Goal: Register for event/course

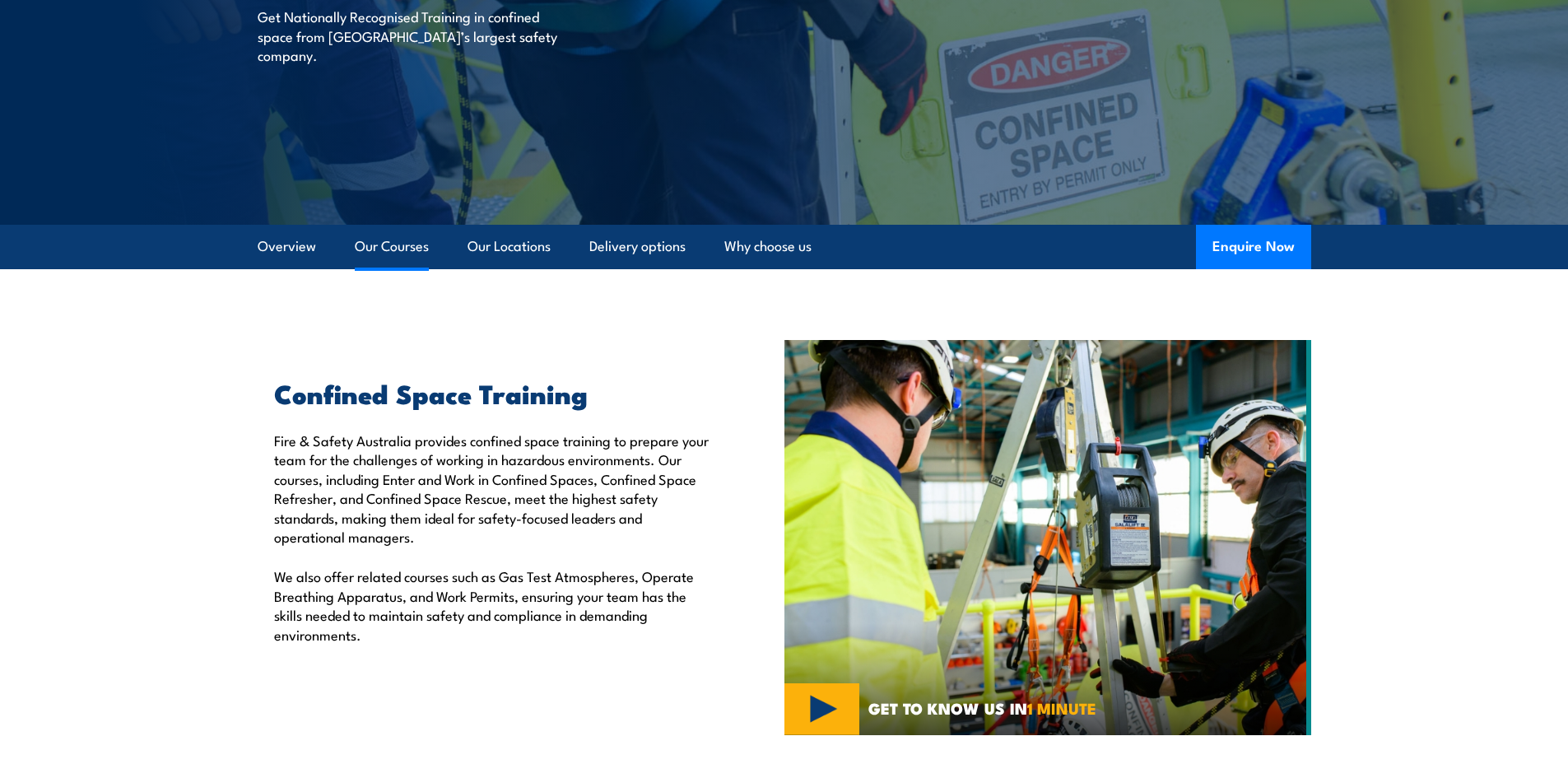
click at [377, 252] on link "Our Courses" at bounding box center [392, 247] width 74 height 44
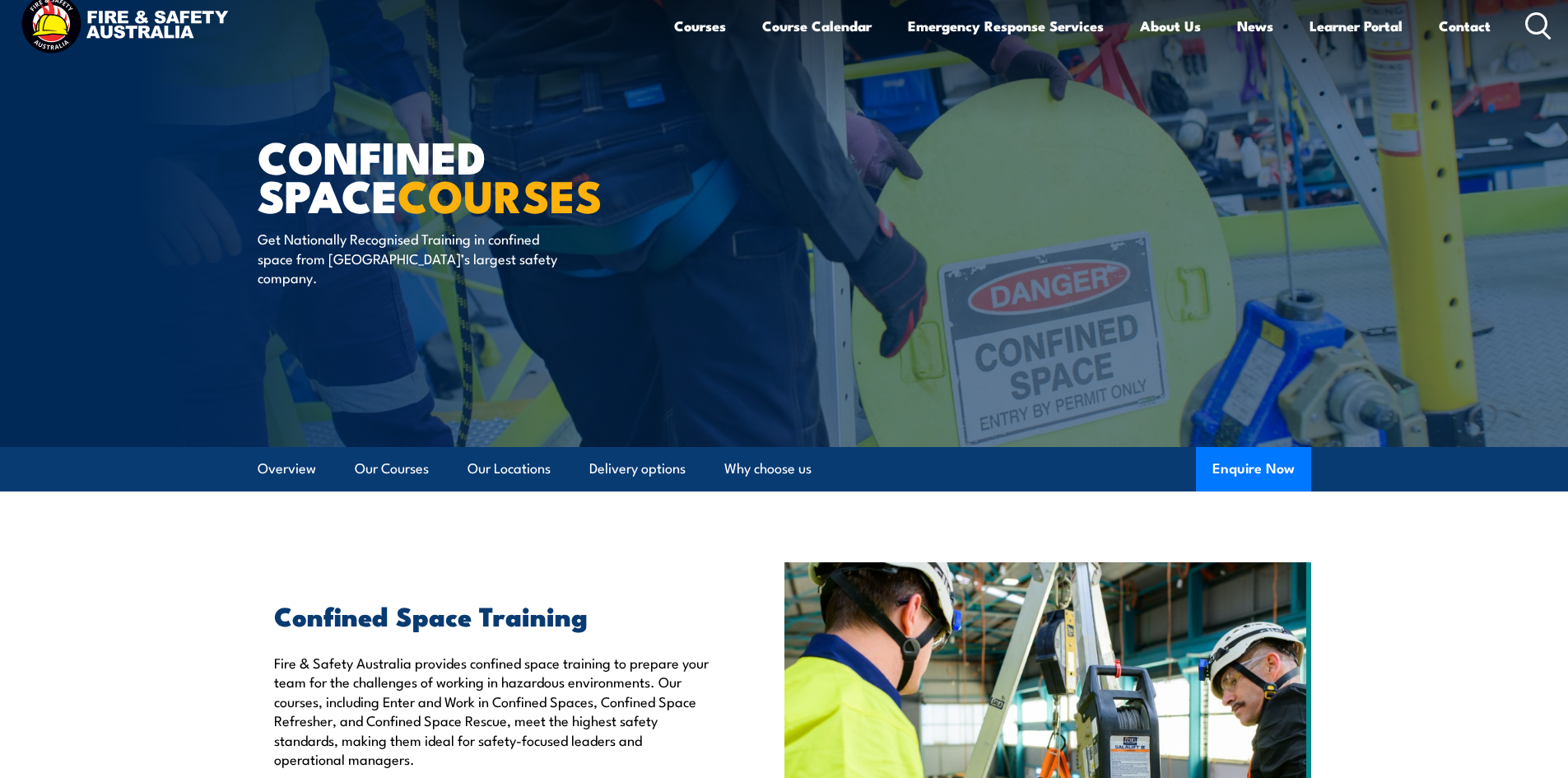
scroll to position [14, 0]
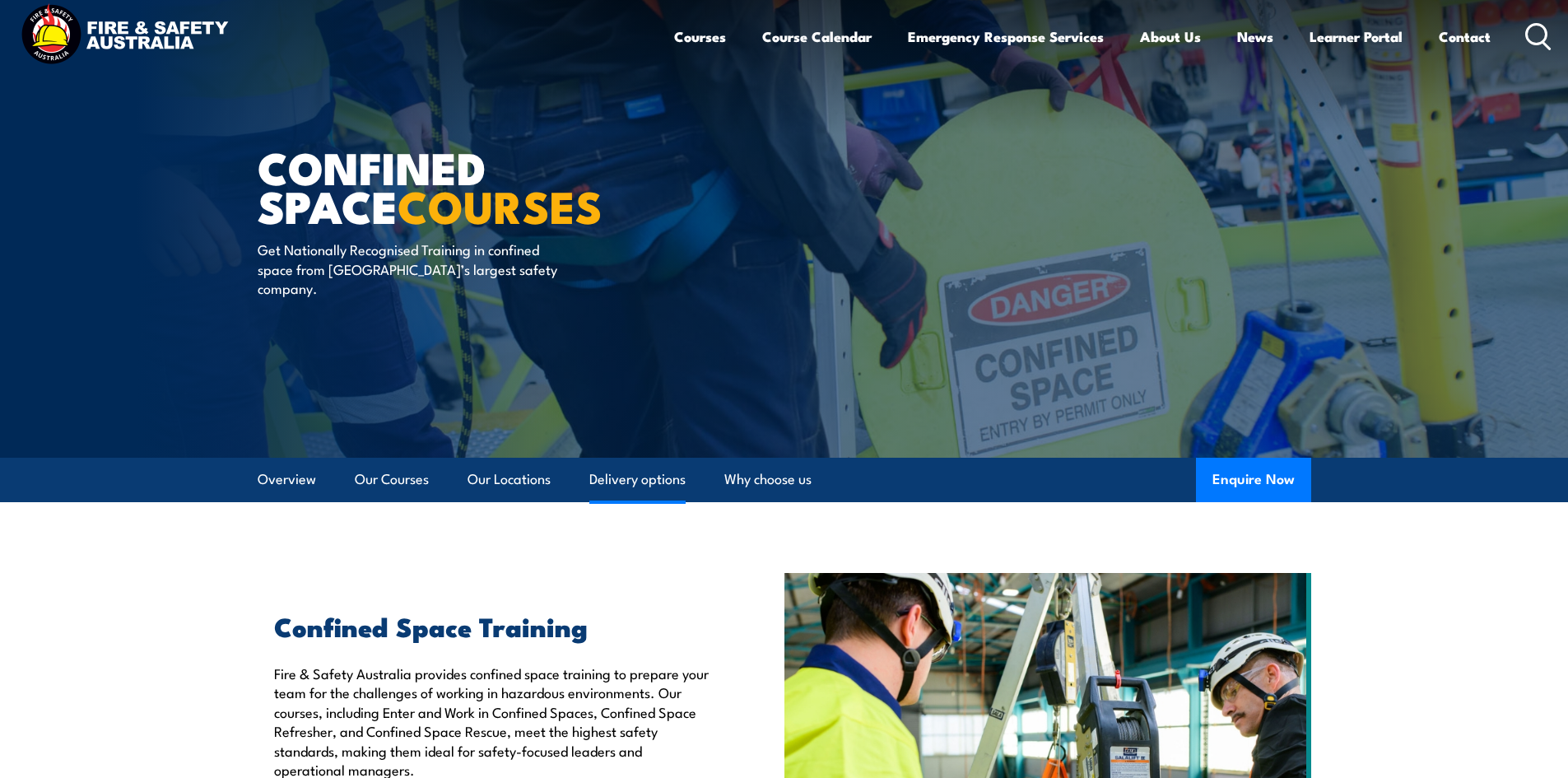
click at [659, 489] on link "Delivery options" at bounding box center [637, 480] width 96 height 44
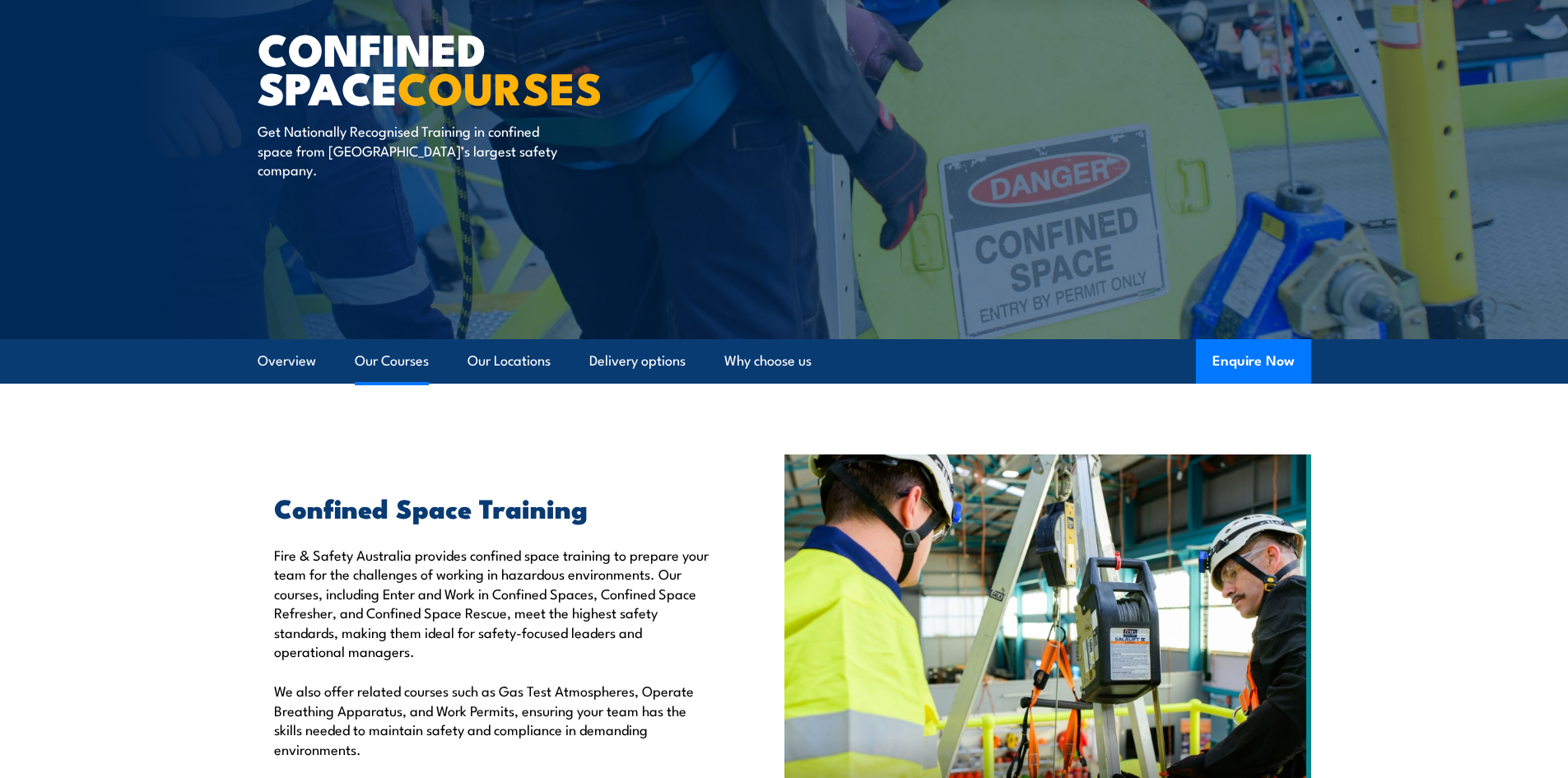
click at [380, 365] on link "Our Courses" at bounding box center [392, 361] width 74 height 44
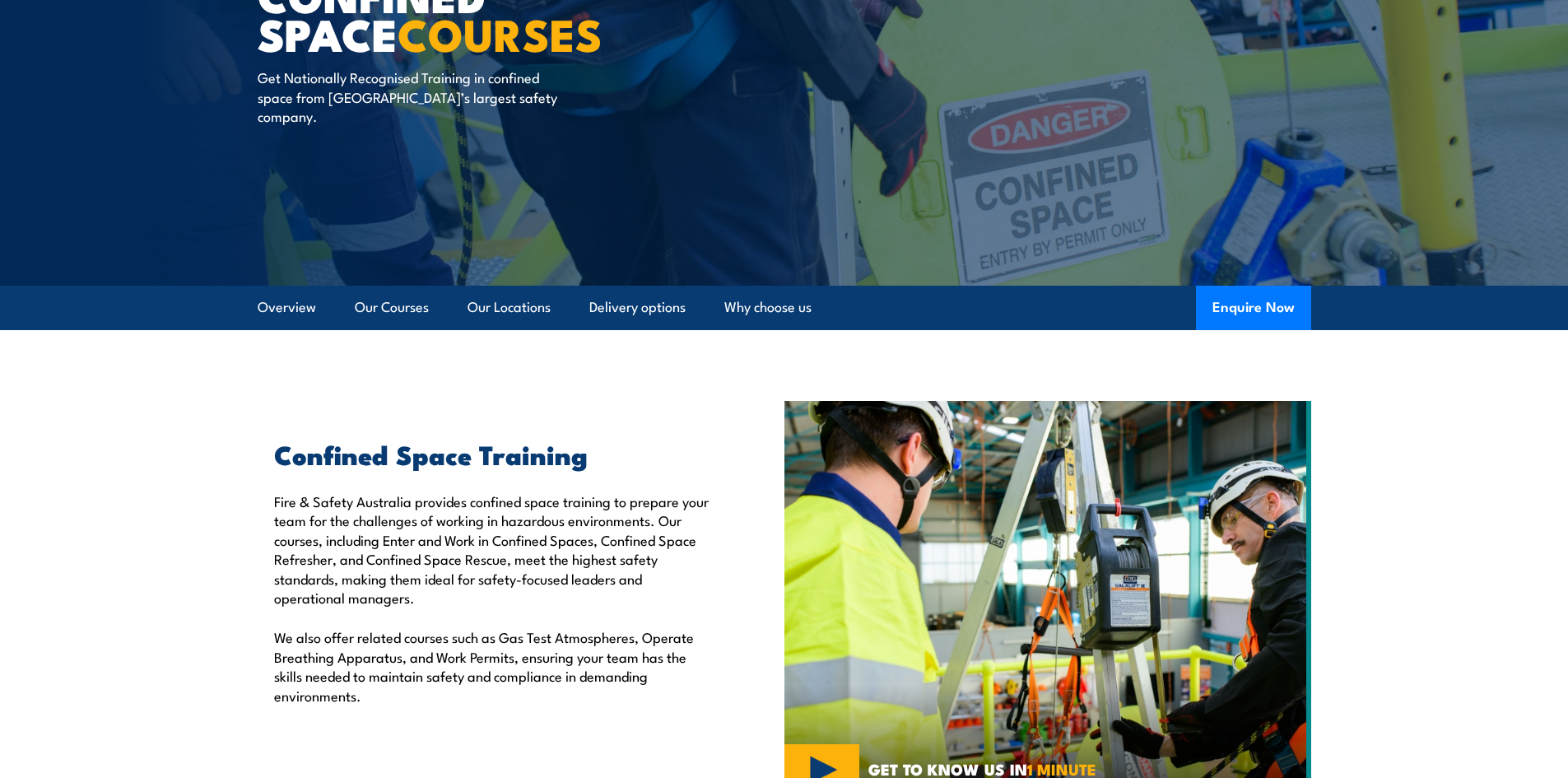
scroll to position [14, 0]
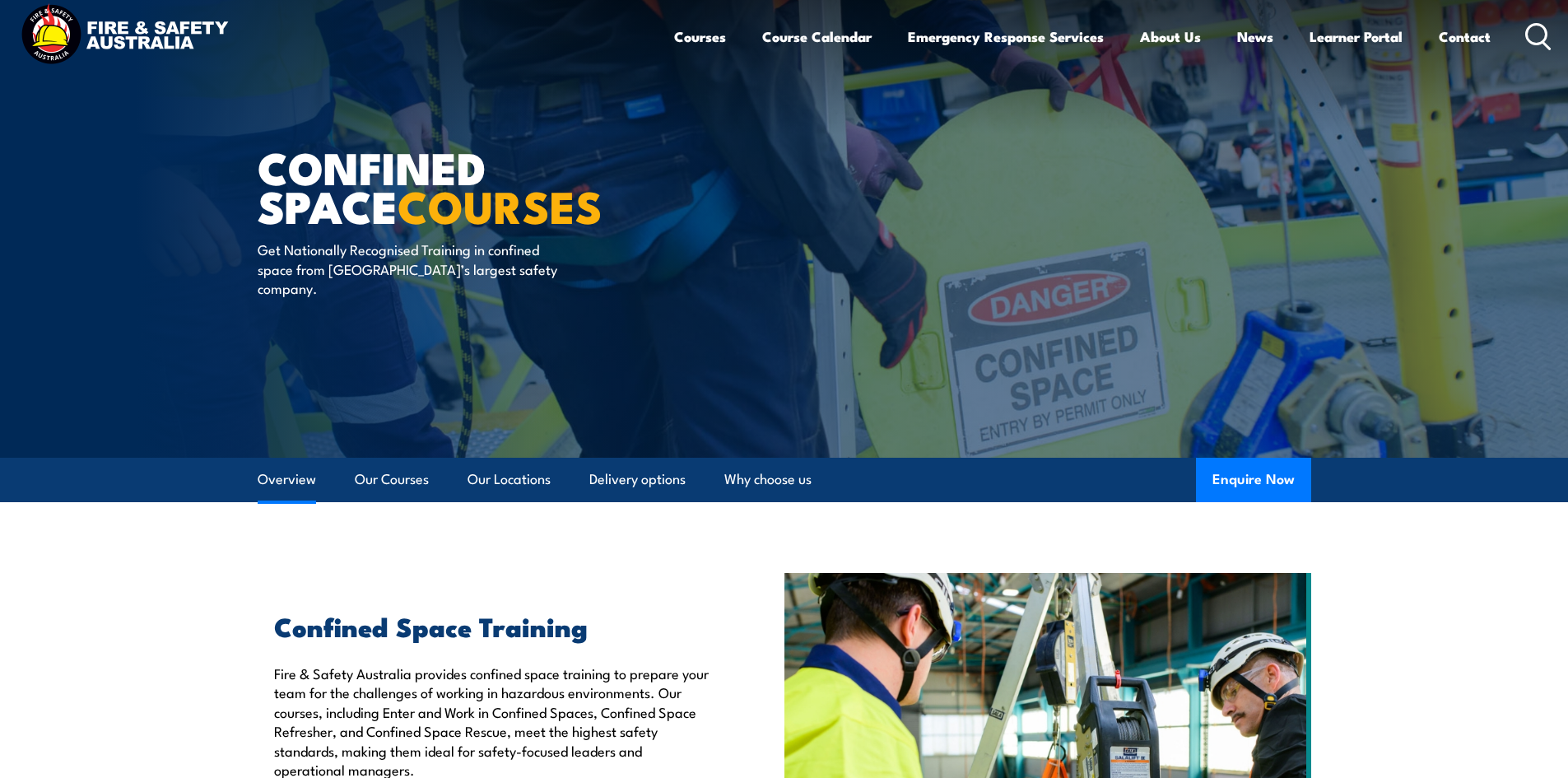
click at [284, 483] on link "Overview" at bounding box center [287, 480] width 58 height 44
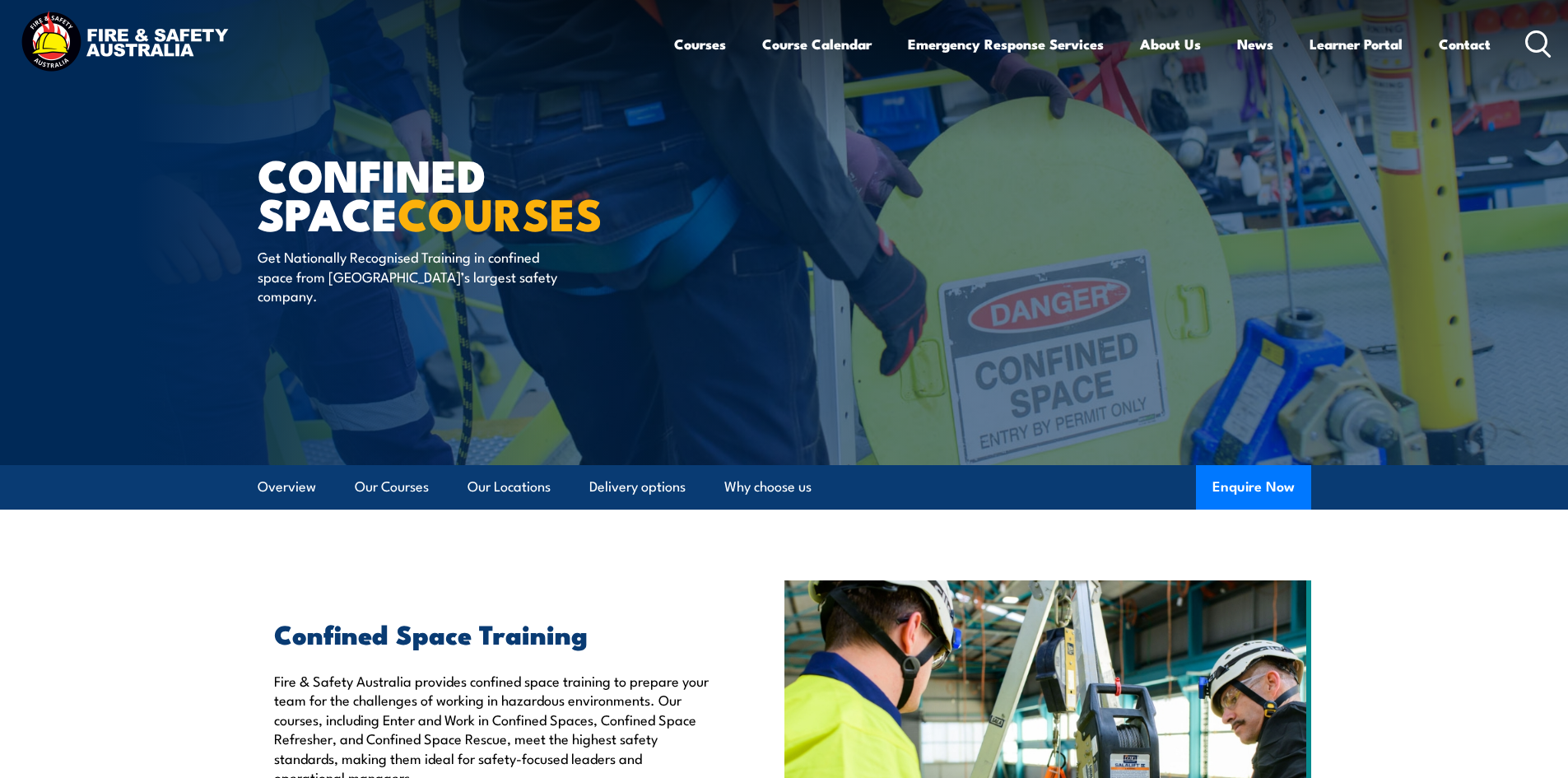
scroll to position [3, 0]
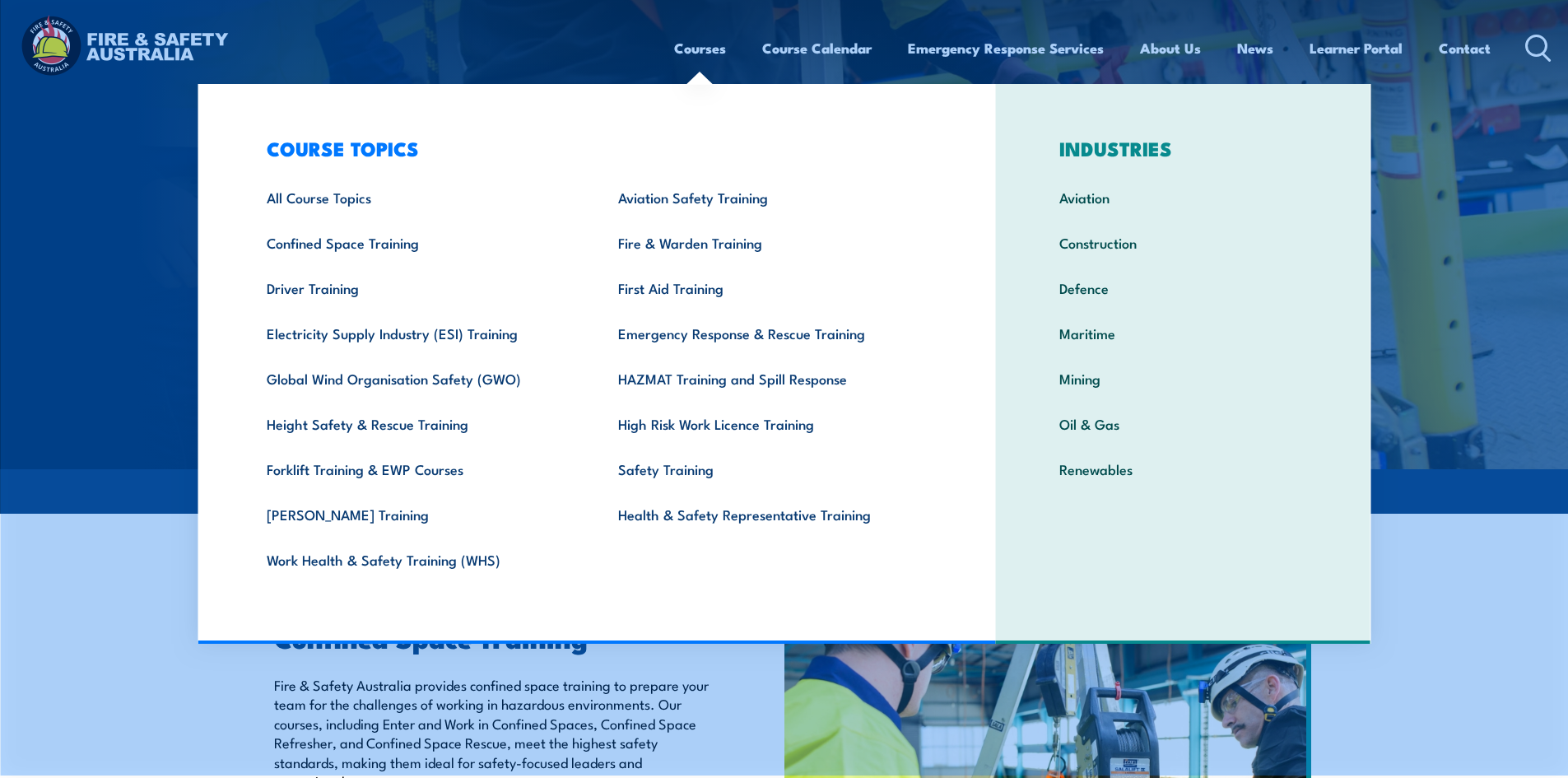
click at [696, 49] on link "Courses" at bounding box center [700, 49] width 51 height 44
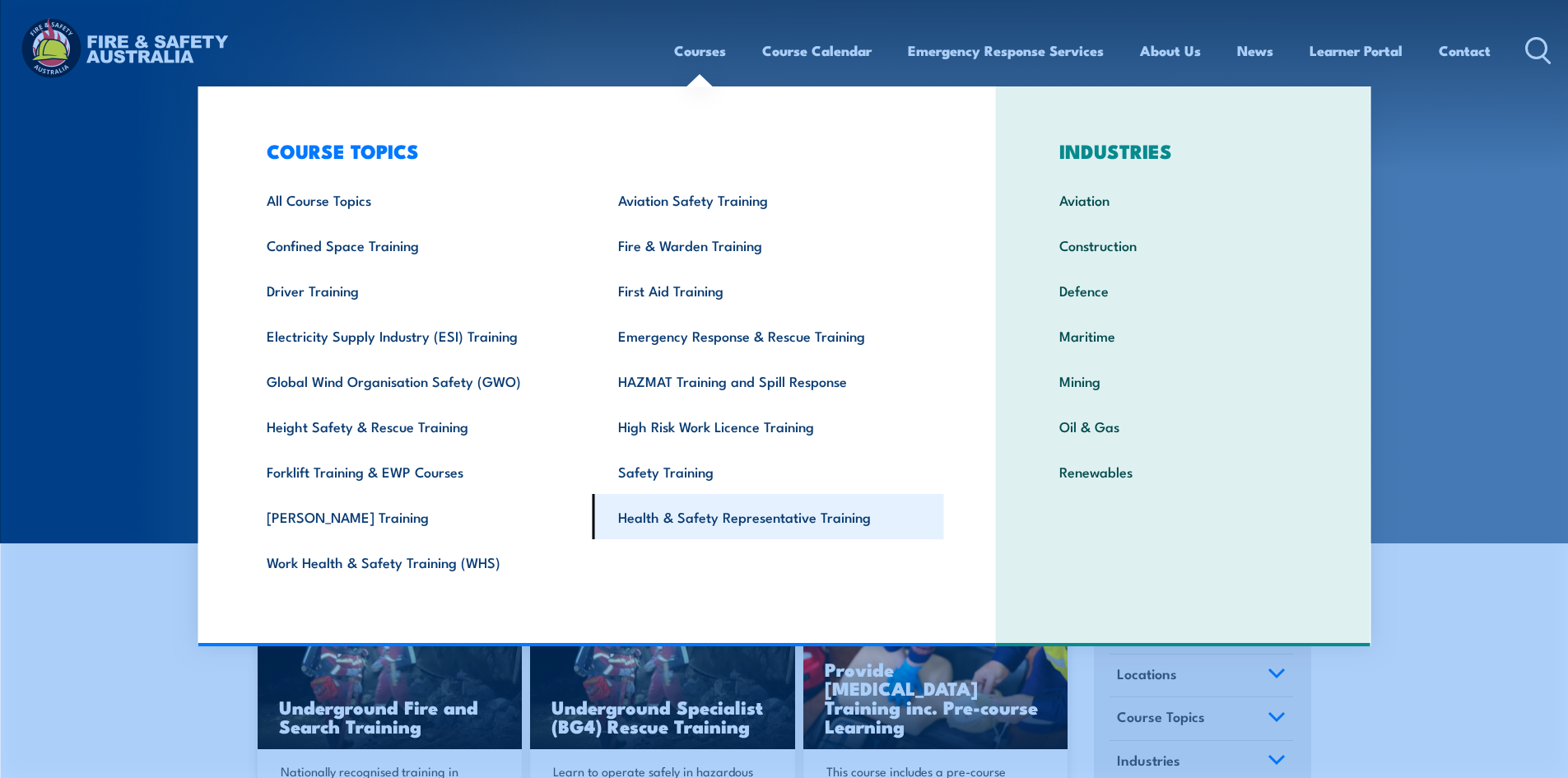
click at [720, 532] on link "Health & Safety Representative Training" at bounding box center [768, 517] width 351 height 46
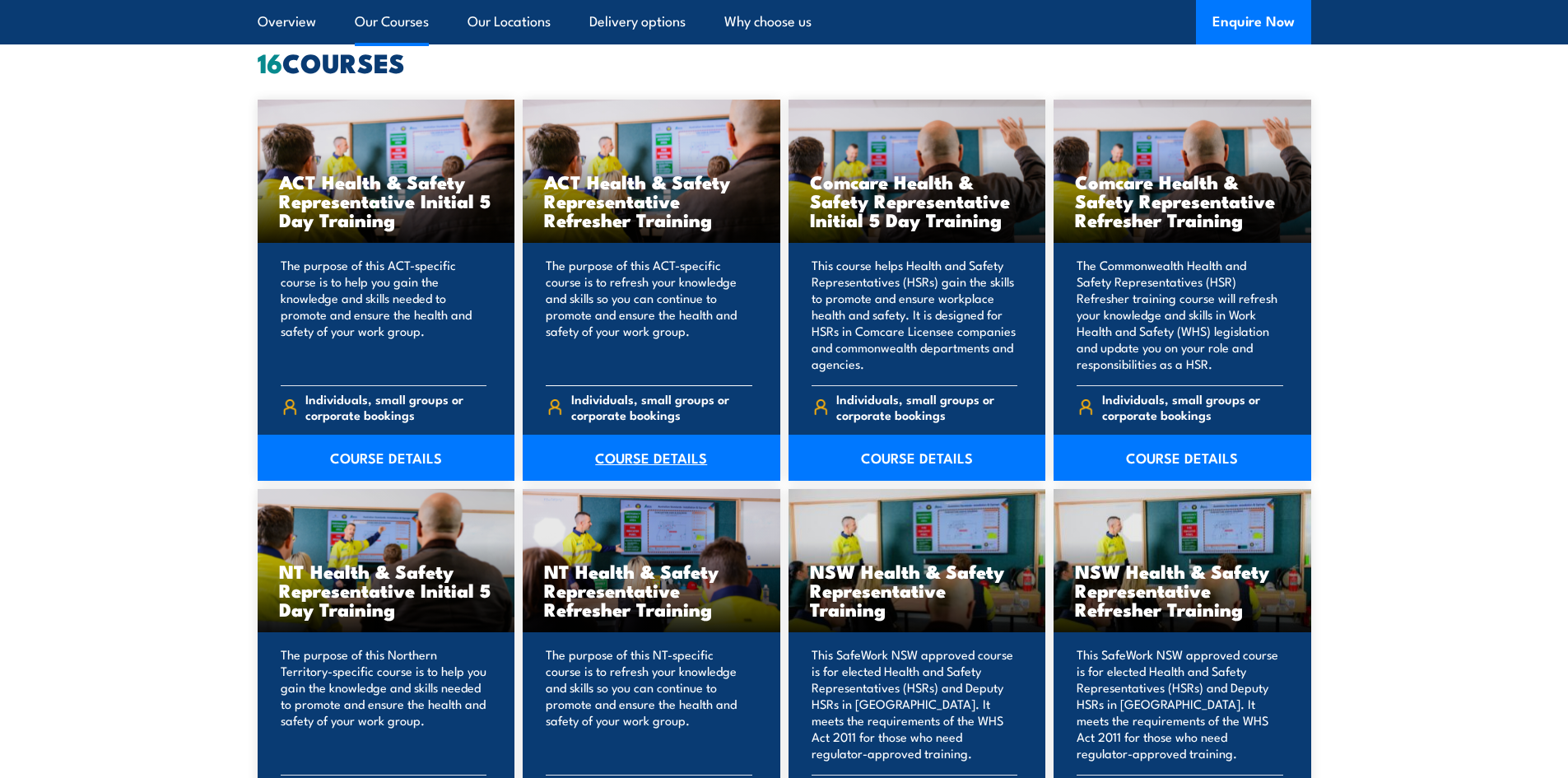
scroll to position [1317, 0]
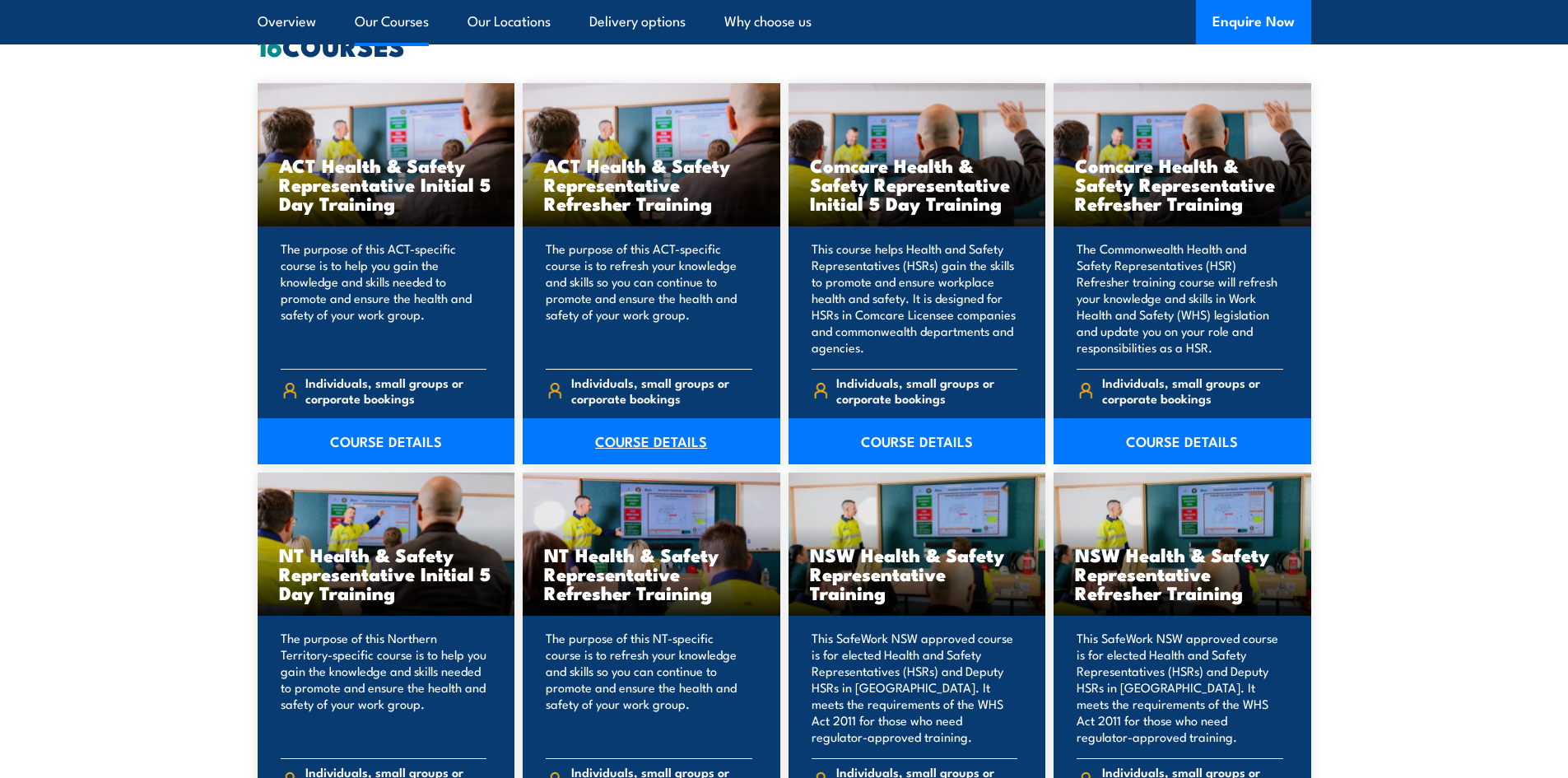
click at [655, 441] on link "COURSE DETAILS" at bounding box center [651, 441] width 258 height 46
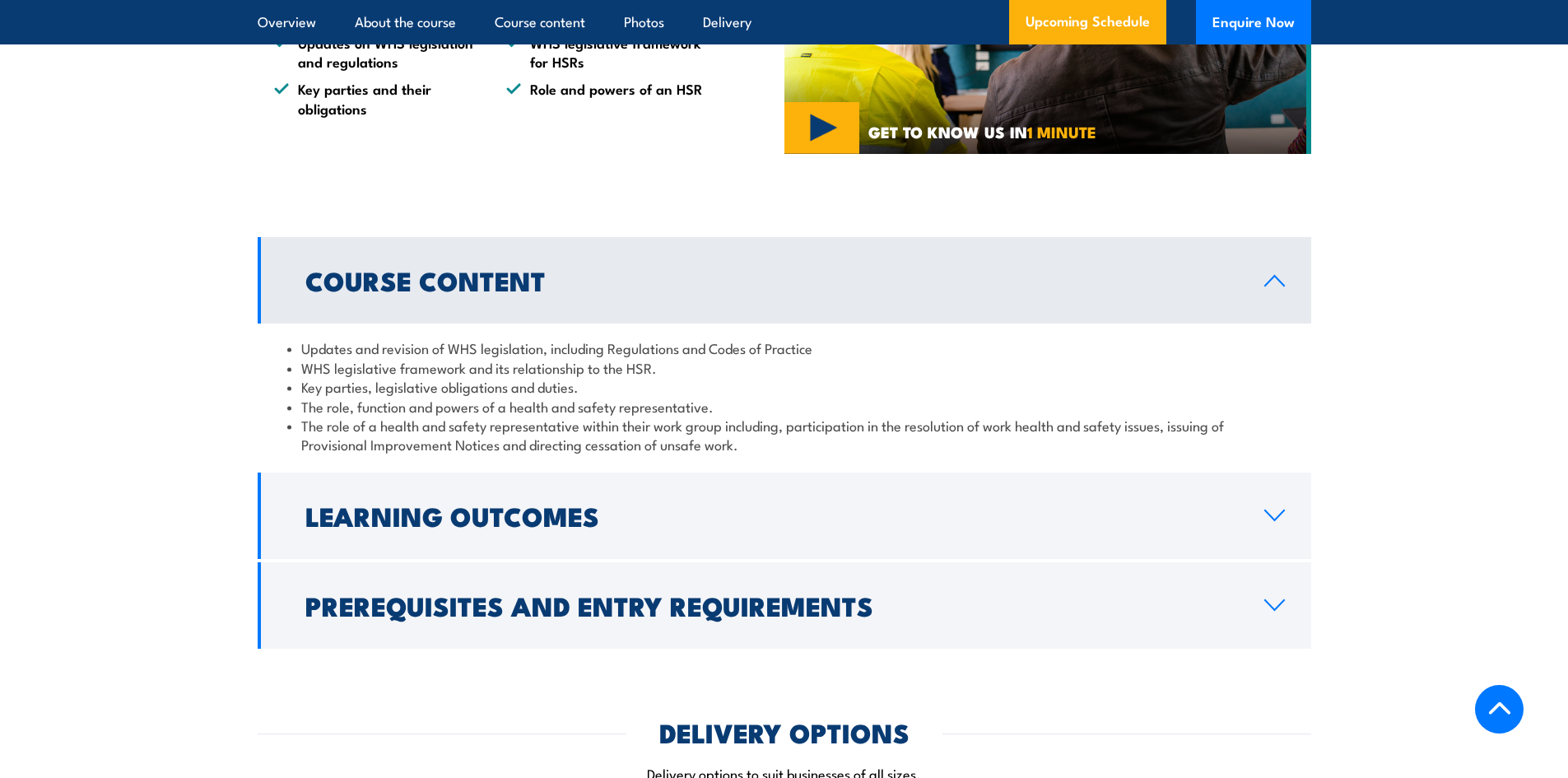
scroll to position [1317, 0]
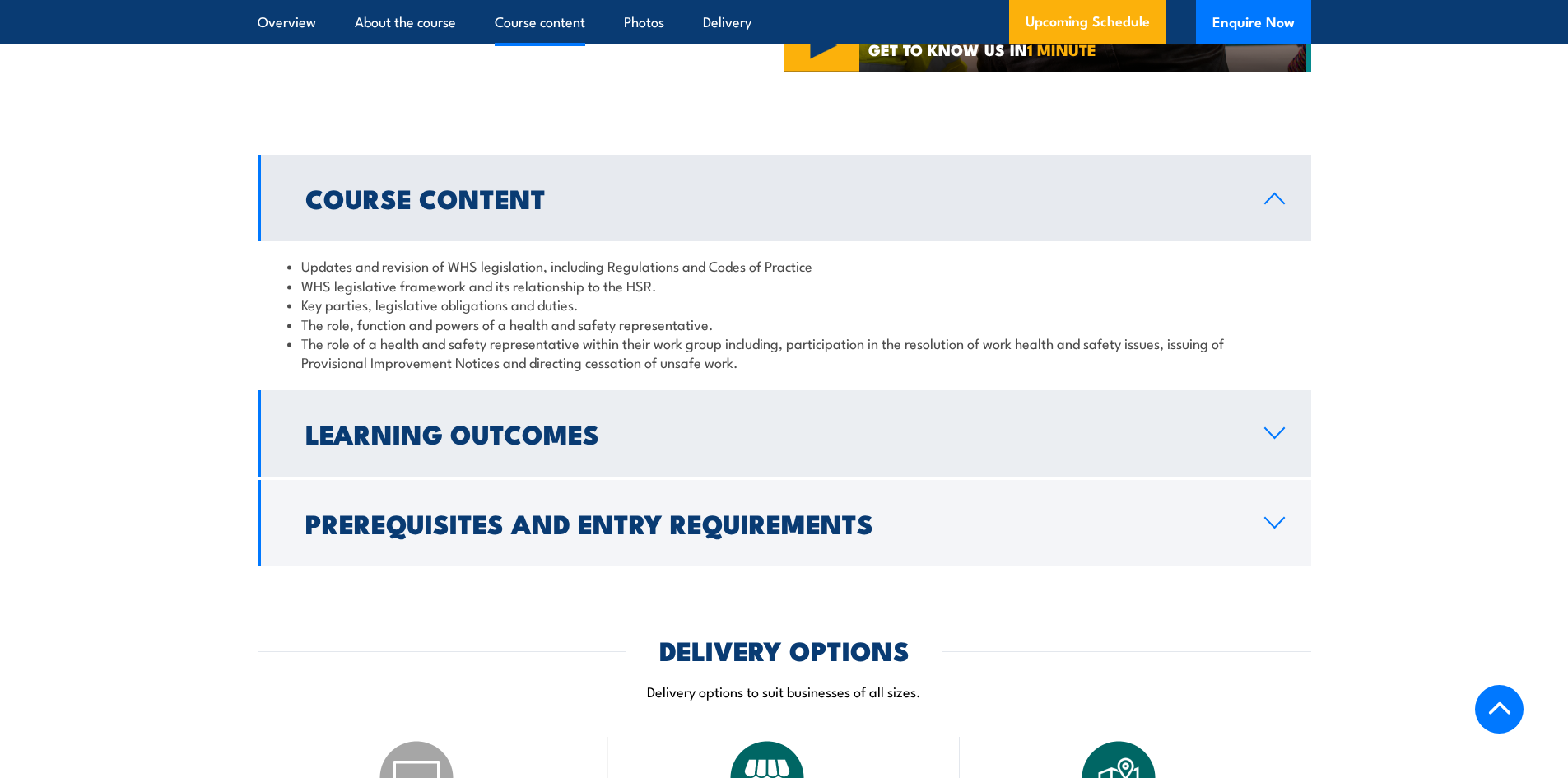
click at [609, 445] on h2 "Learning Outcomes" at bounding box center [772, 433] width 933 height 23
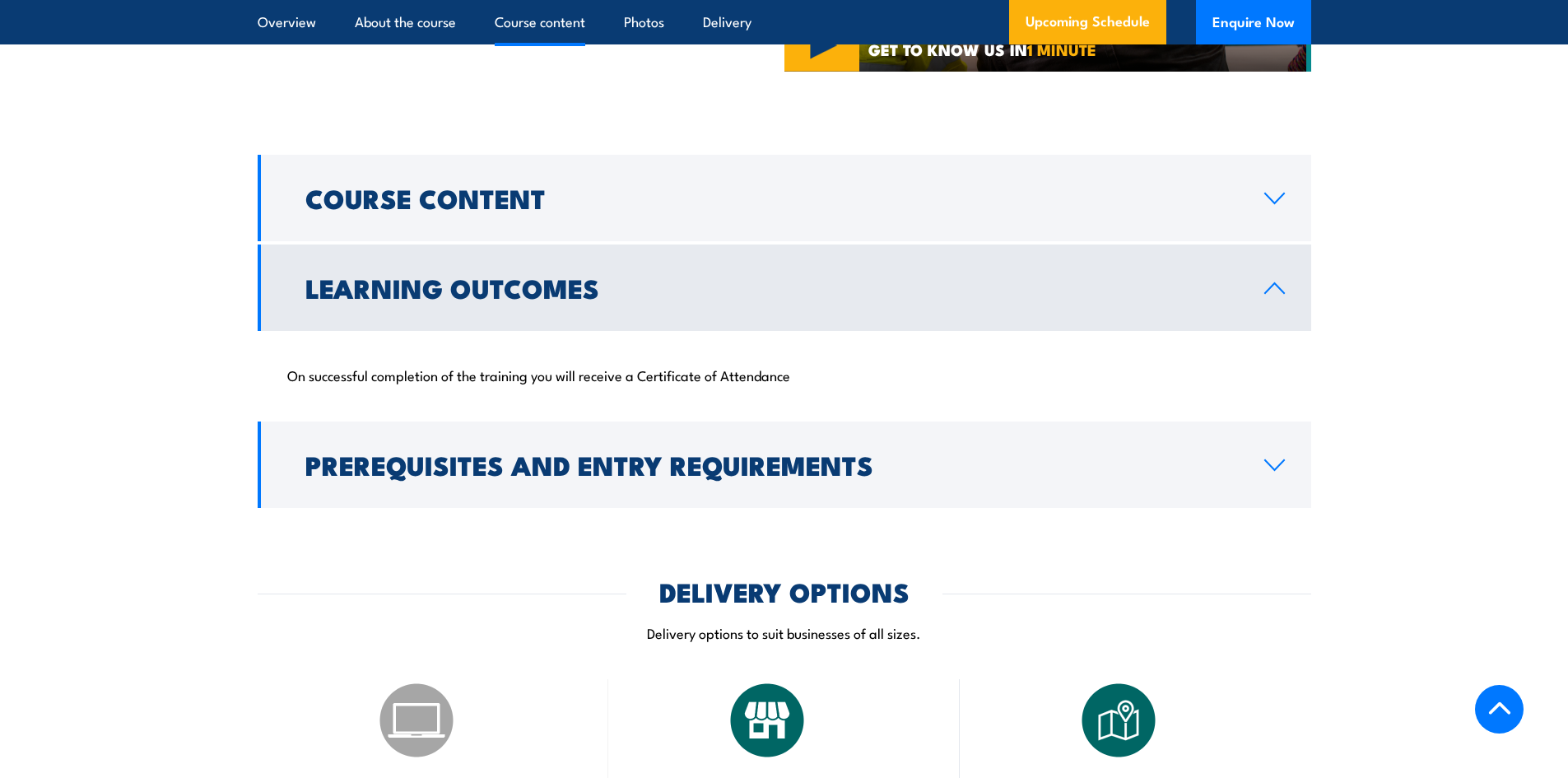
click at [641, 299] on h2 "Learning Outcomes" at bounding box center [772, 288] width 933 height 23
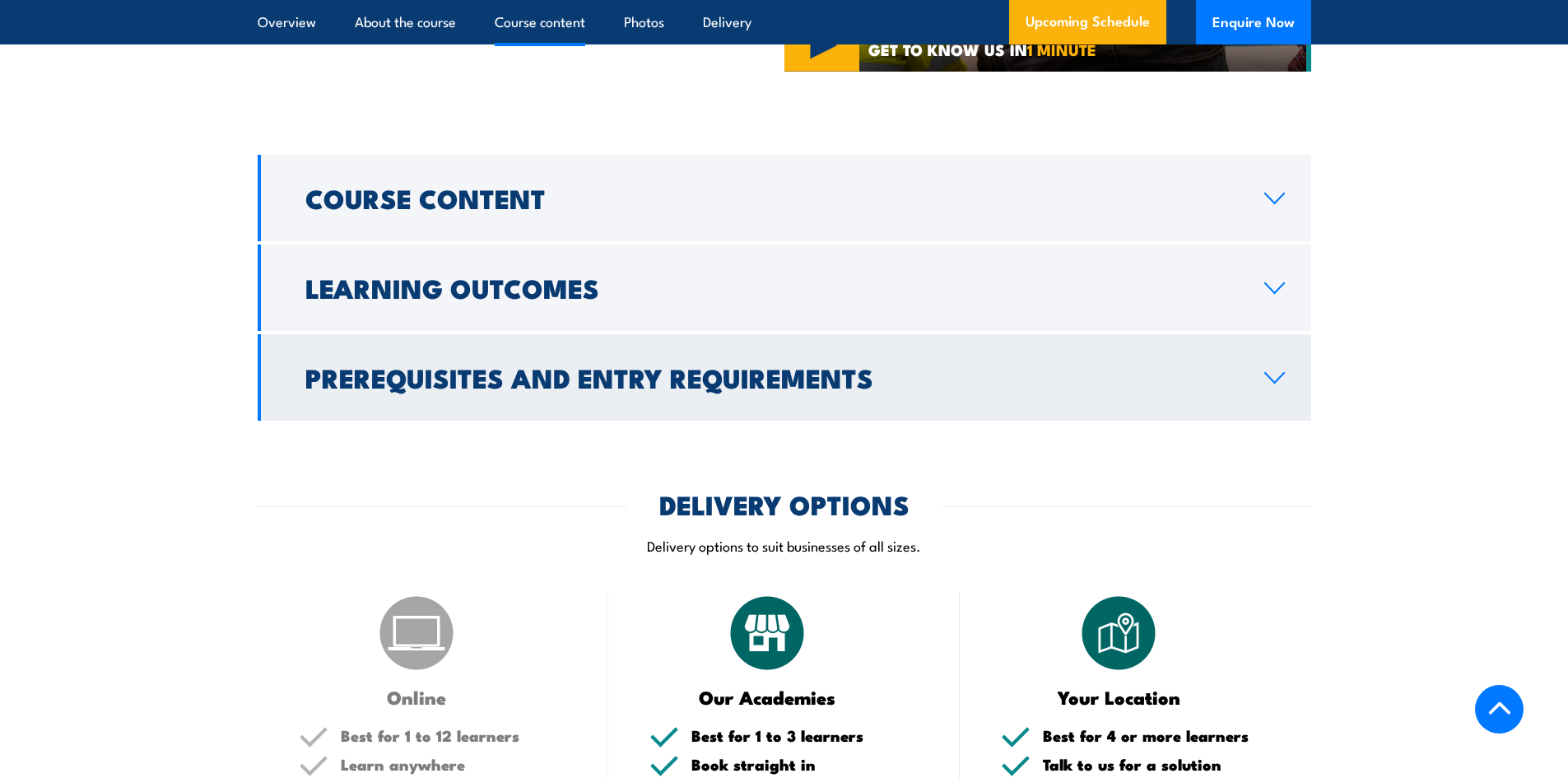
click at [648, 389] on h2 "Prerequisites and Entry Requirements" at bounding box center [772, 377] width 933 height 23
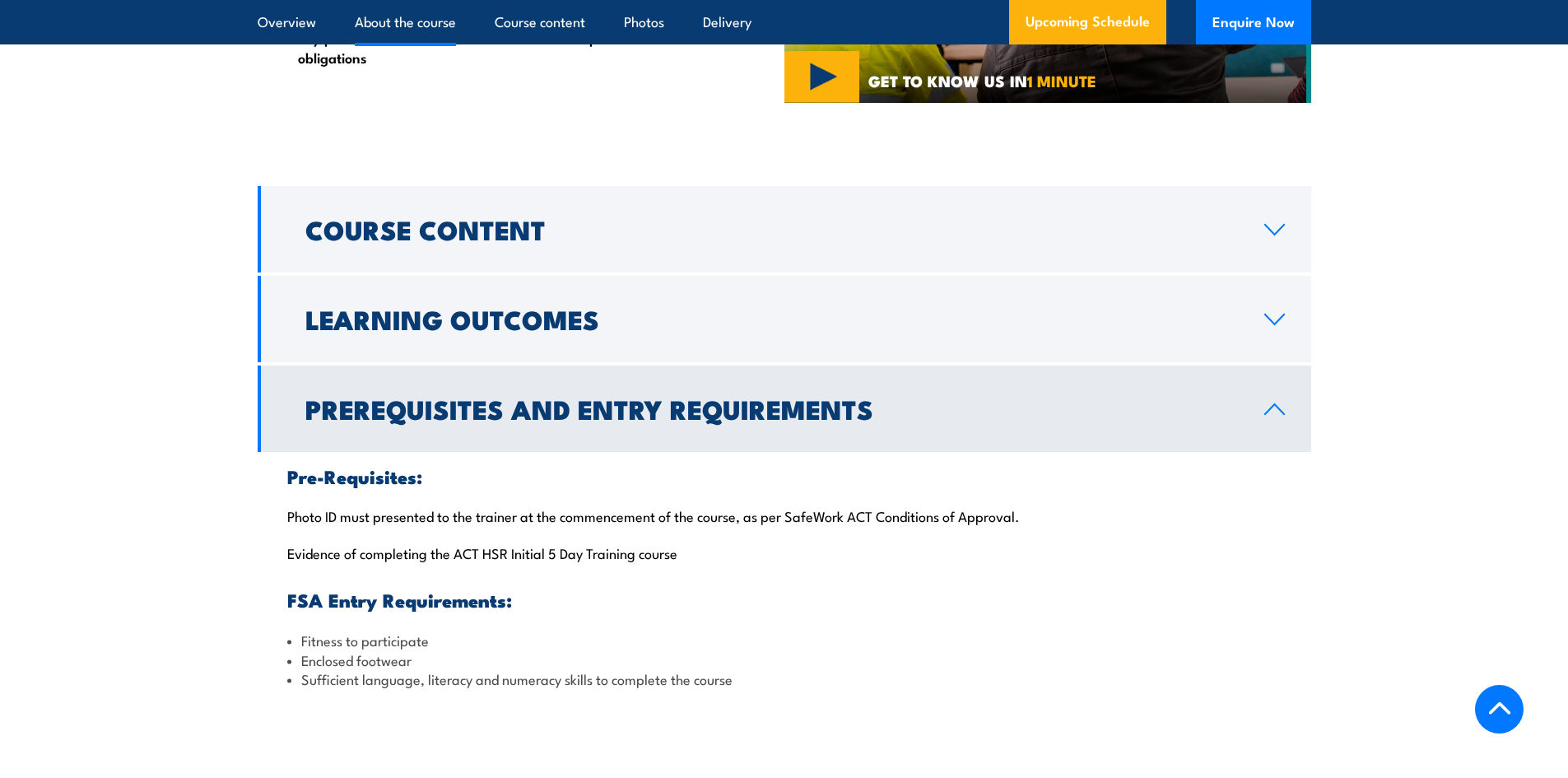
scroll to position [1070, 0]
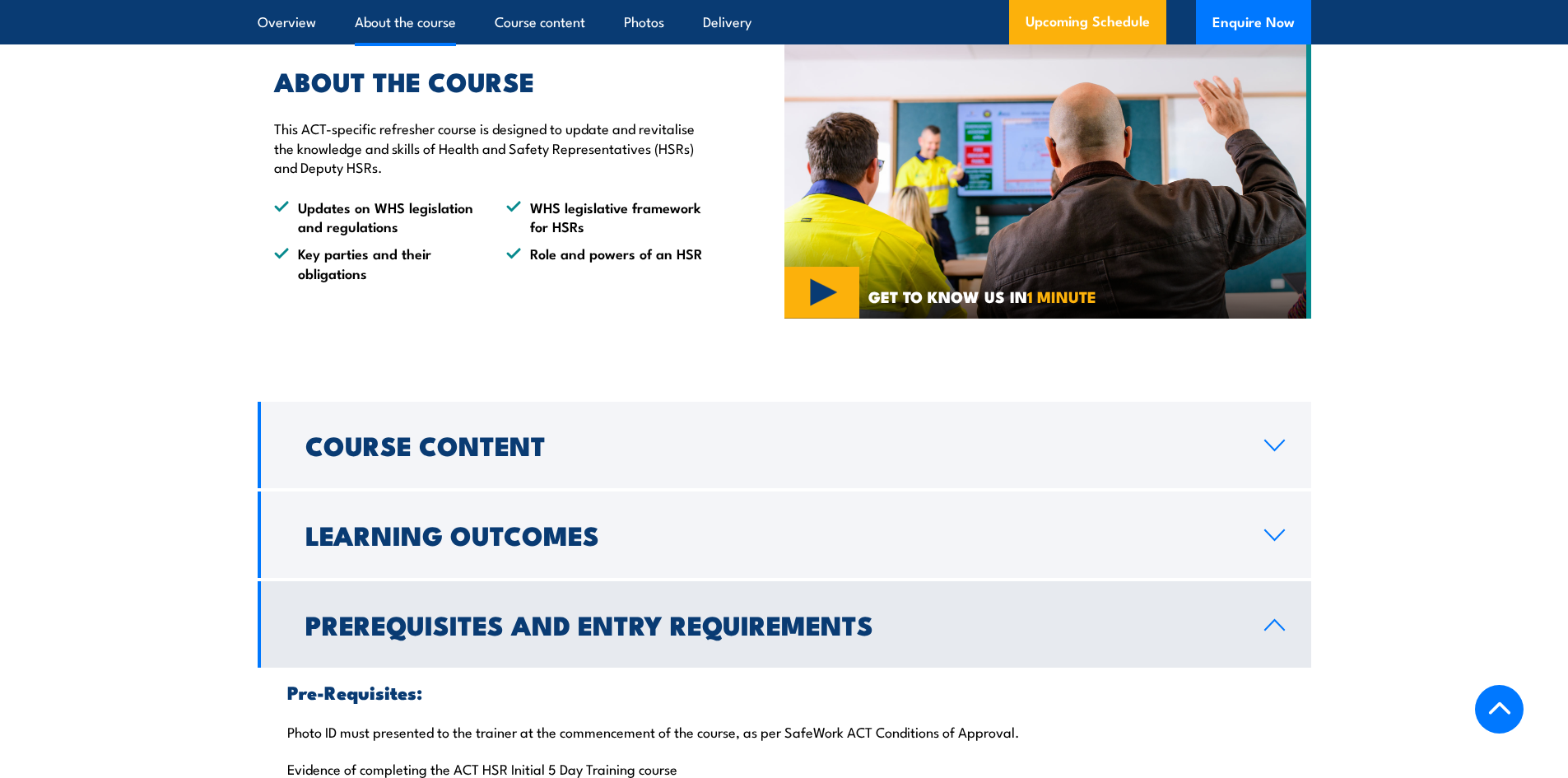
click at [644, 635] on h2 "Prerequisites and Entry Requirements" at bounding box center [772, 624] width 933 height 23
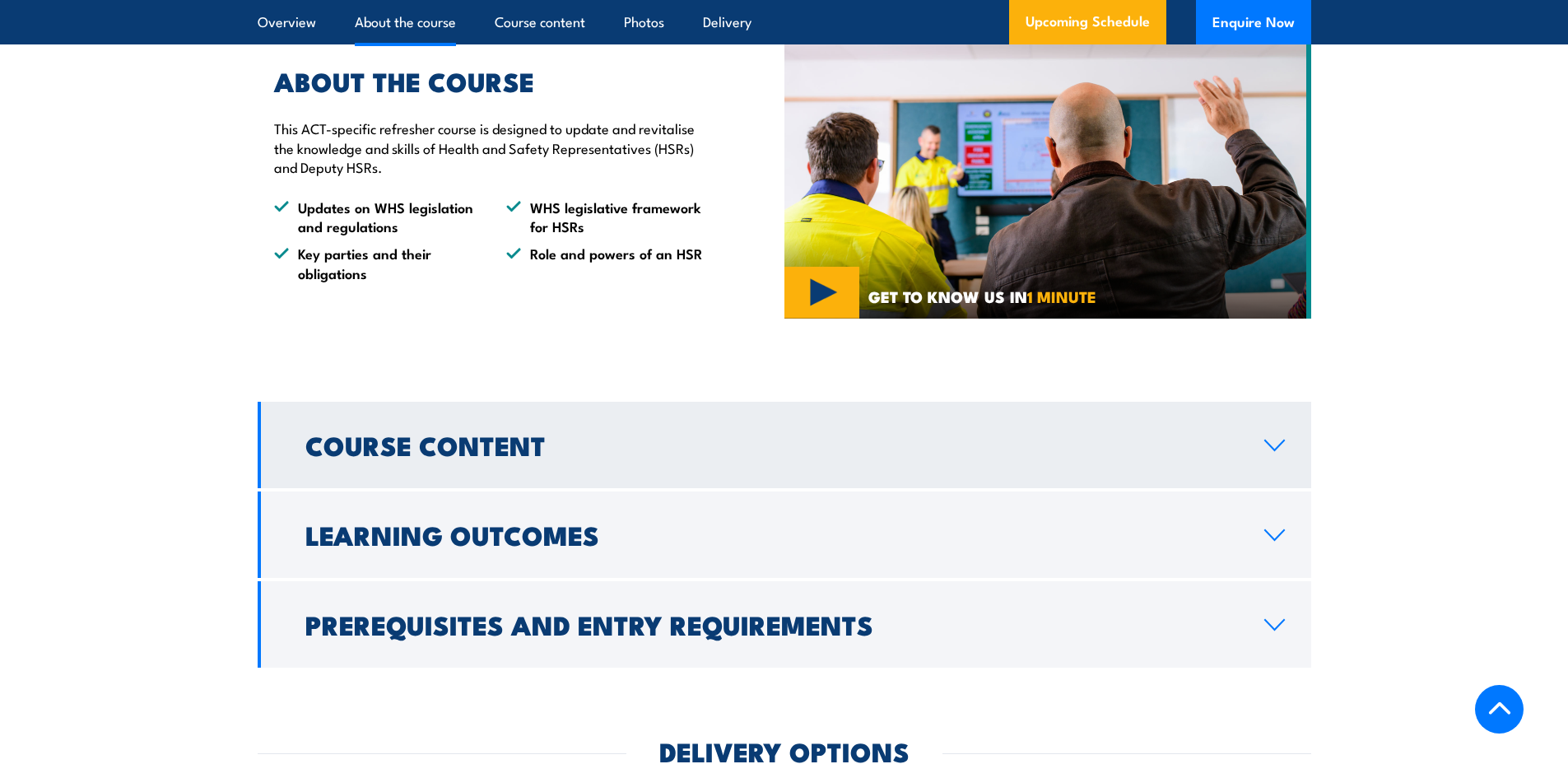
click at [640, 456] on h2 "Course Content" at bounding box center [772, 445] width 933 height 23
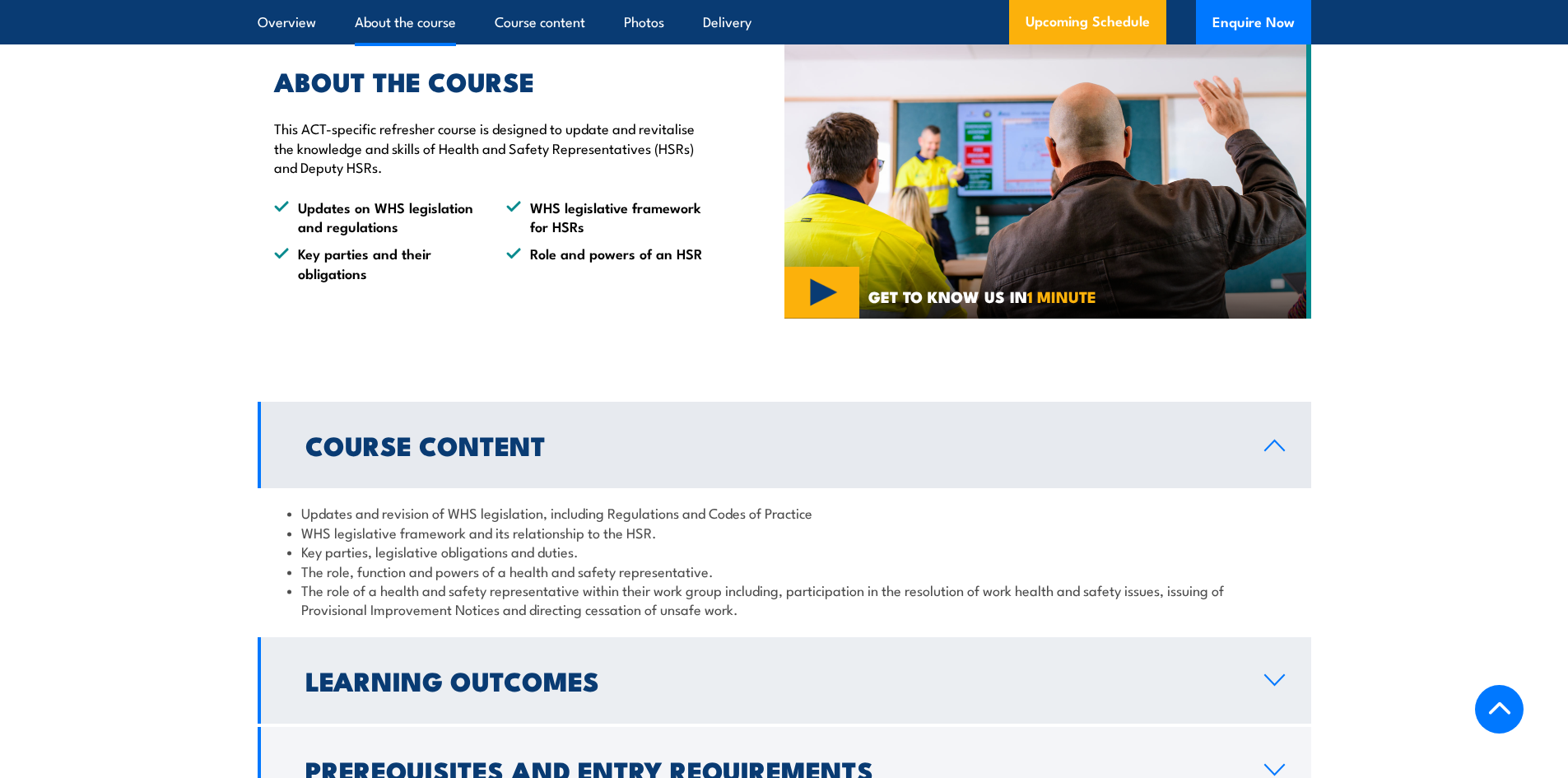
click at [654, 691] on h2 "Learning Outcomes" at bounding box center [772, 680] width 933 height 23
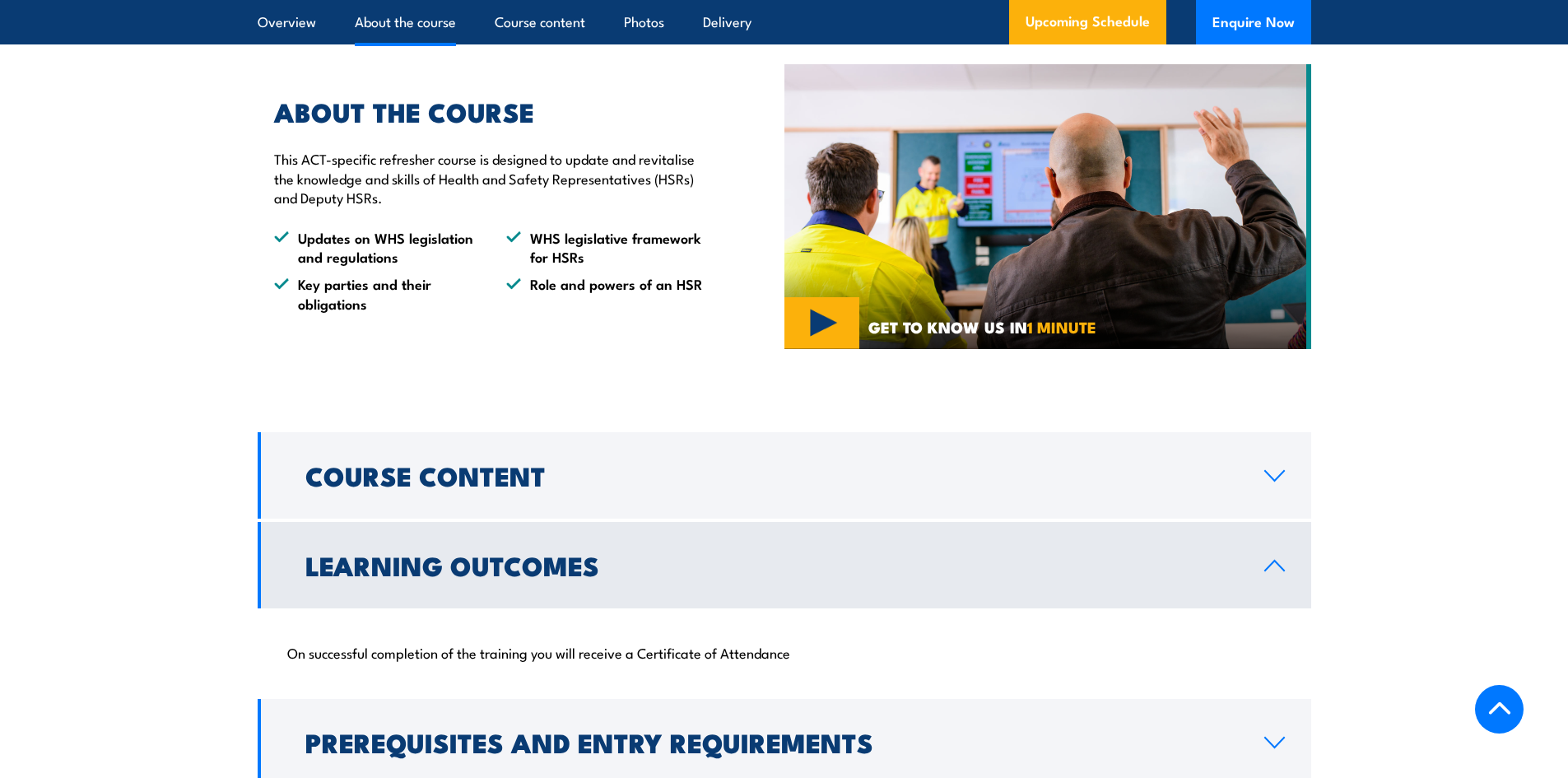
scroll to position [988, 0]
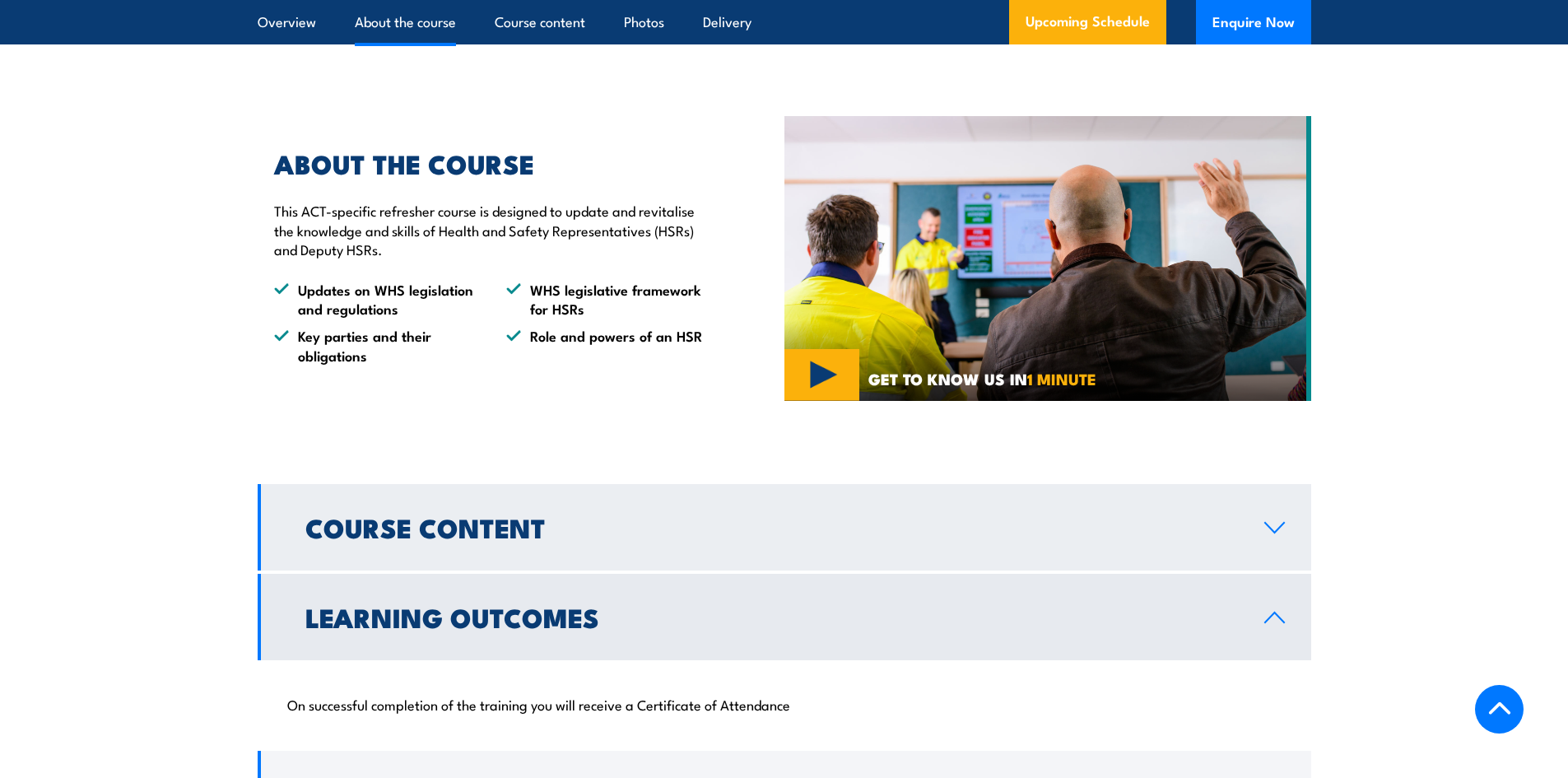
click at [650, 570] on link "Course Content" at bounding box center [784, 527] width 1054 height 87
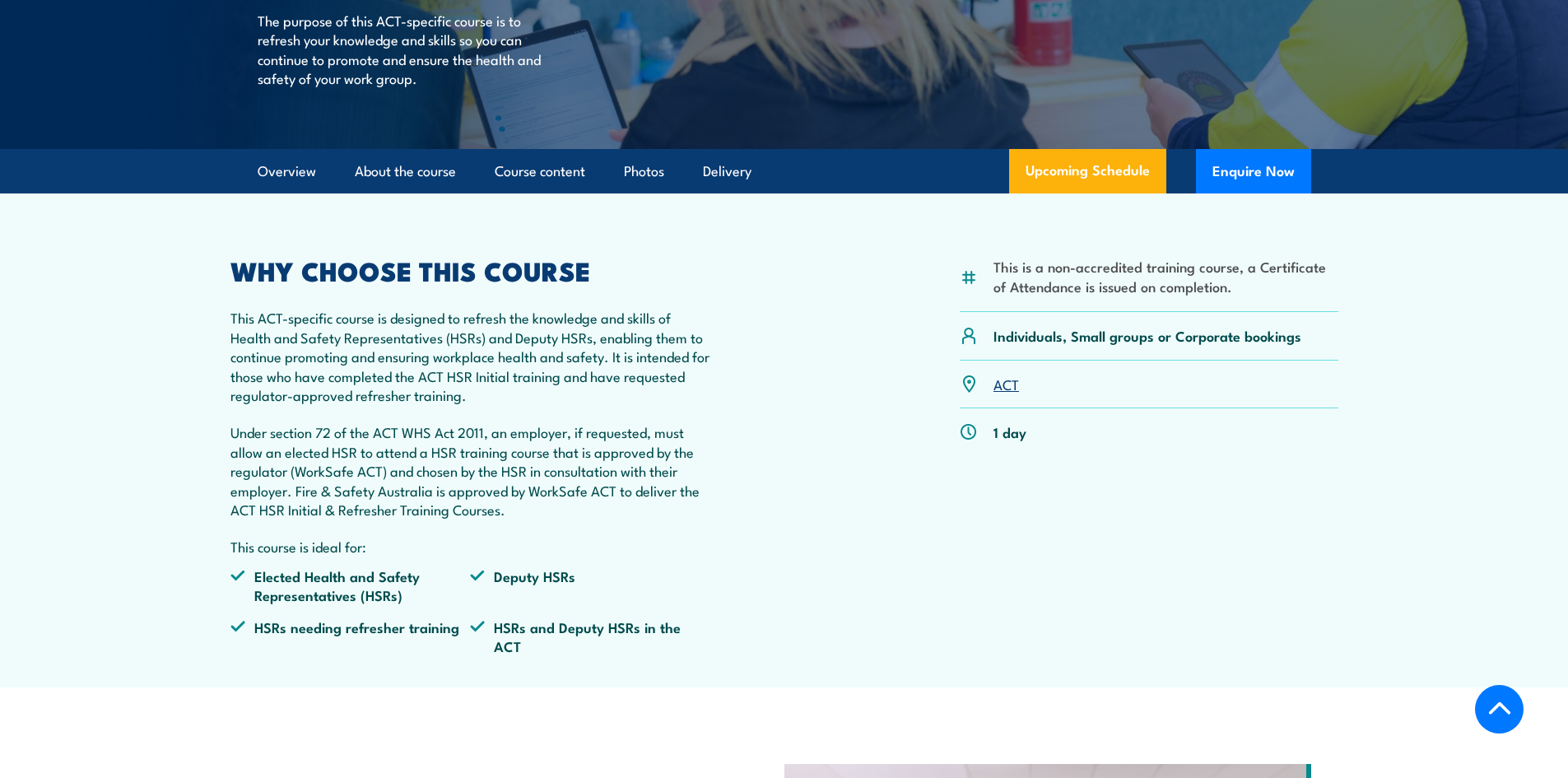
scroll to position [329, 0]
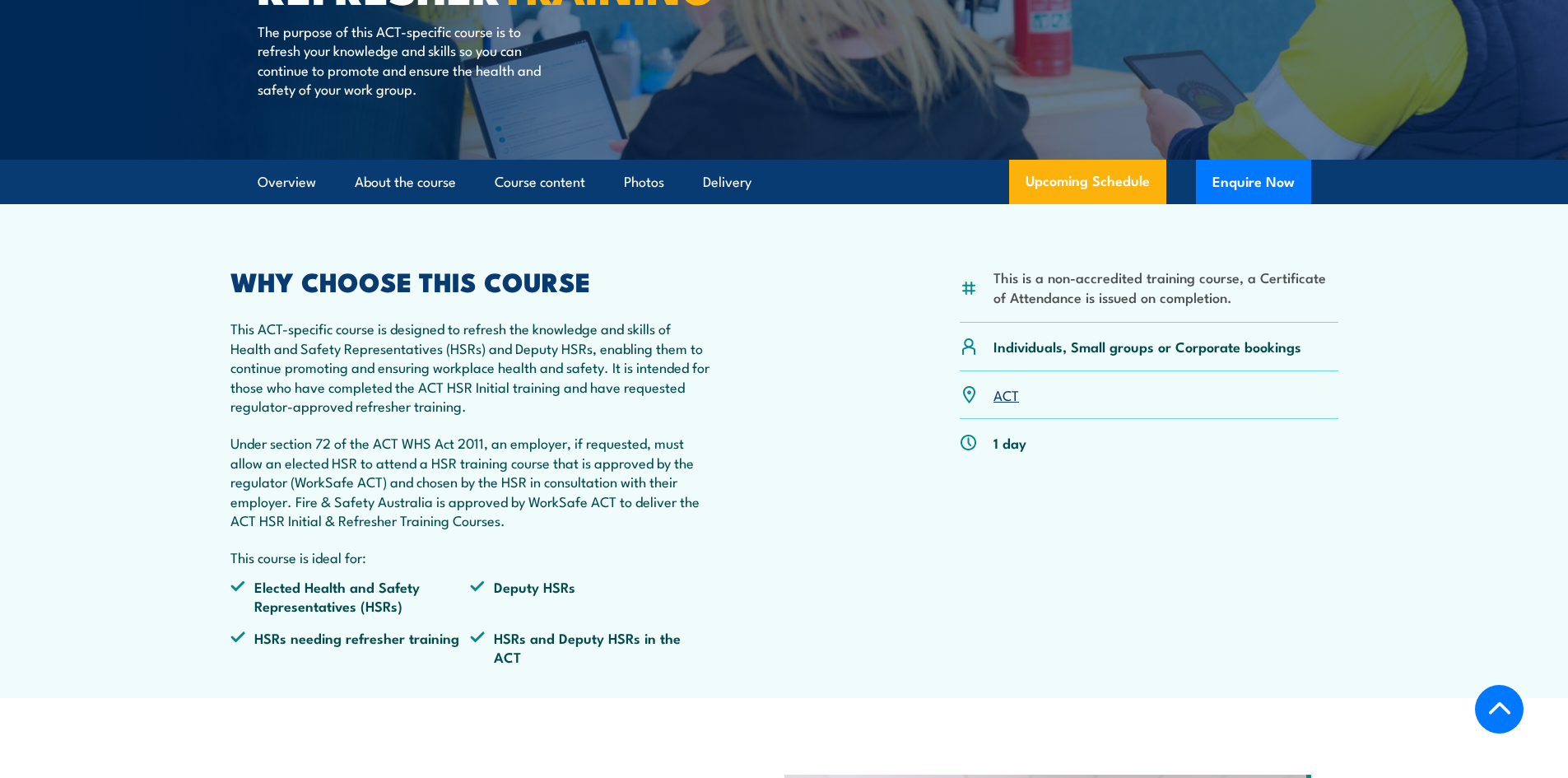
click at [963, 452] on img at bounding box center [968, 443] width 18 height 18
click at [1006, 405] on link "ACT" at bounding box center [1006, 394] width 26 height 20
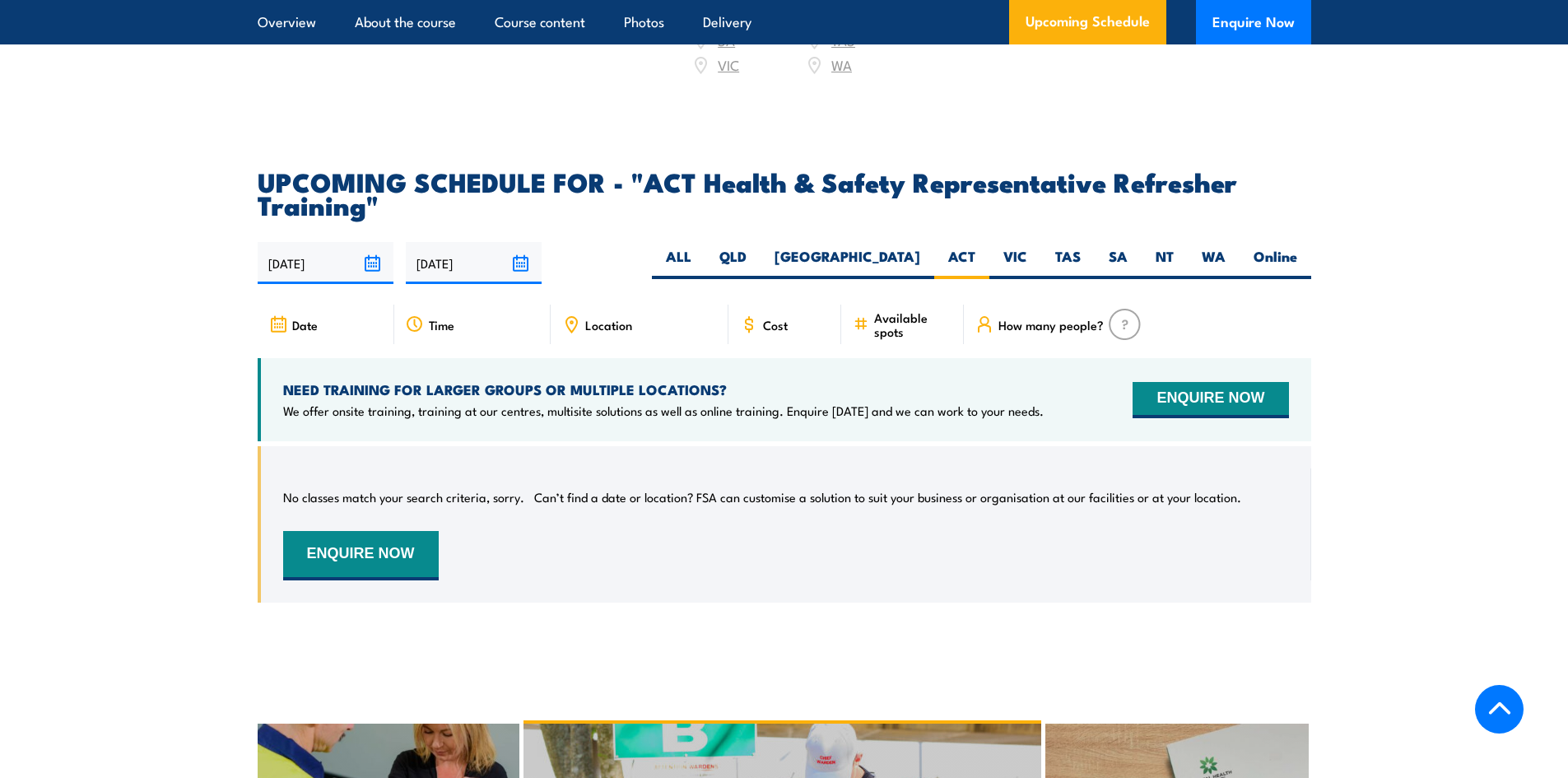
scroll to position [2444, 0]
click at [384, 265] on input "[DATE]" at bounding box center [326, 264] width 136 height 42
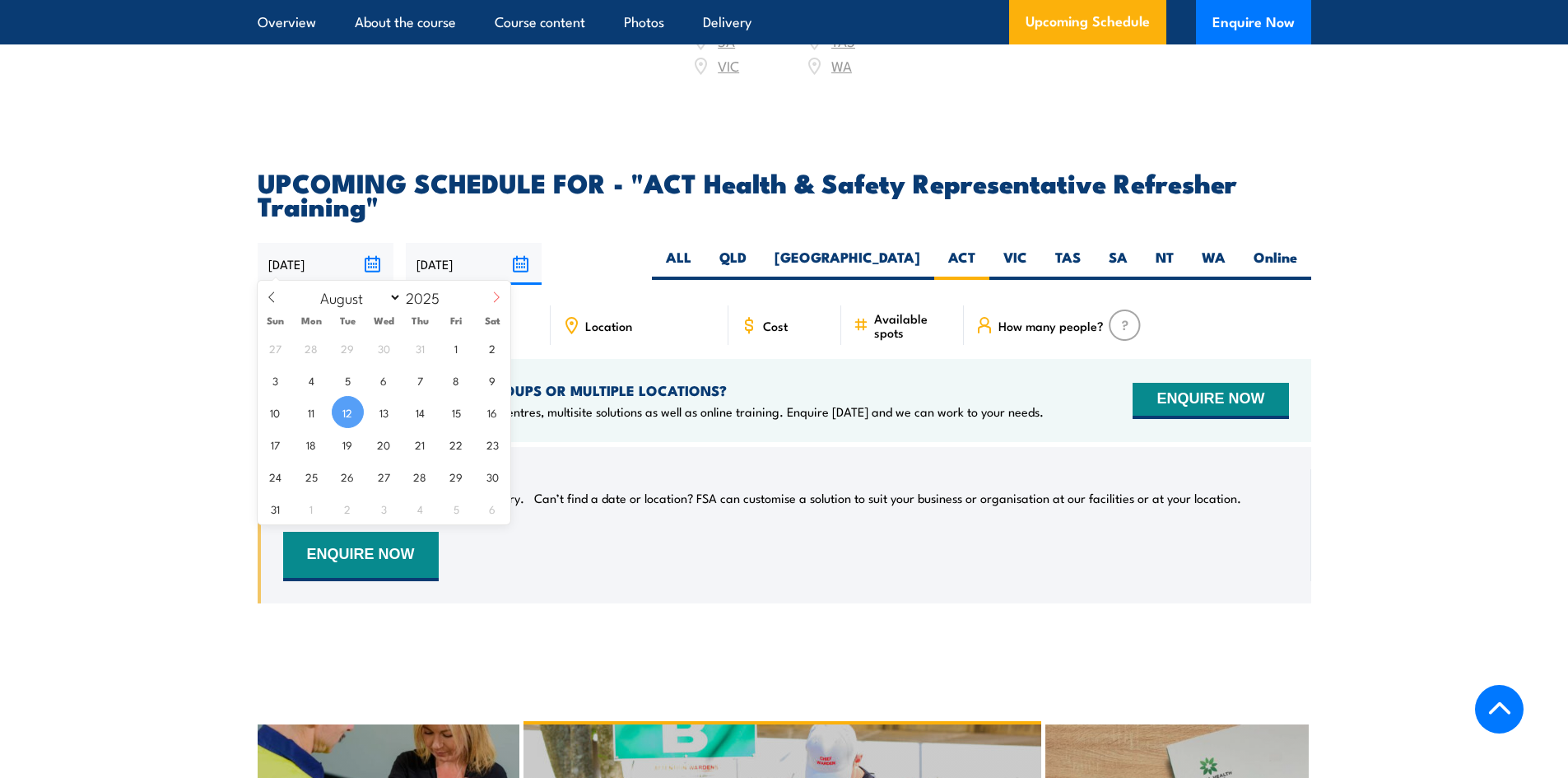
click at [493, 301] on icon at bounding box center [496, 297] width 11 height 11
select select "8"
click at [337, 483] on span "30" at bounding box center [347, 476] width 32 height 32
type input "[DATE]"
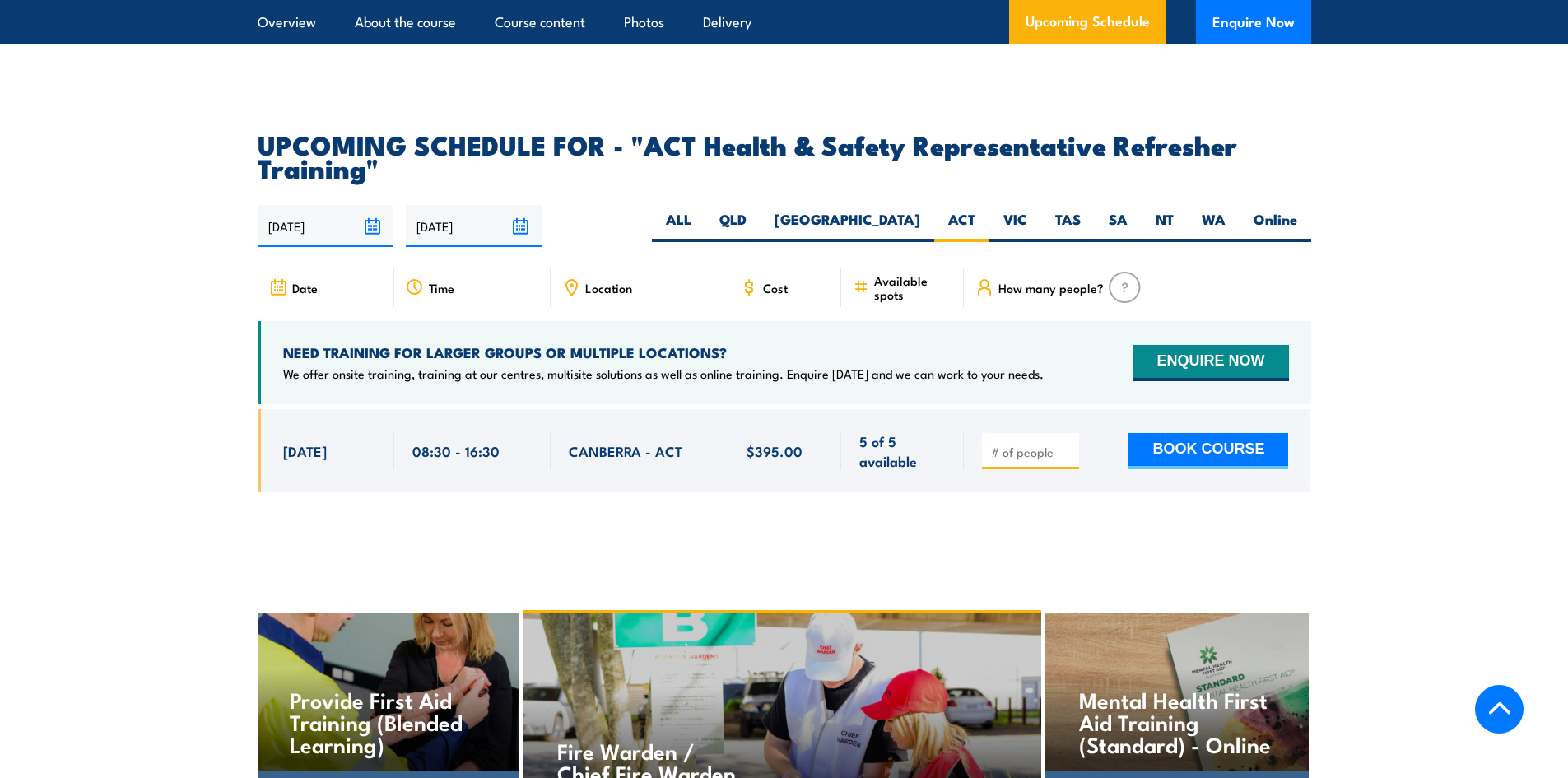
scroll to position [2444, 0]
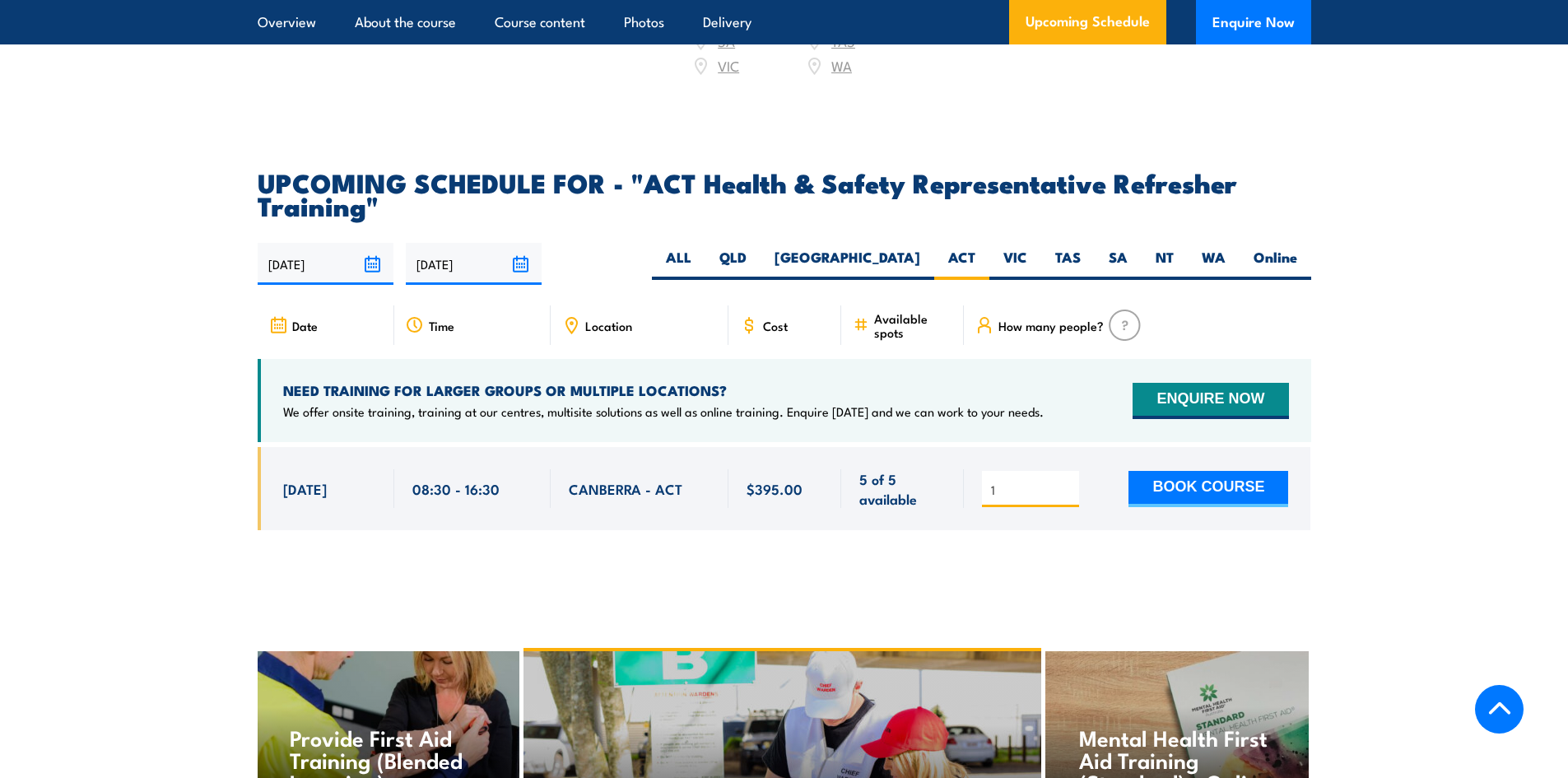
type input "1"
click at [1065, 484] on input "1" at bounding box center [1032, 489] width 82 height 16
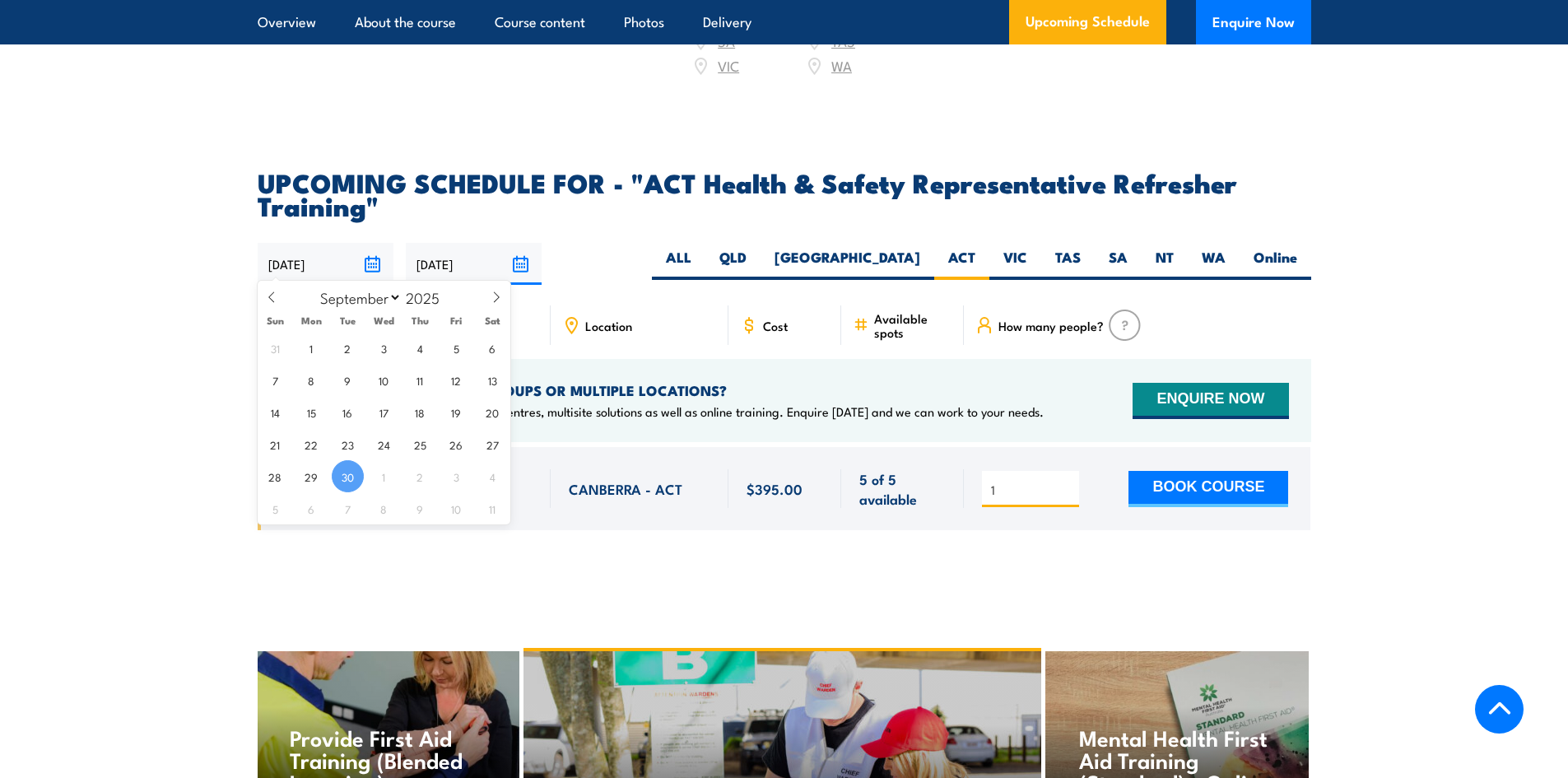
click at [362, 260] on input "[DATE]" at bounding box center [326, 264] width 136 height 42
click at [318, 360] on span "1" at bounding box center [311, 348] width 32 height 32
type input "[DATE]"
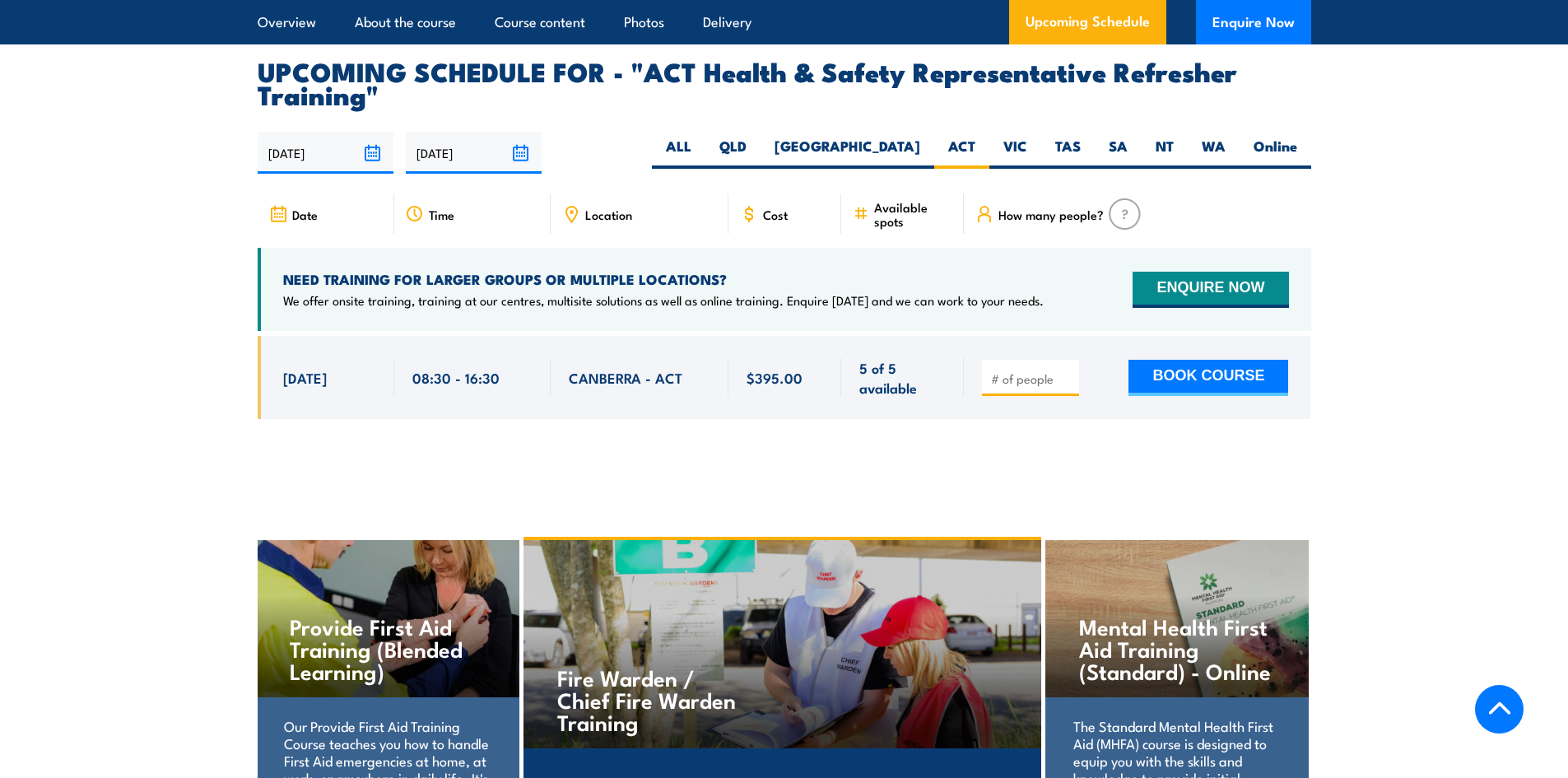
scroll to position [2526, 0]
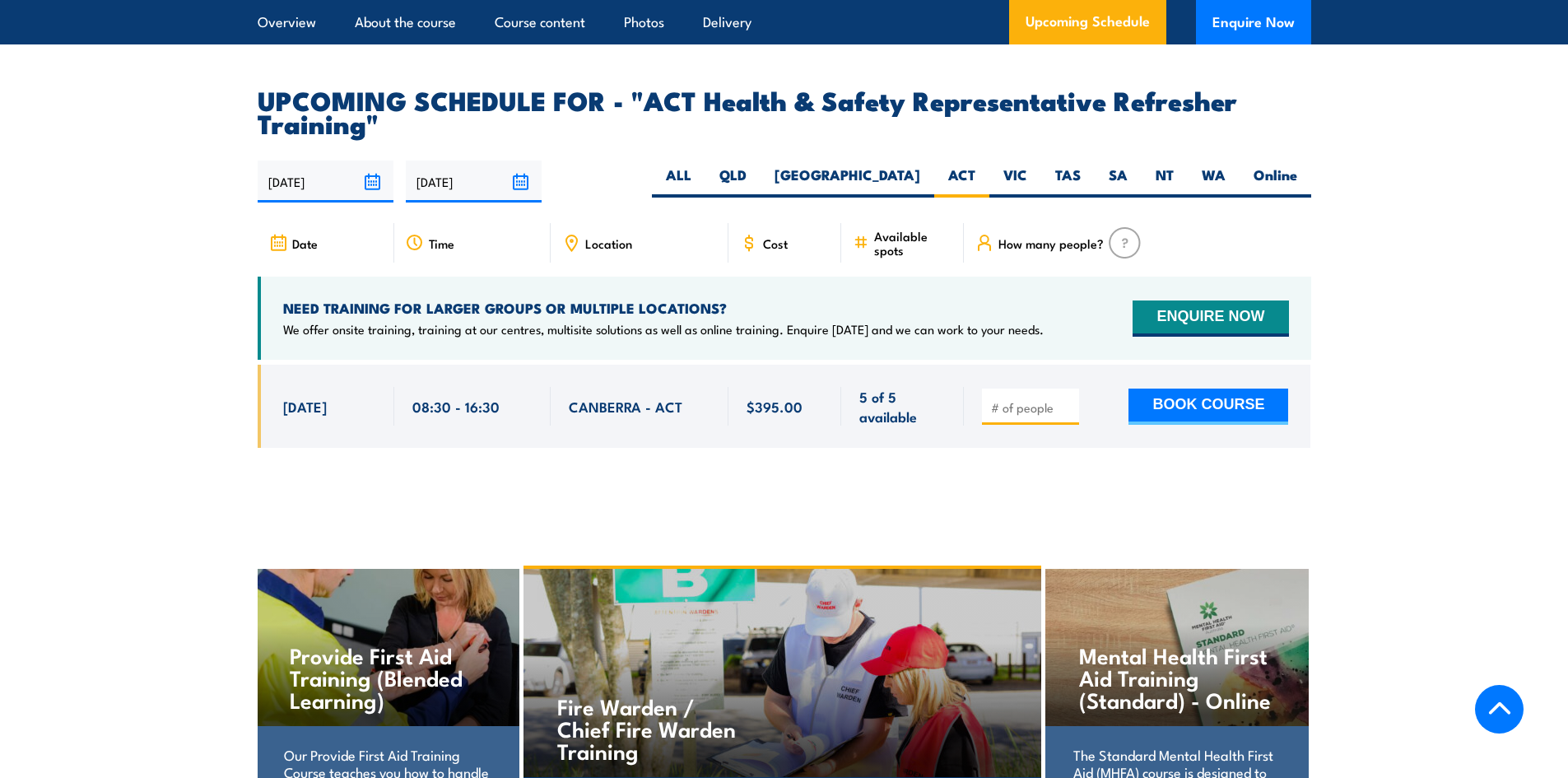
click at [764, 241] on span "Cost" at bounding box center [776, 243] width 25 height 14
click at [784, 246] on span "Cost" at bounding box center [776, 243] width 25 height 14
click at [887, 235] on span "Available spots" at bounding box center [913, 242] width 78 height 28
click at [951, 170] on label "ACT" at bounding box center [962, 182] width 55 height 32
click at [976, 170] on input "ACT" at bounding box center [981, 170] width 10 height 10
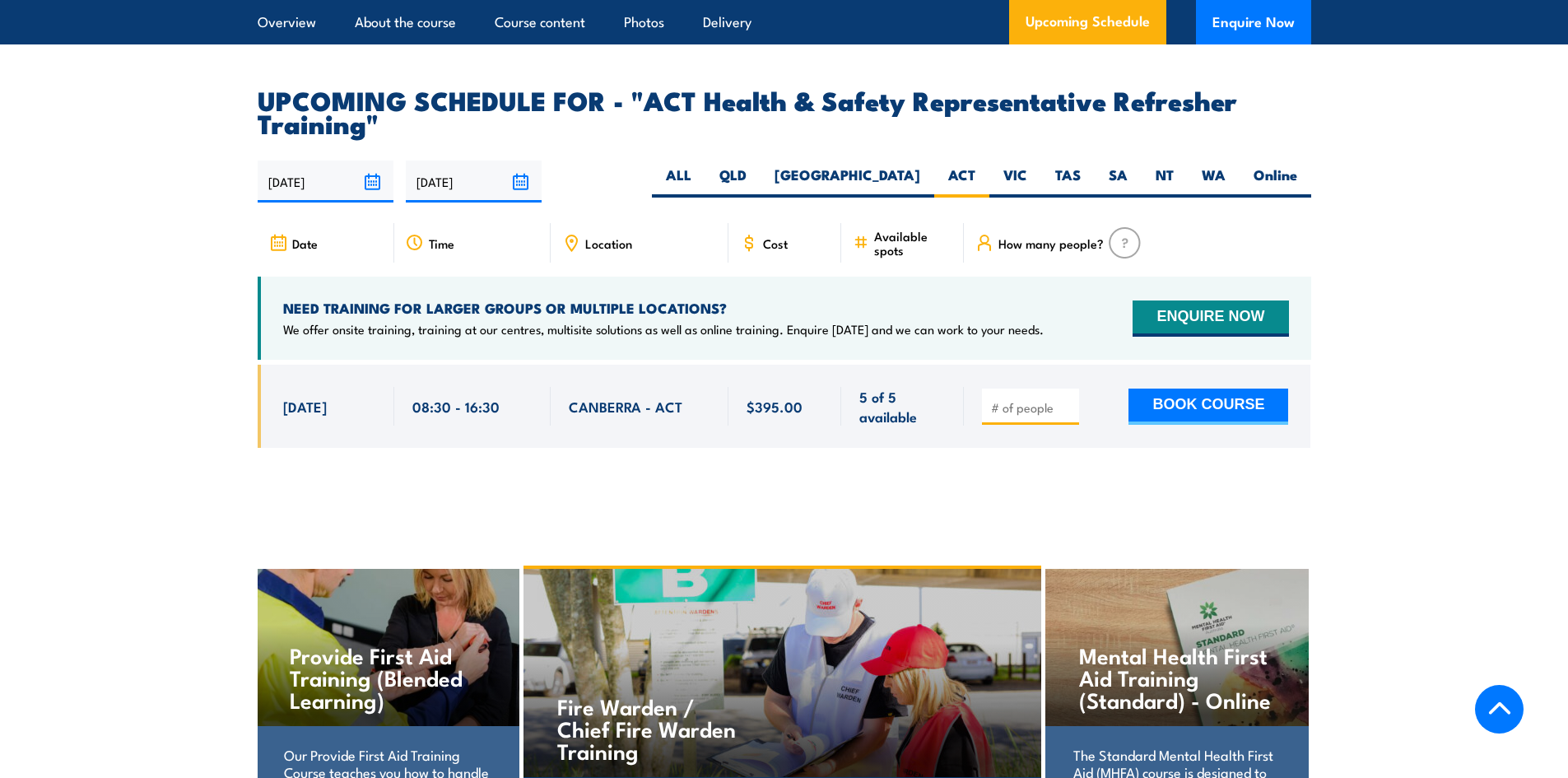
click at [521, 175] on input "08/02/2026" at bounding box center [473, 182] width 136 height 42
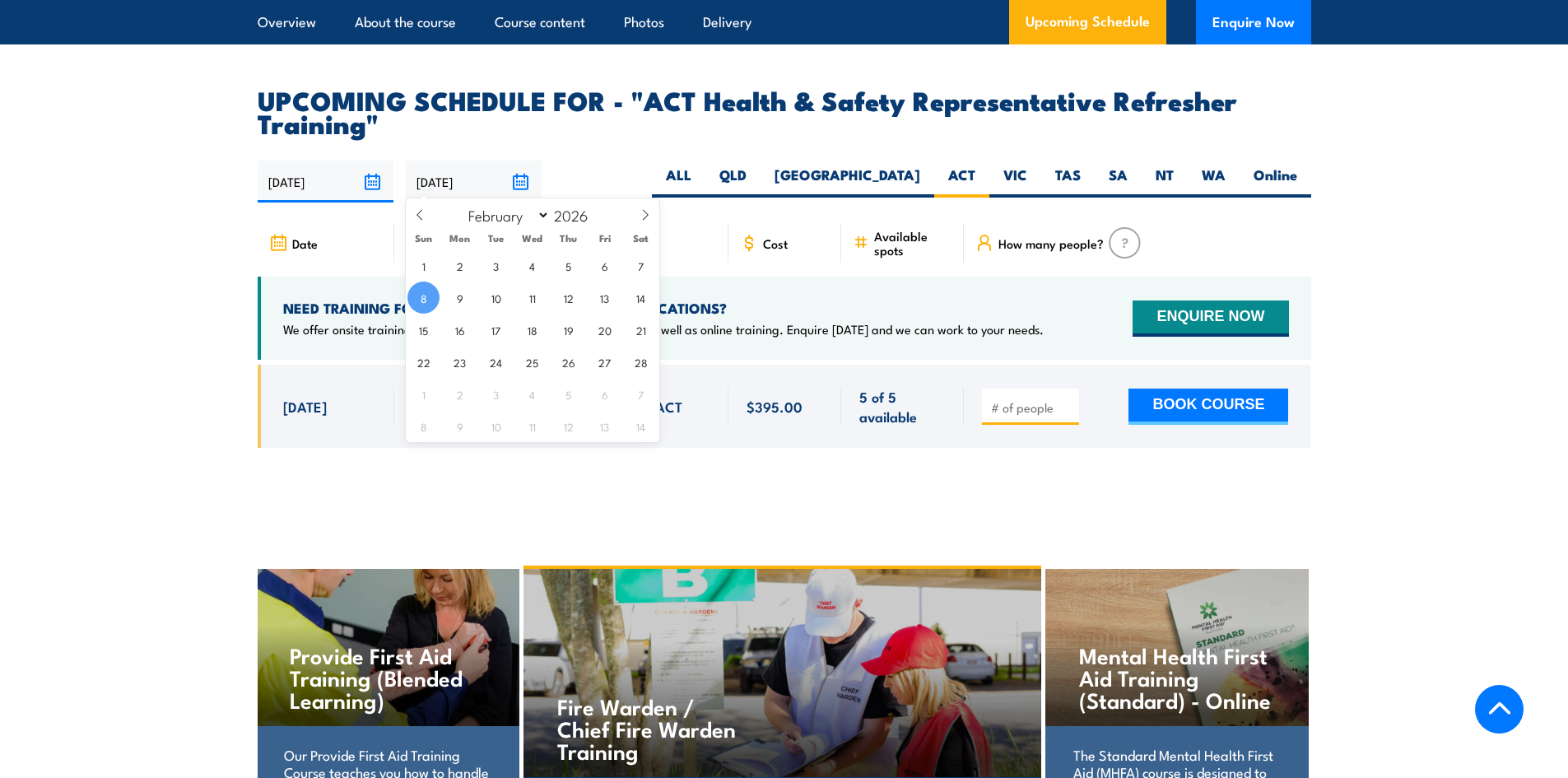
click at [373, 170] on input "[DATE]" at bounding box center [326, 182] width 136 height 42
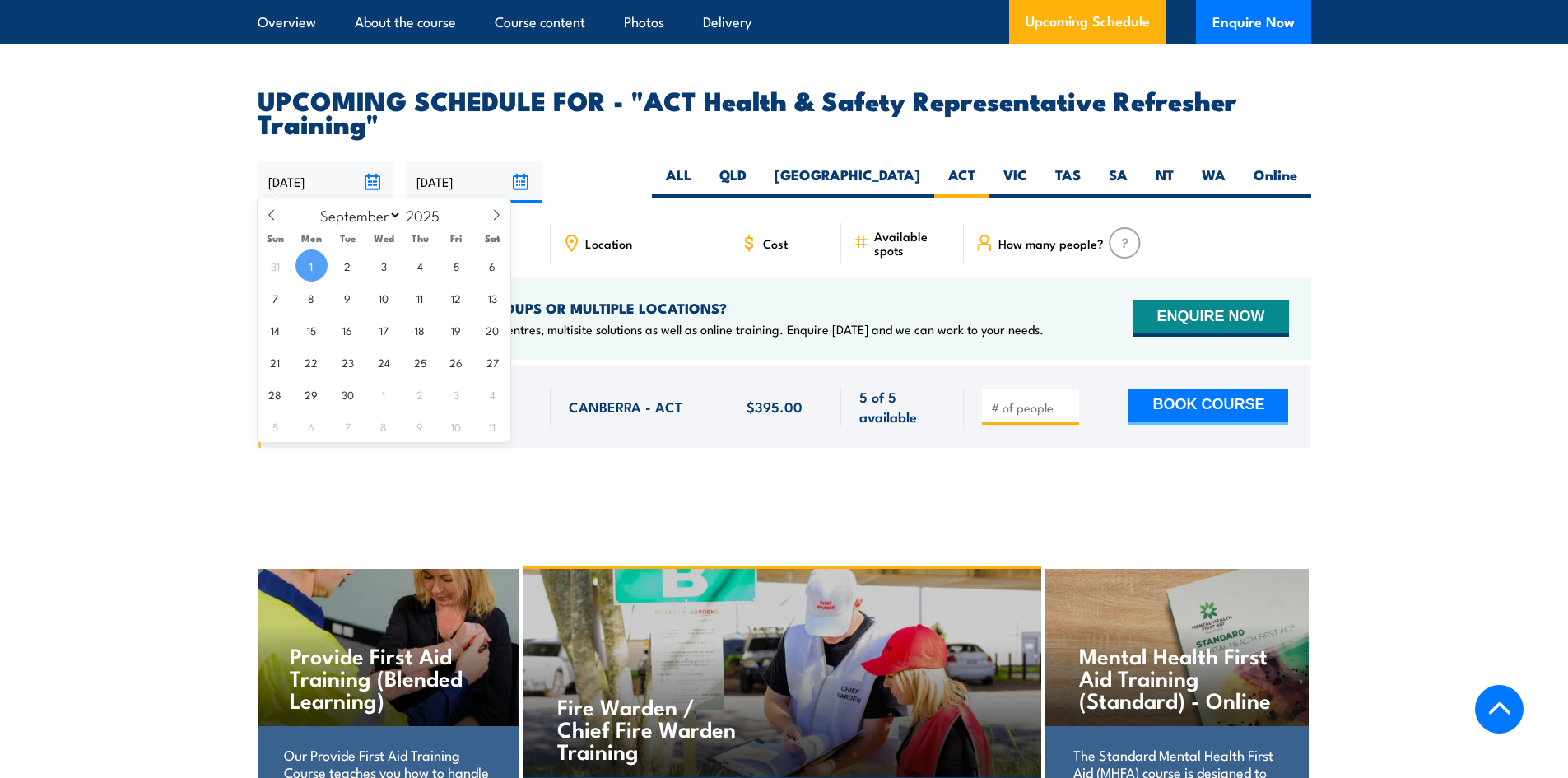
click at [313, 264] on span "1" at bounding box center [311, 266] width 32 height 32
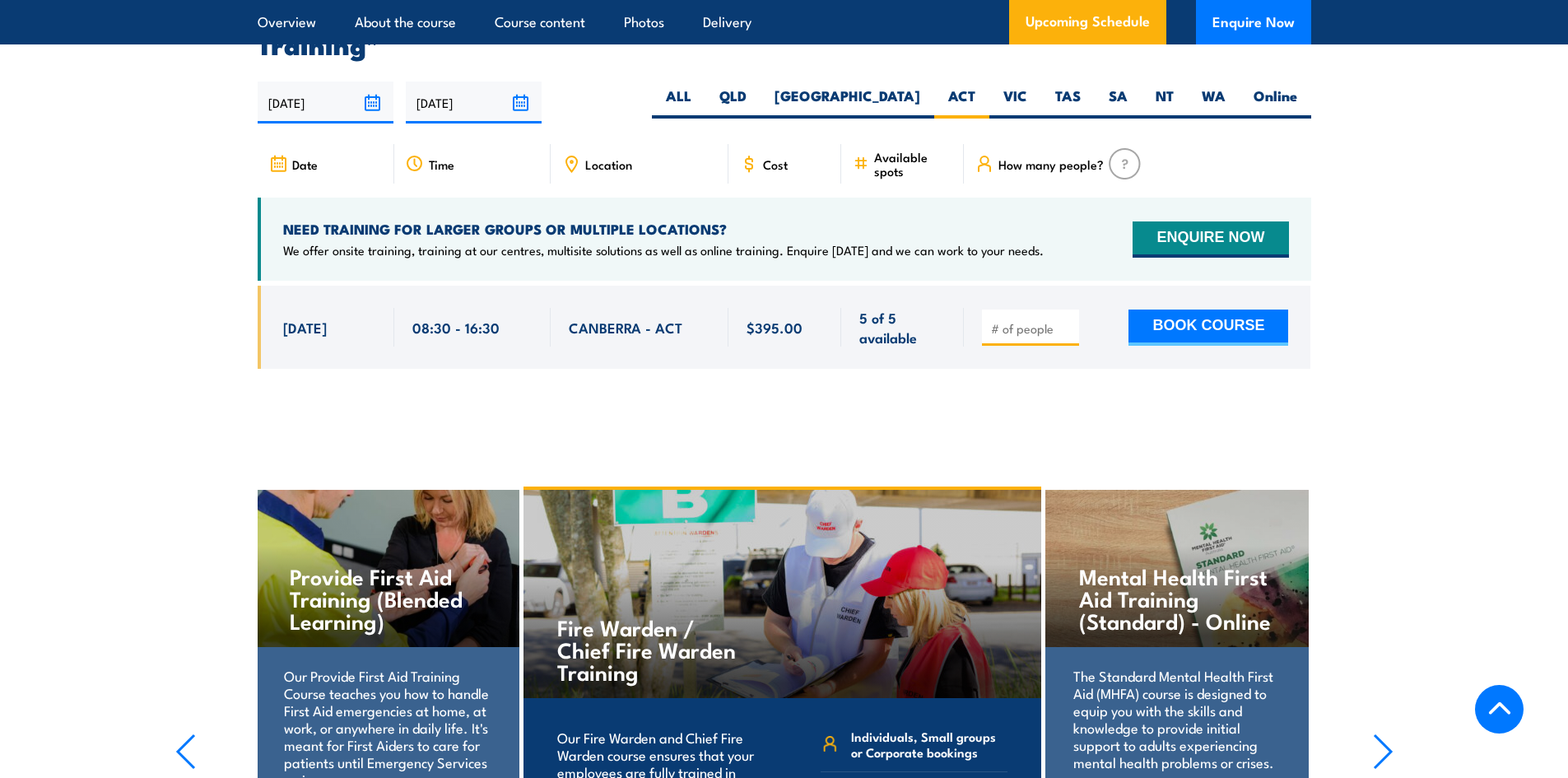
scroll to position [2608, 0]
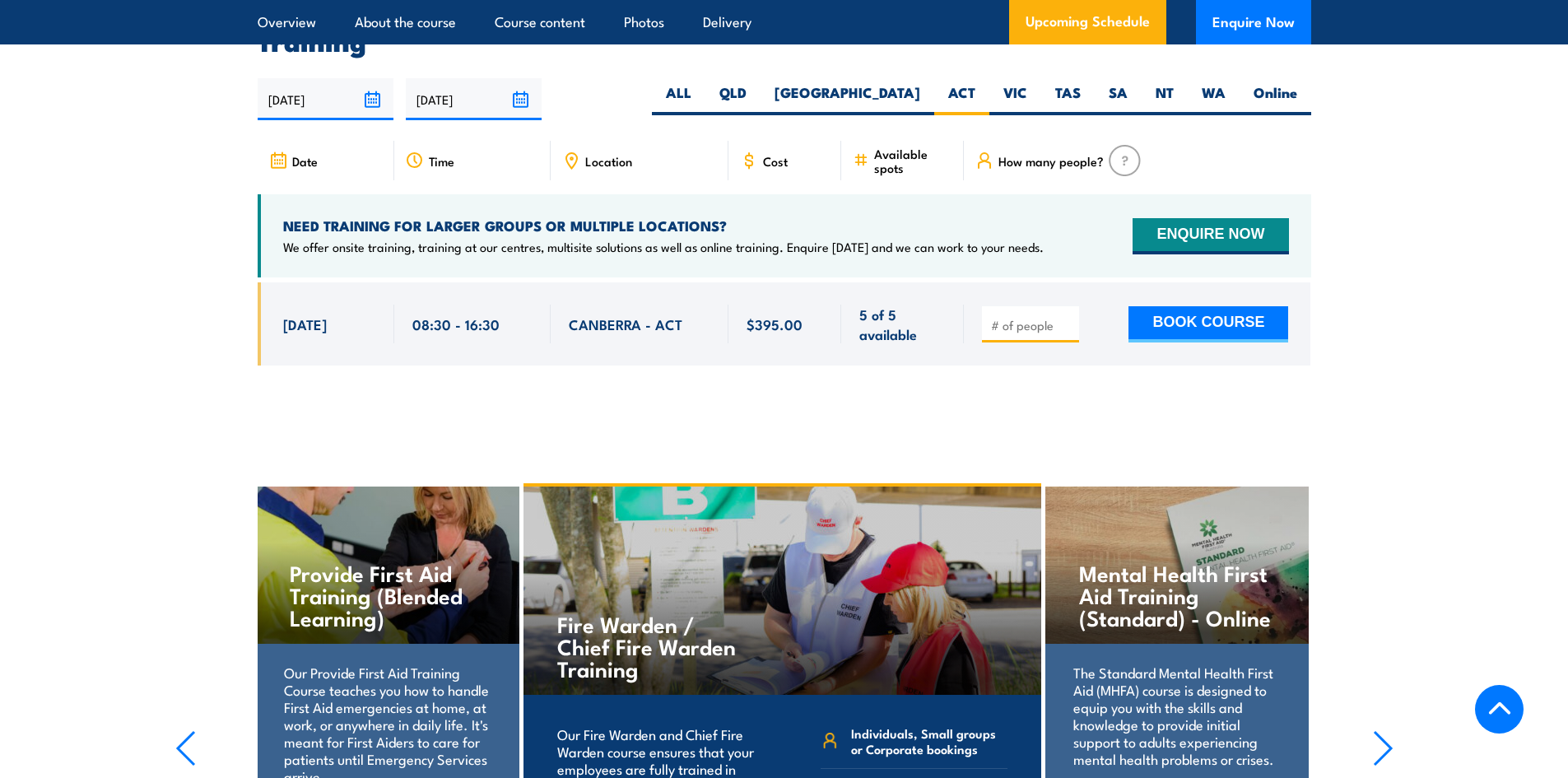
click at [511, 95] on input "08/02/2026" at bounding box center [473, 99] width 136 height 42
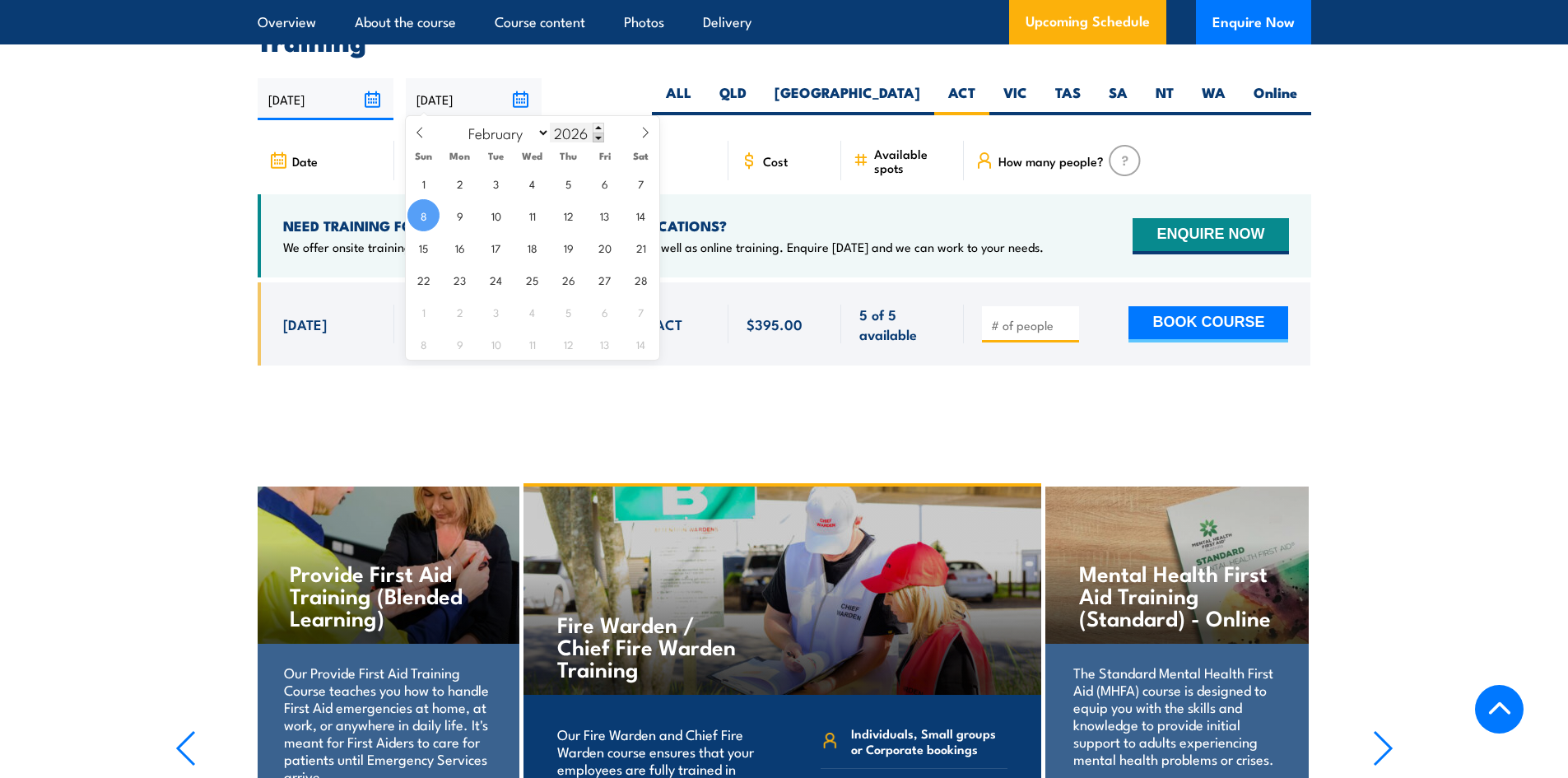
click at [601, 135] on span at bounding box center [599, 137] width 11 height 10
click at [598, 135] on span at bounding box center [599, 137] width 11 height 10
click at [596, 137] on span at bounding box center [599, 137] width 11 height 10
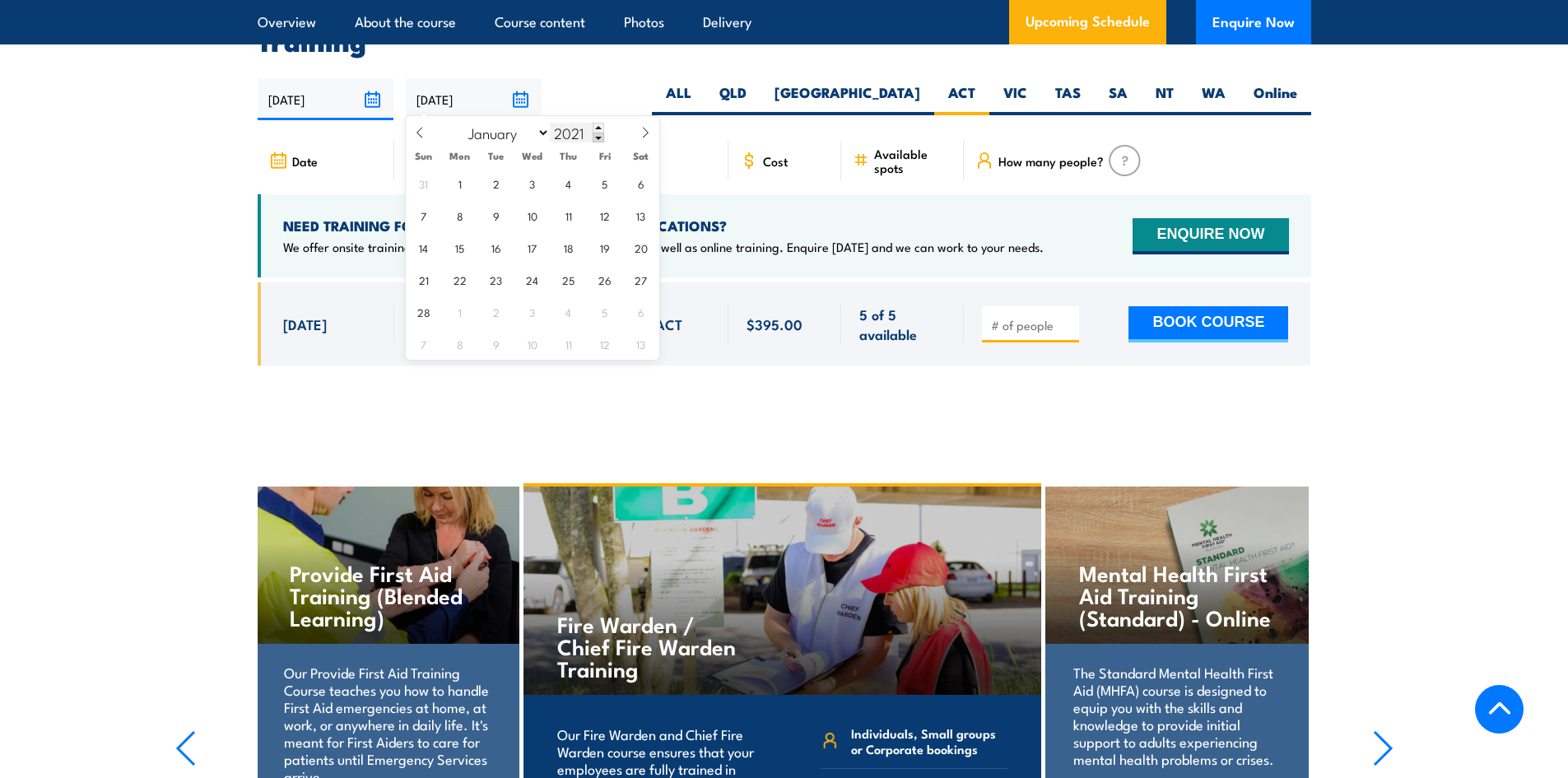
click at [593, 137] on span at bounding box center [599, 137] width 11 height 10
click at [594, 126] on span at bounding box center [599, 128] width 11 height 10
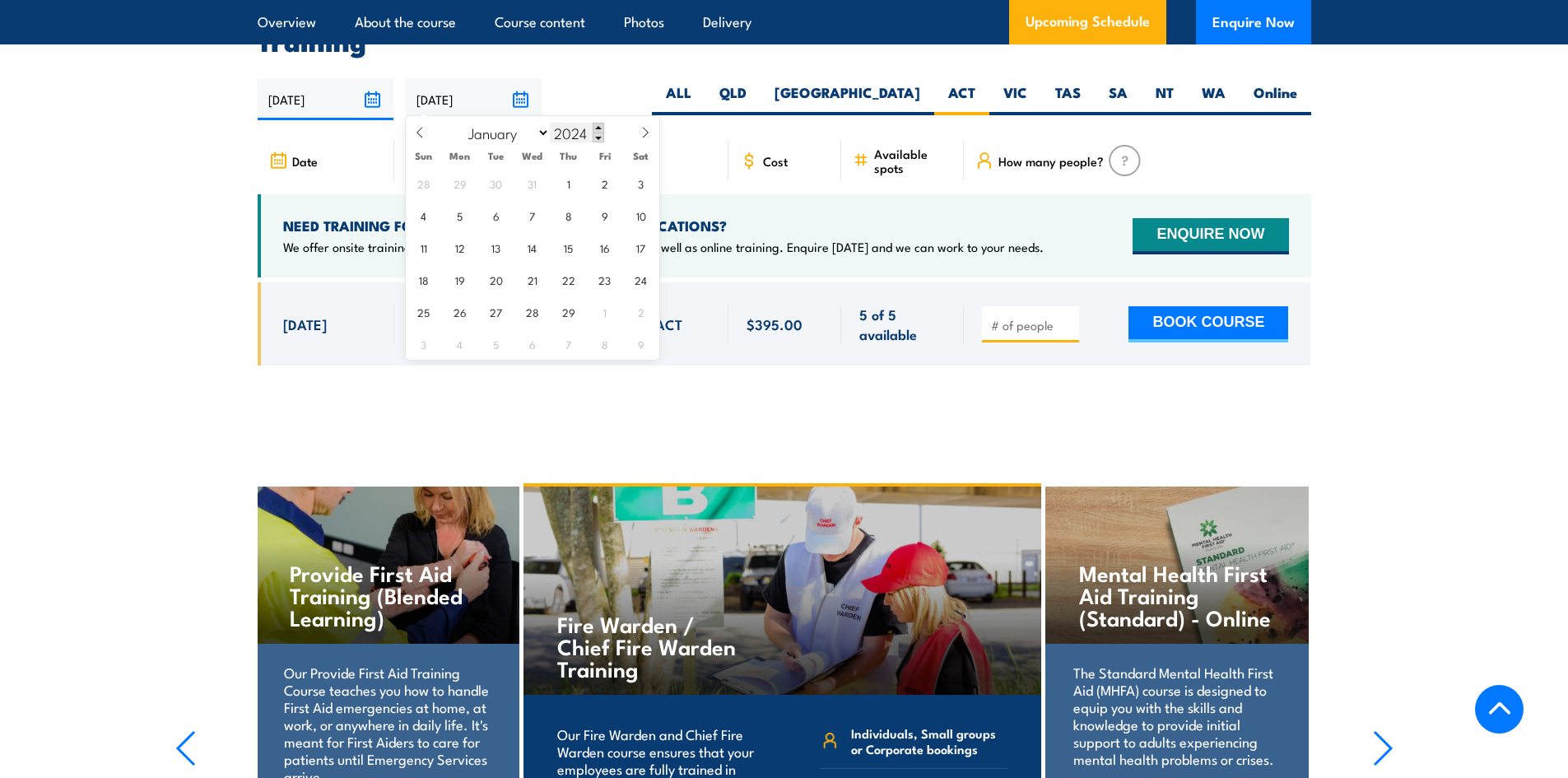
click at [594, 126] on span at bounding box center [599, 128] width 11 height 10
type input "2025"
click at [415, 135] on icon at bounding box center [420, 132] width 11 height 11
select select "0"
click at [414, 135] on icon at bounding box center [420, 132] width 11 height 11
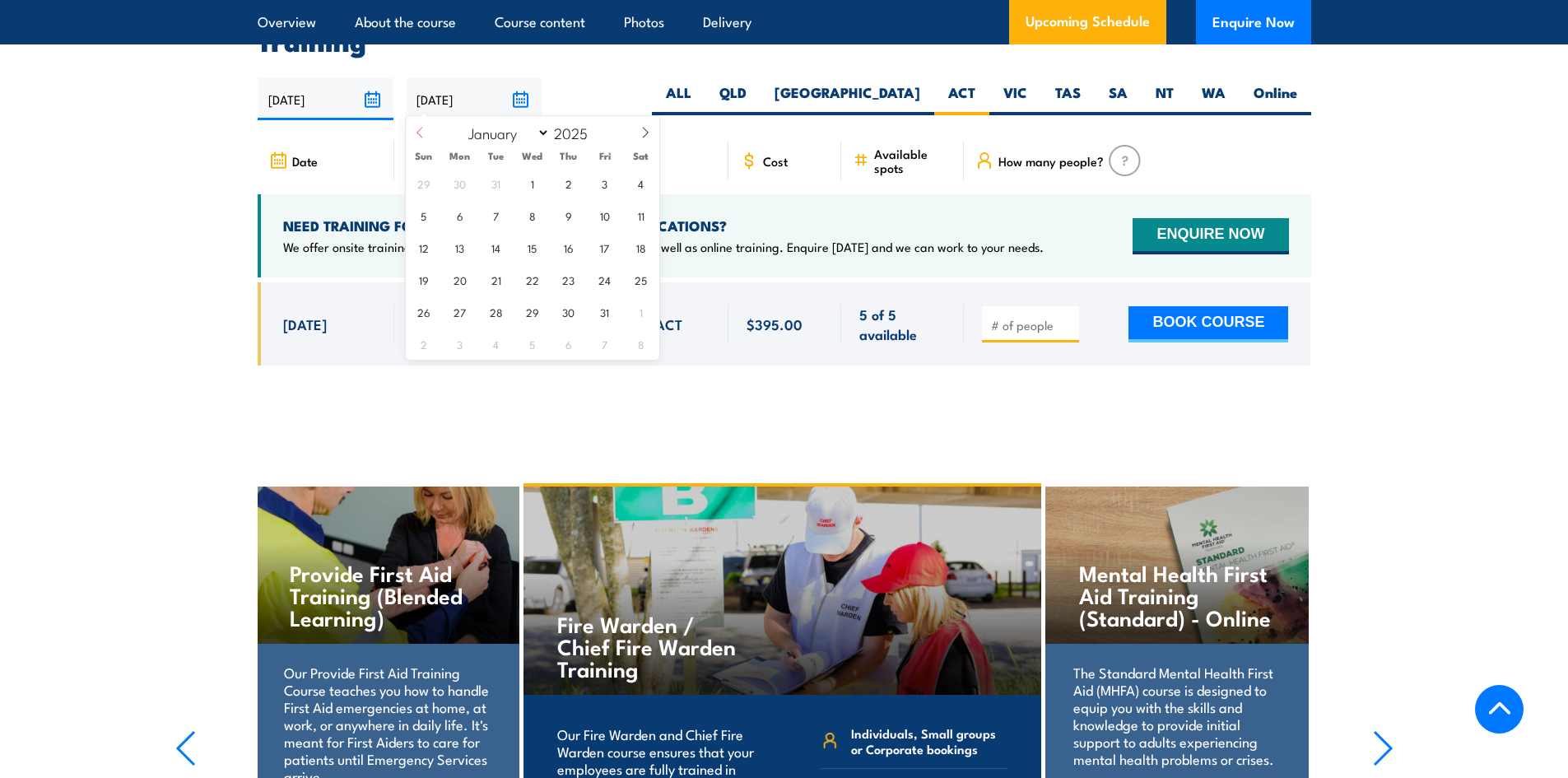
type input "2024"
click at [414, 135] on icon at bounding box center [420, 132] width 11 height 11
select select "9"
click at [597, 130] on span at bounding box center [599, 128] width 11 height 10
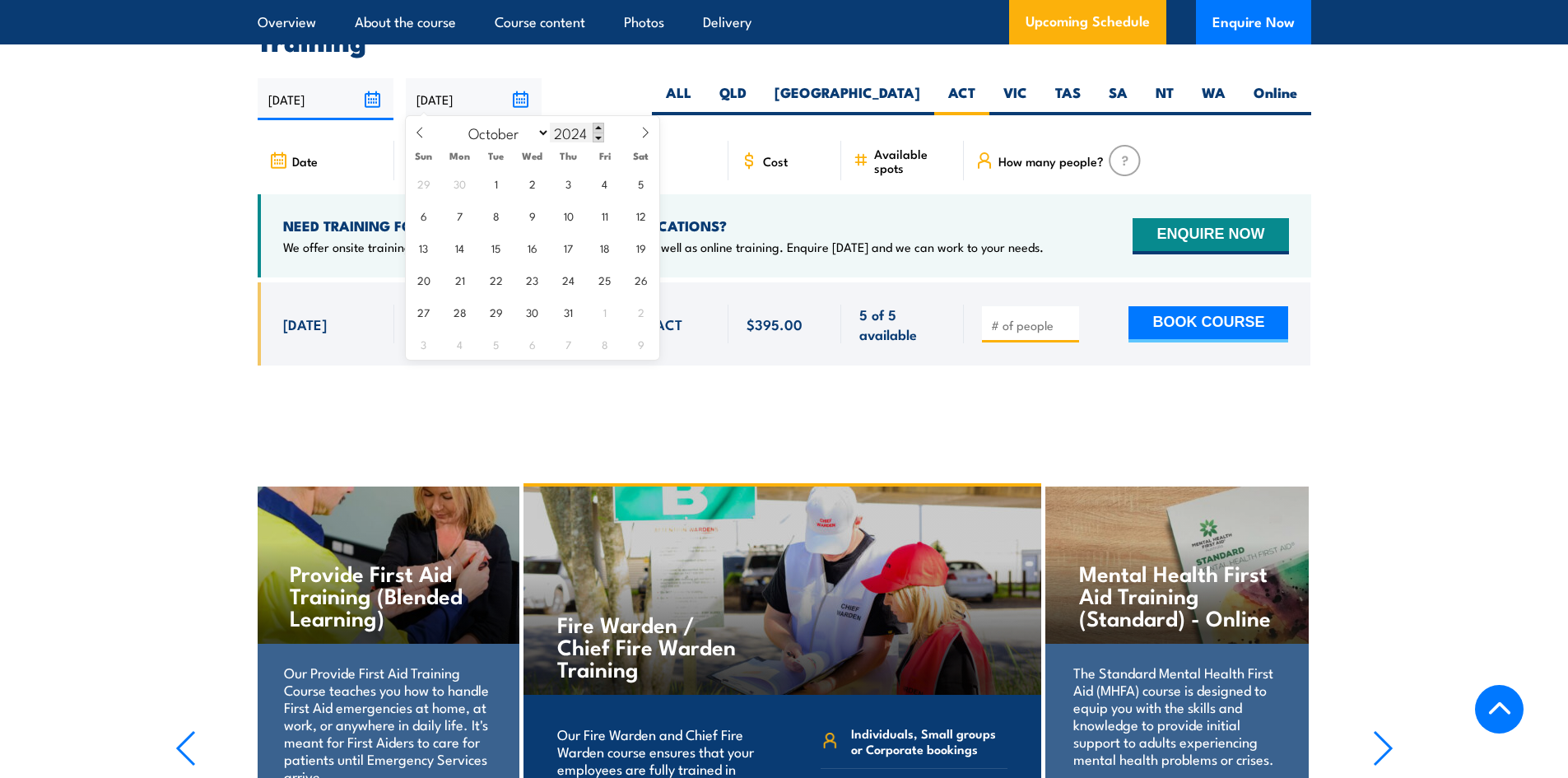
type input "2025"
drag, startPoint x: 534, startPoint y: 185, endPoint x: 525, endPoint y: 190, distance: 10.3
click at [534, 187] on span "1" at bounding box center [532, 184] width 32 height 32
type input "[DATE]"
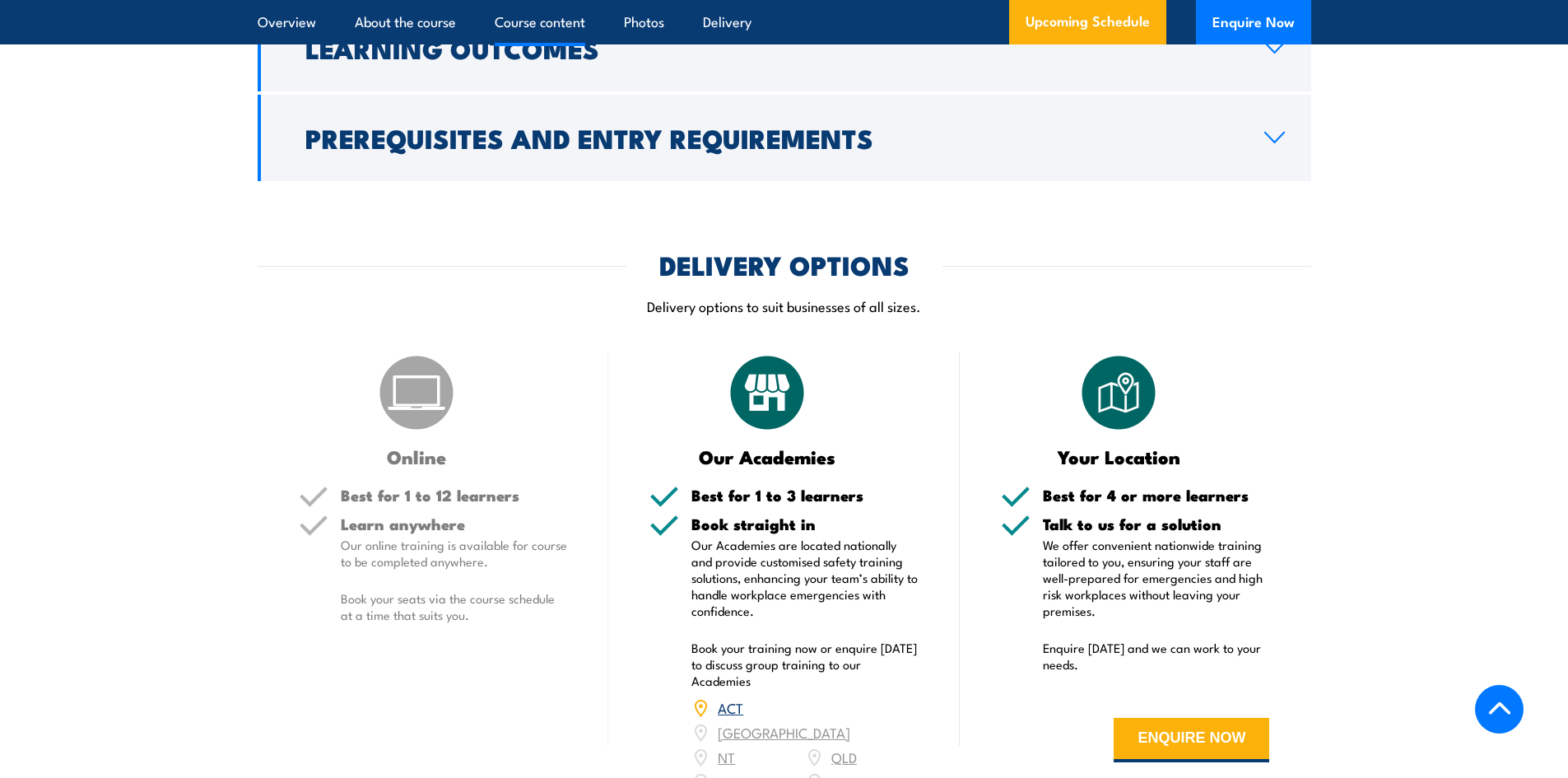
scroll to position [1621, 0]
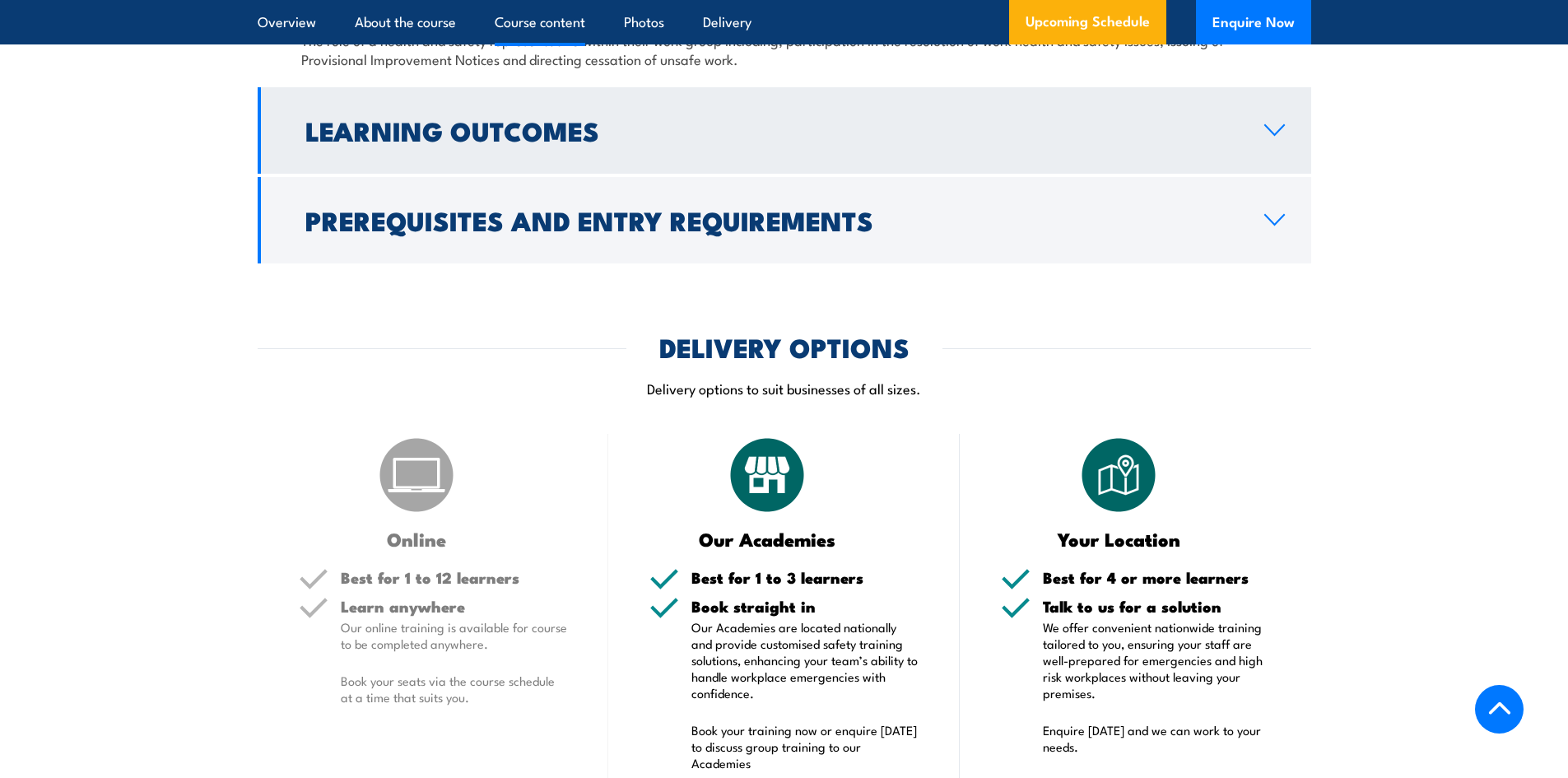
click at [1288, 159] on link "Learning Outcomes" at bounding box center [784, 130] width 1054 height 87
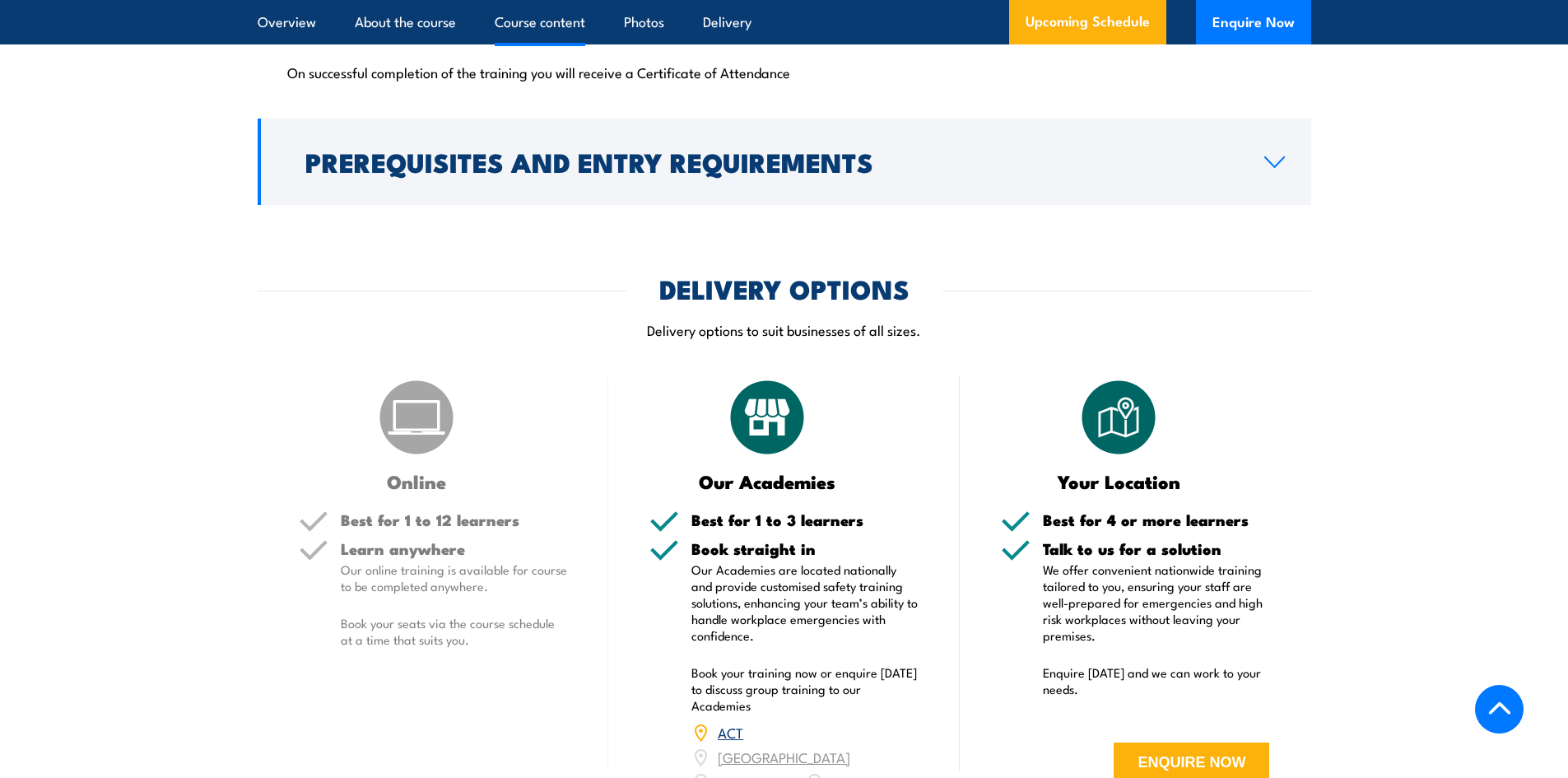
scroll to position [1581, 0]
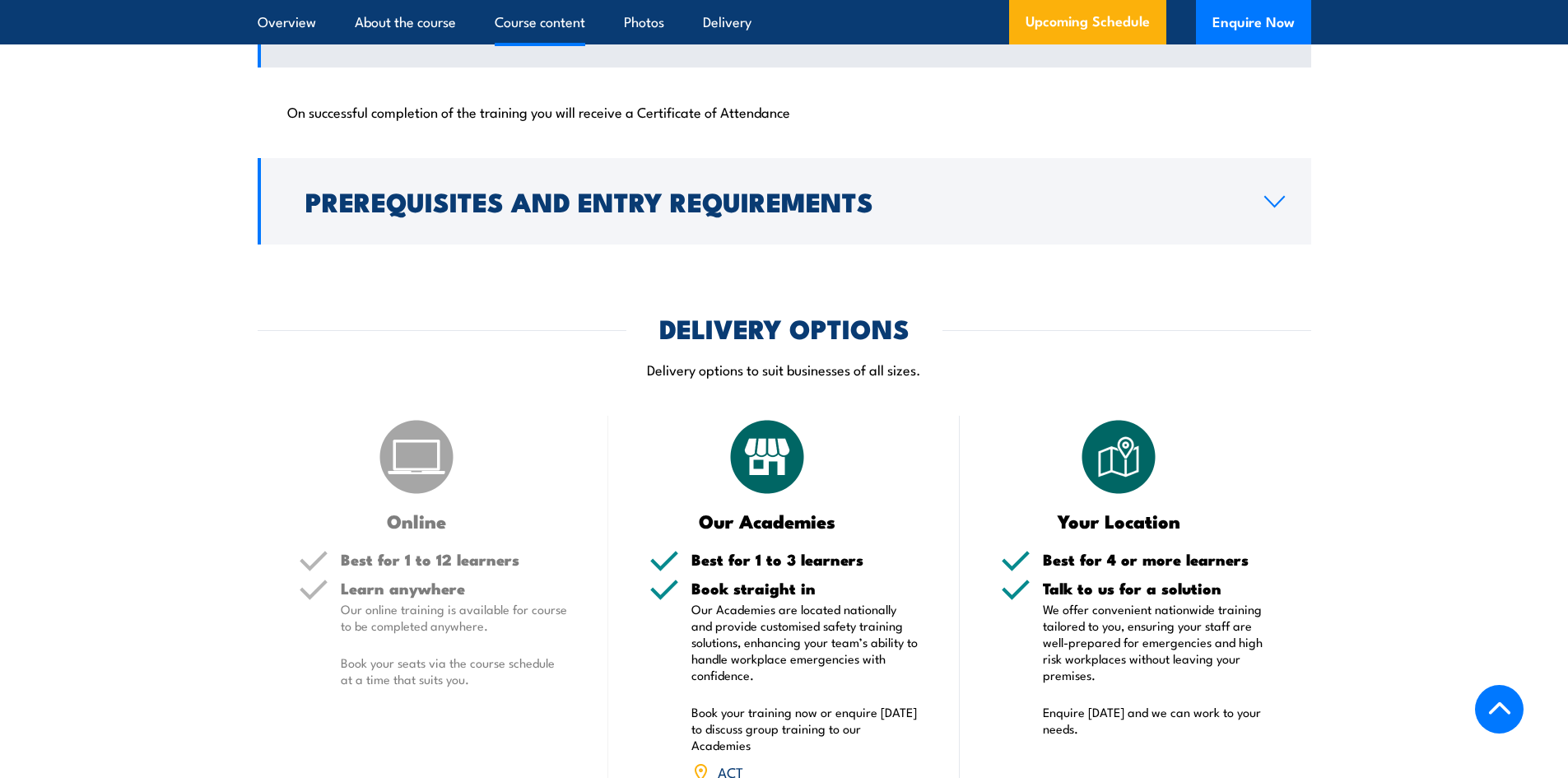
click at [1286, 155] on div "On successful completion of the training you will receive a Certificate of Atte…" at bounding box center [784, 111] width 1054 height 88
click at [1285, 209] on icon at bounding box center [1274, 202] width 22 height 13
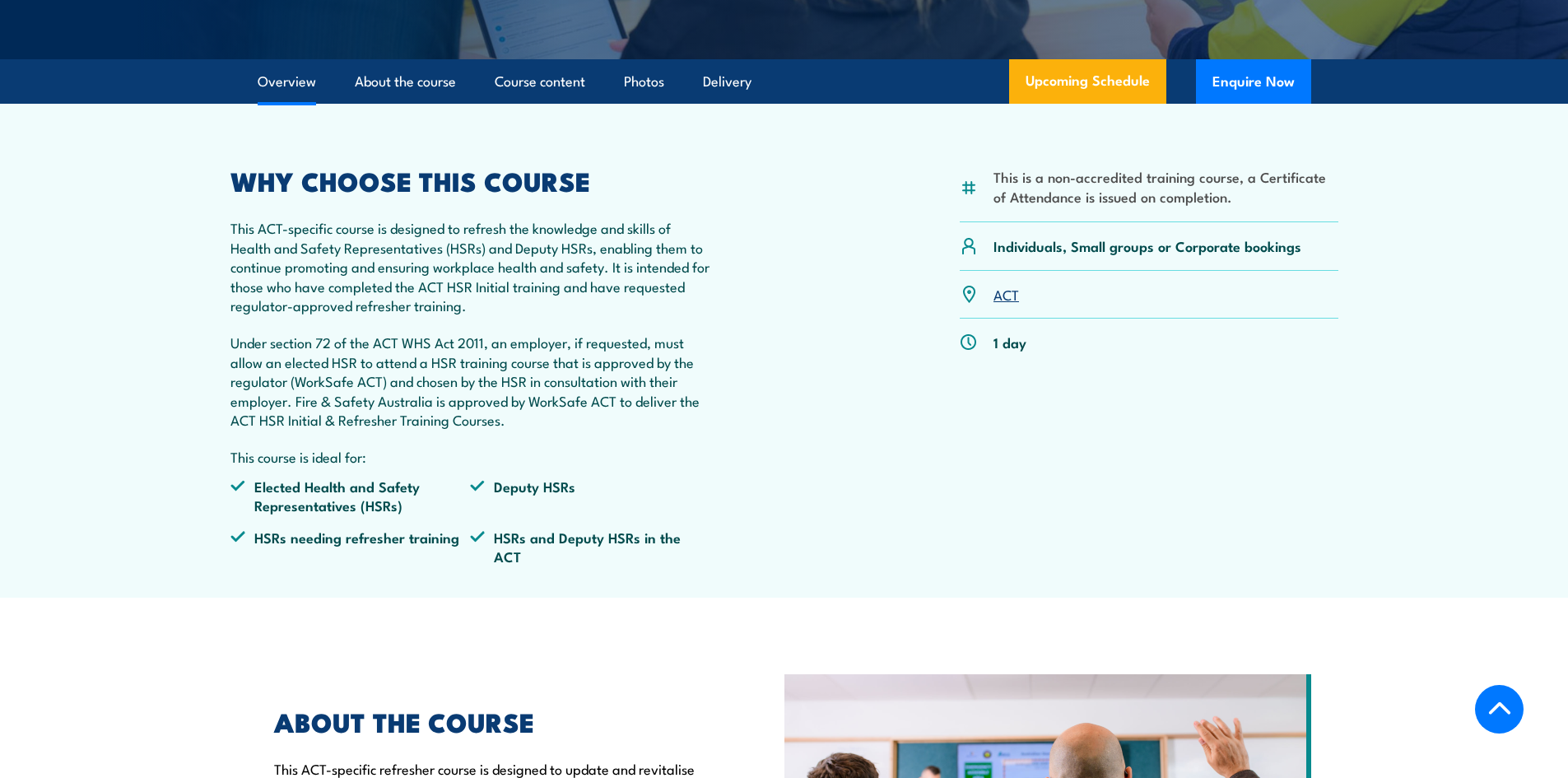
scroll to position [429, 0]
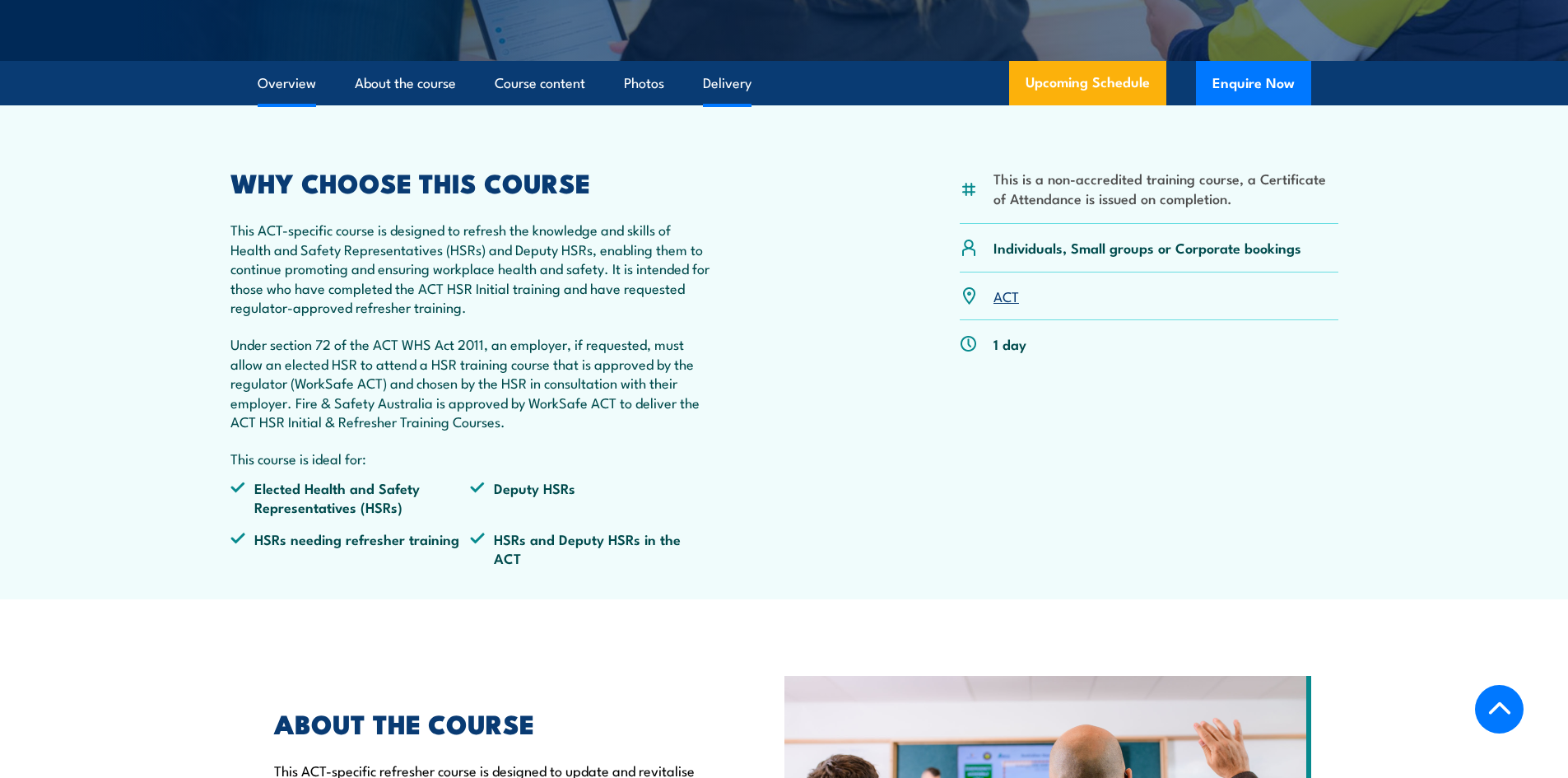
click at [711, 106] on link "Delivery" at bounding box center [726, 84] width 49 height 44
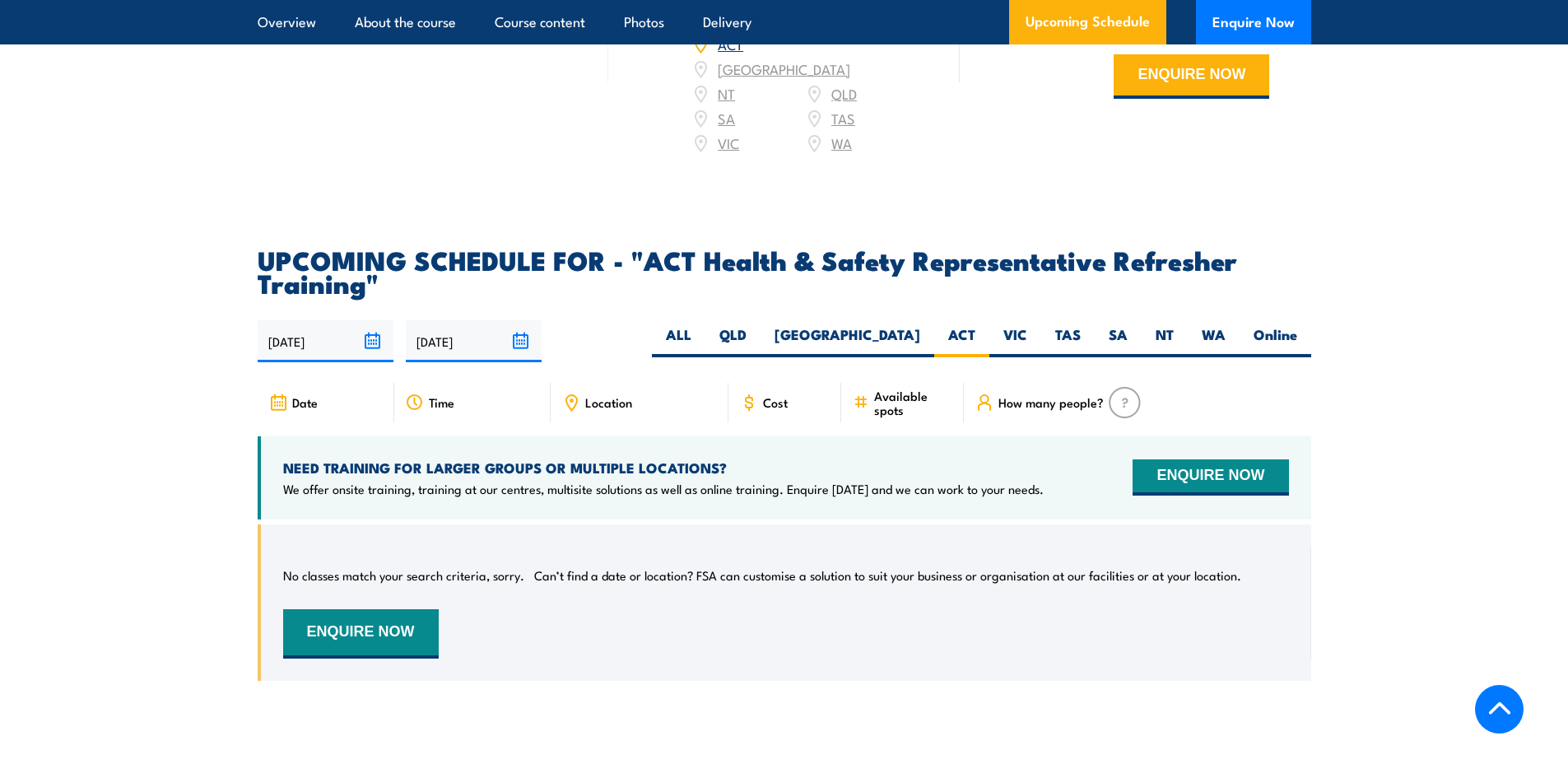
scroll to position [2555, 0]
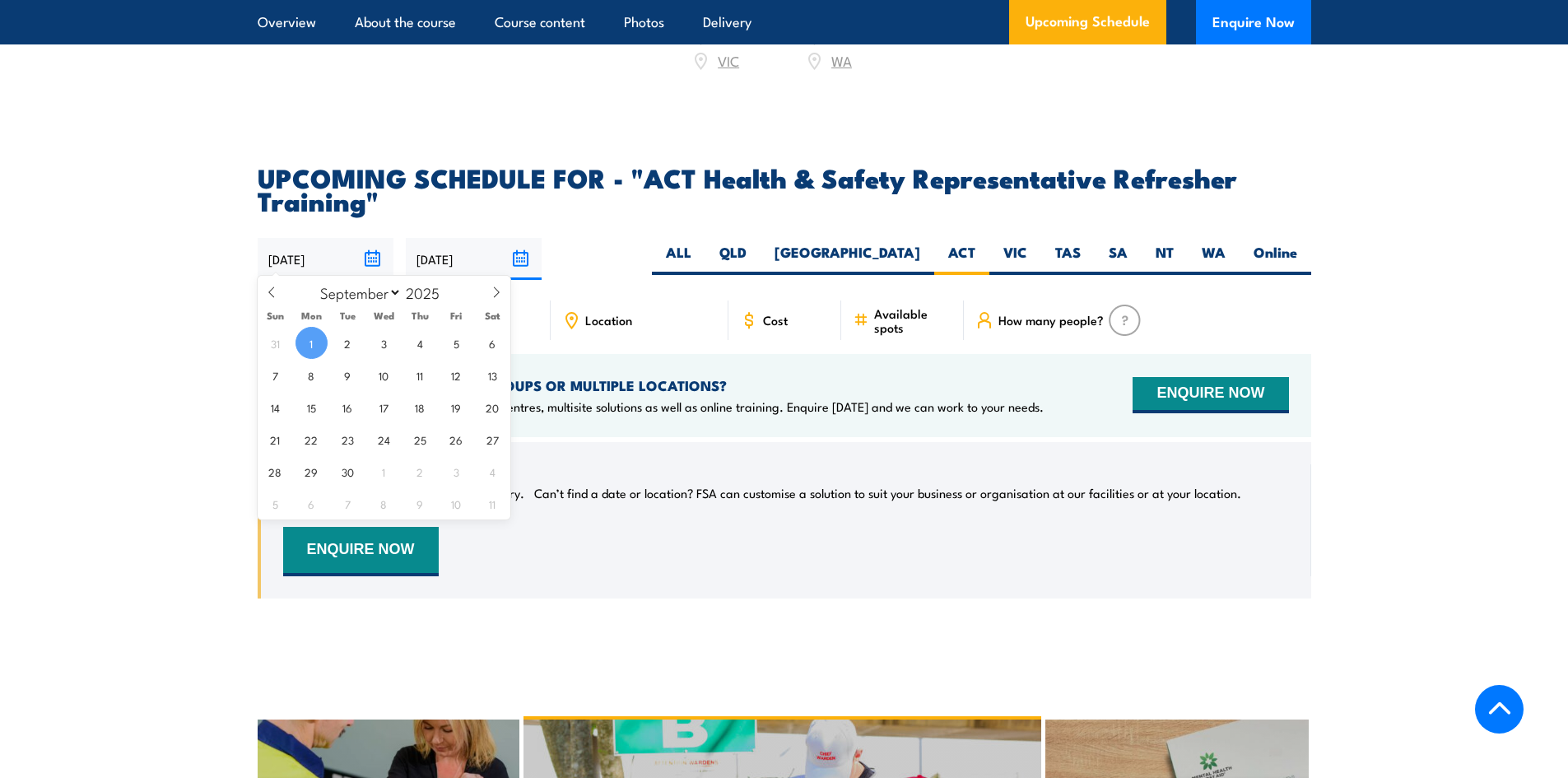
click at [377, 259] on input "01/09/2025" at bounding box center [326, 259] width 136 height 42
click at [493, 300] on span at bounding box center [496, 298] width 28 height 45
select select "9"
click at [384, 343] on span "1" at bounding box center [384, 343] width 32 height 32
type input "[DATE]"
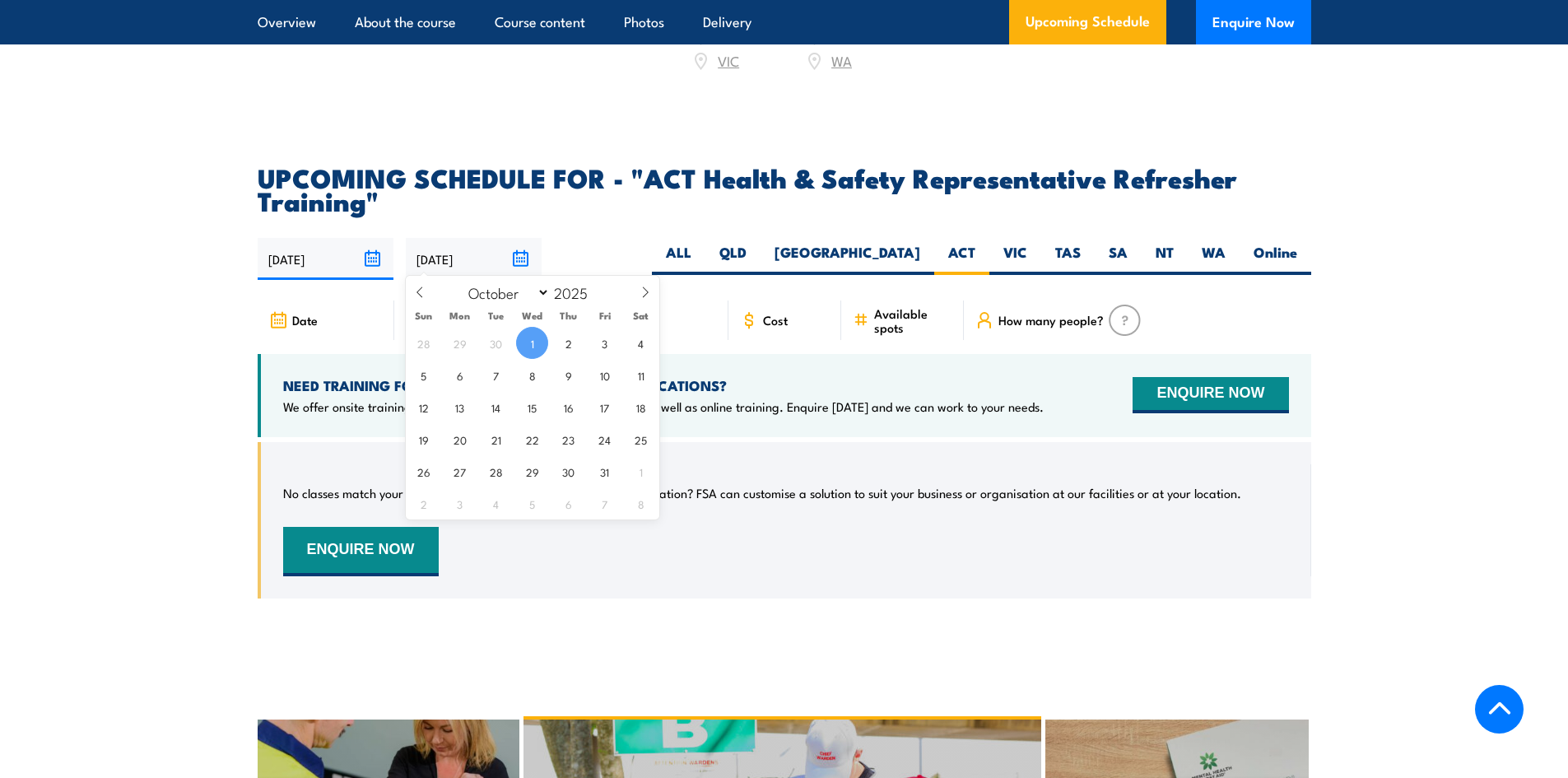
click at [521, 248] on input "[DATE]" at bounding box center [473, 259] width 136 height 42
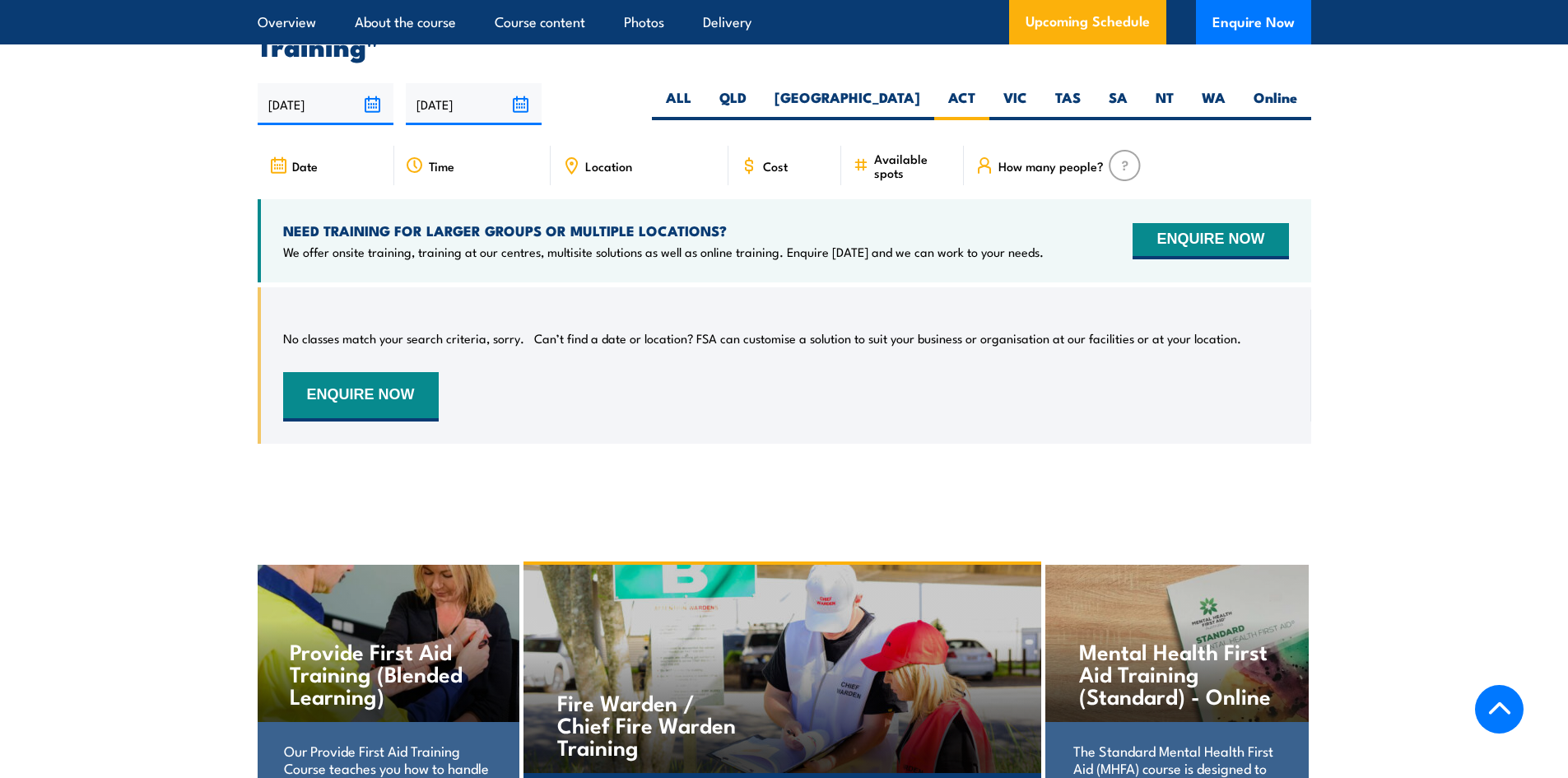
scroll to position [2608, 0]
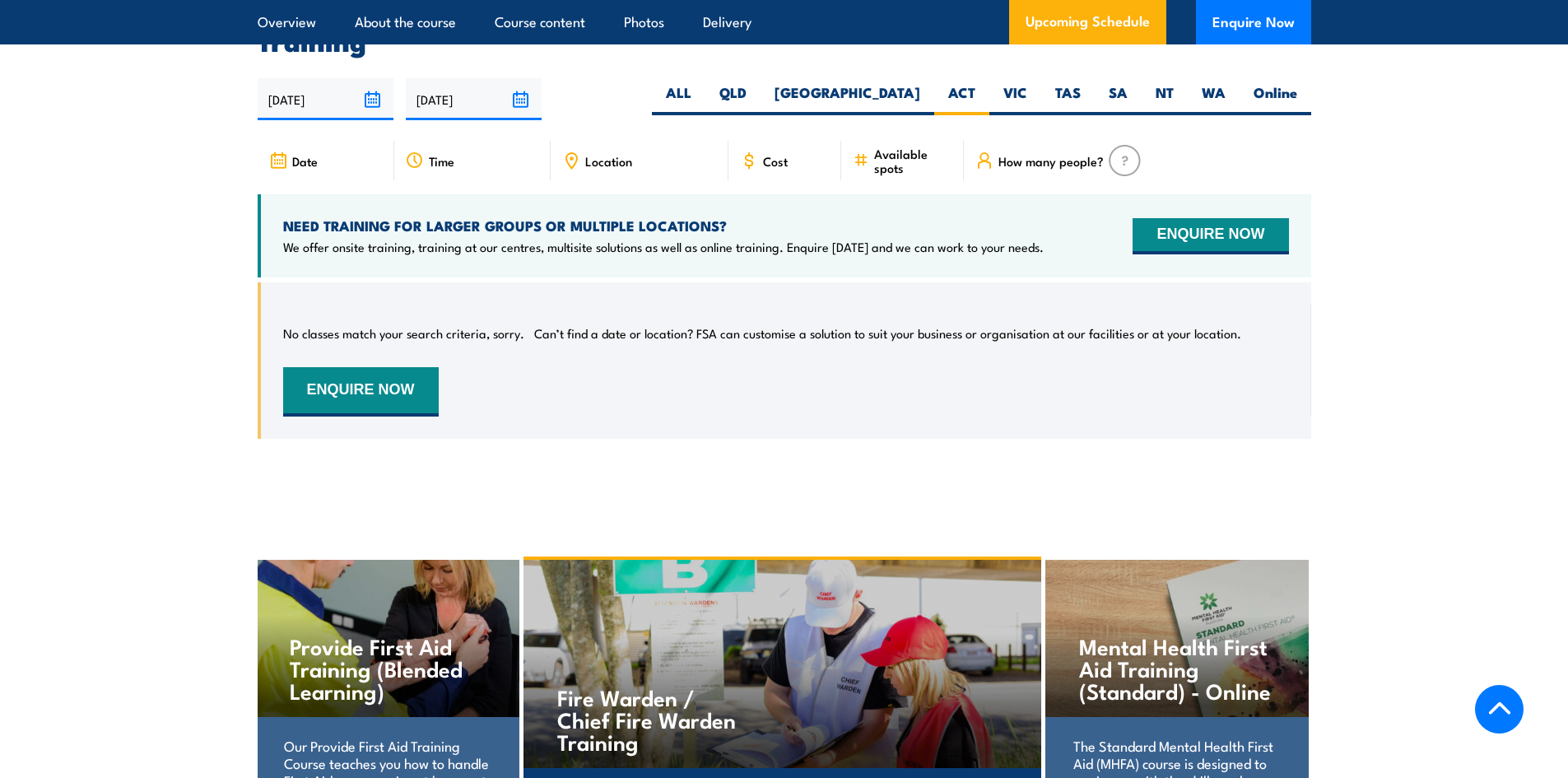
click at [514, 89] on input "[DATE]" at bounding box center [473, 99] width 136 height 42
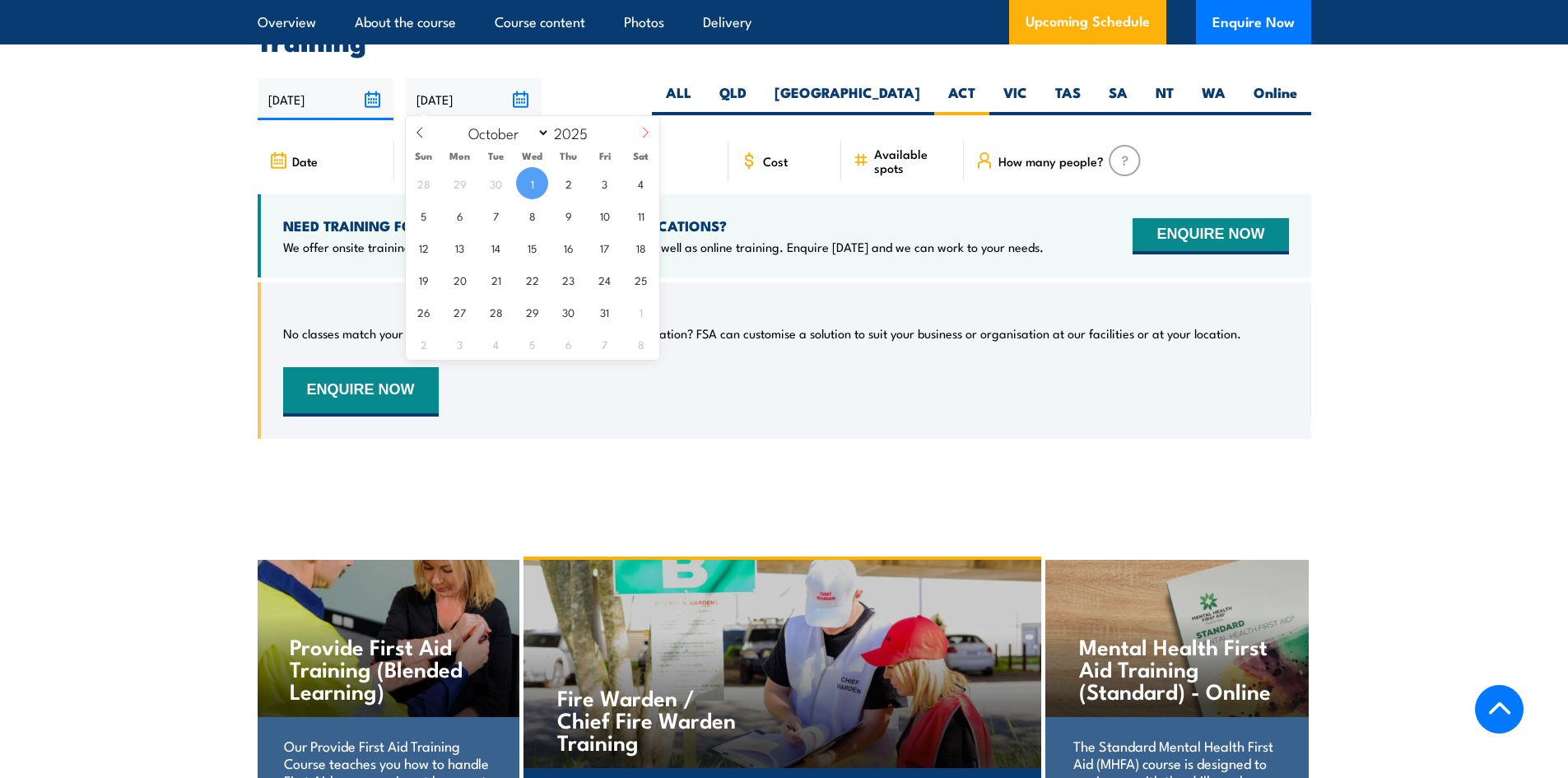
click at [638, 131] on span at bounding box center [645, 138] width 28 height 45
select select "10"
click at [635, 190] on span "1" at bounding box center [641, 184] width 32 height 32
type input "[DATE]"
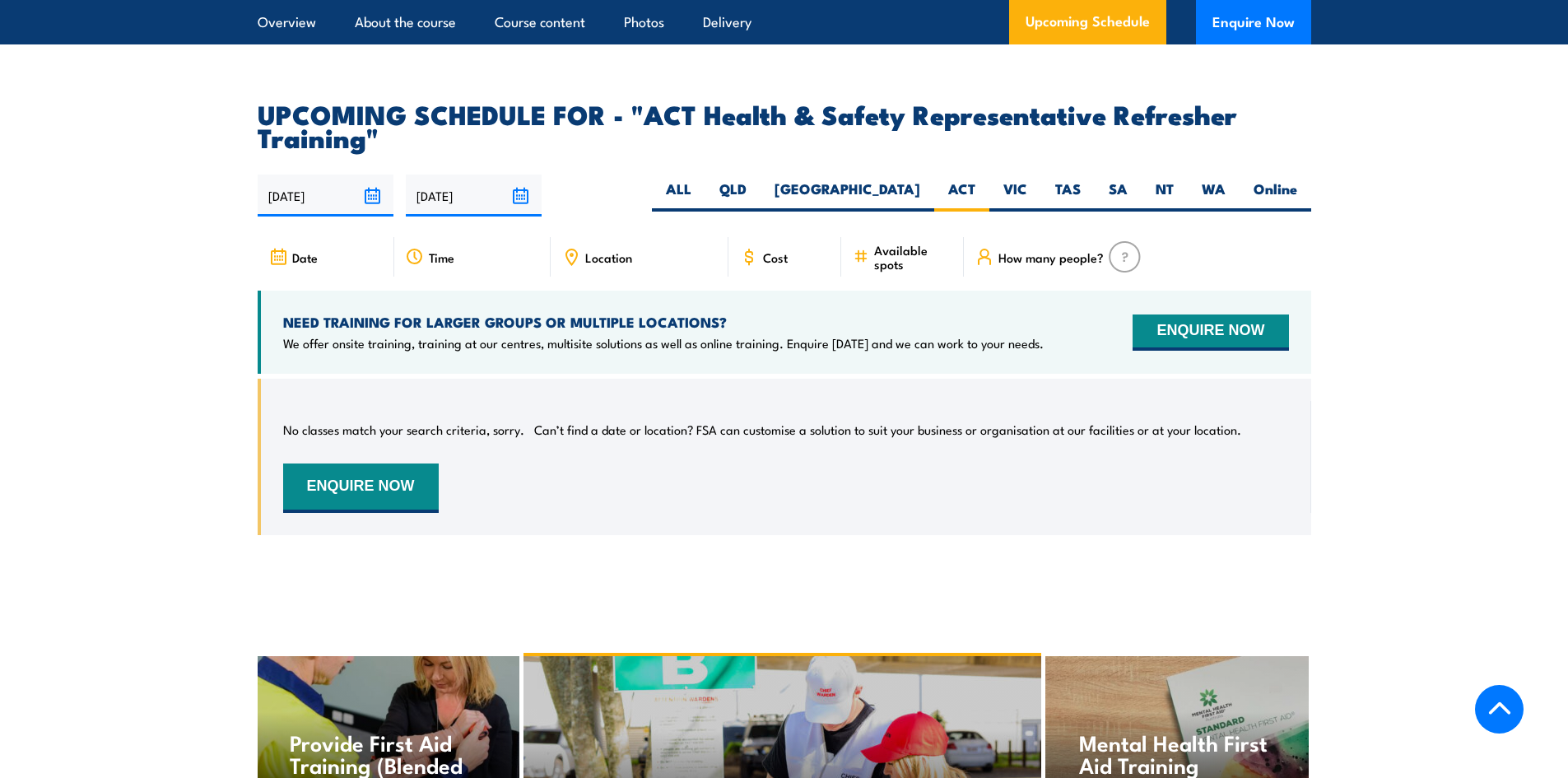
scroll to position [2362, 0]
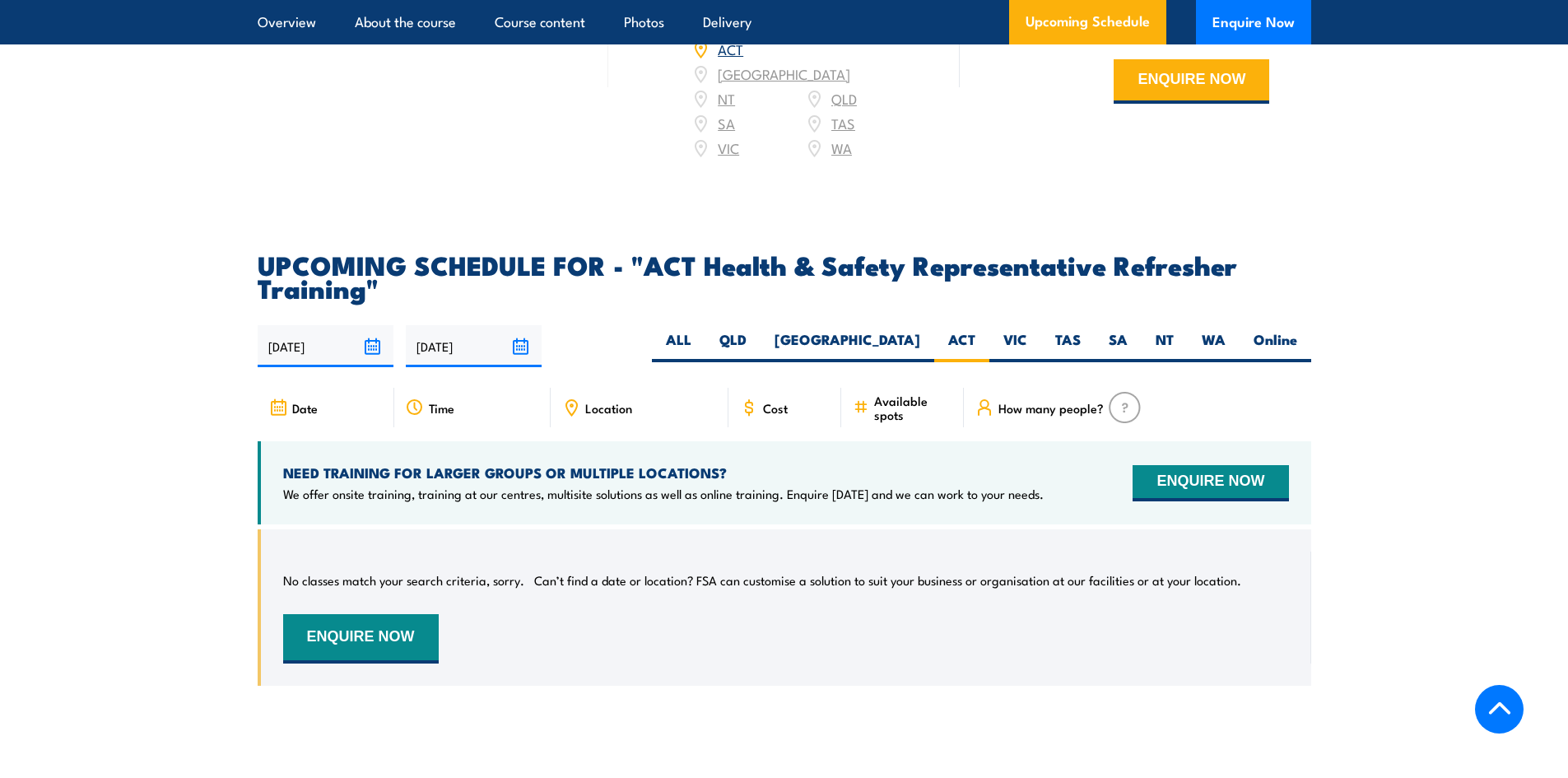
click at [526, 333] on input "[DATE]" at bounding box center [473, 347] width 136 height 42
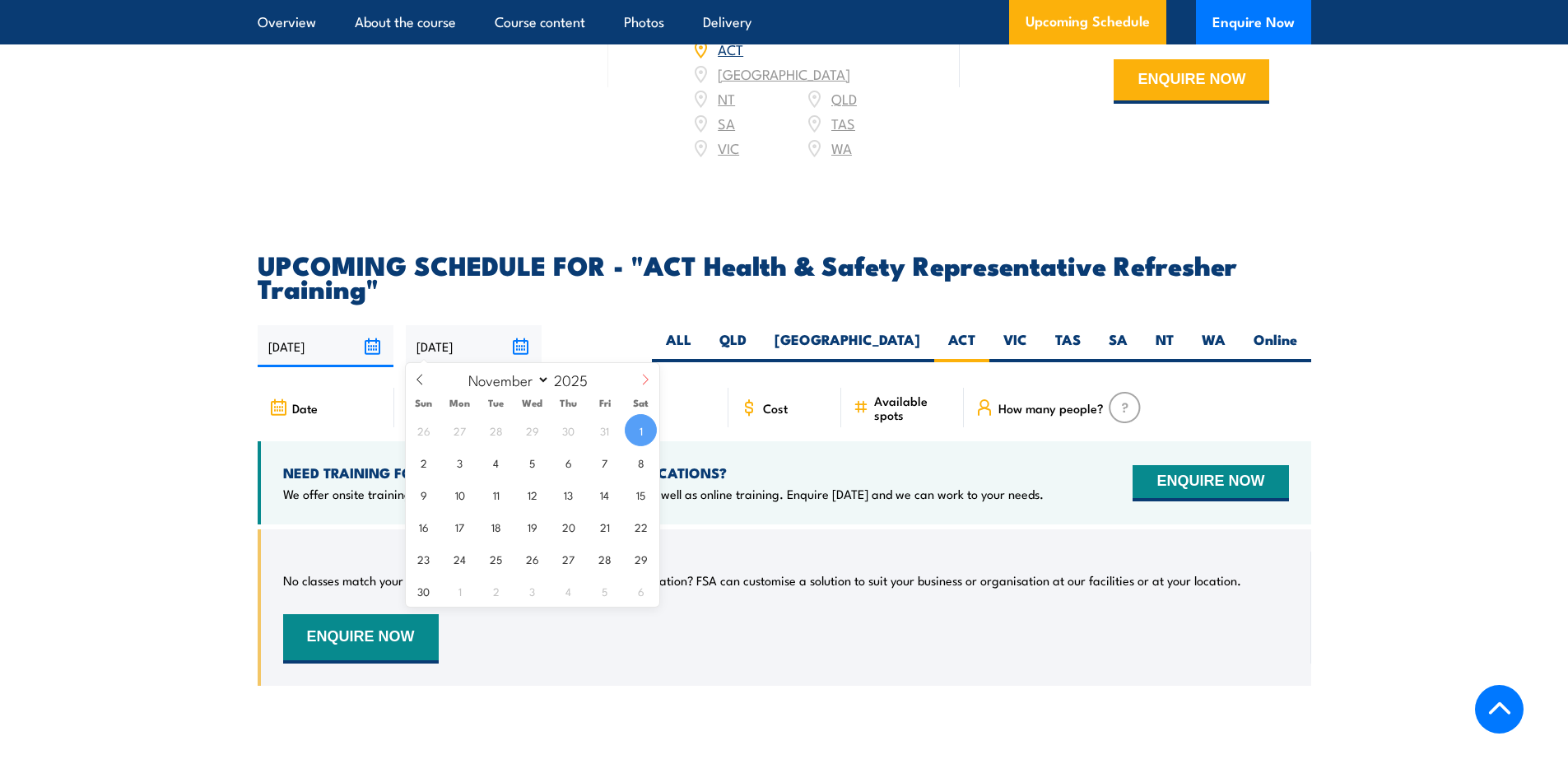
click at [641, 376] on icon at bounding box center [645, 380] width 11 height 11
select select "11"
click at [641, 376] on icon at bounding box center [645, 380] width 11 height 11
type input "2026"
select select "0"
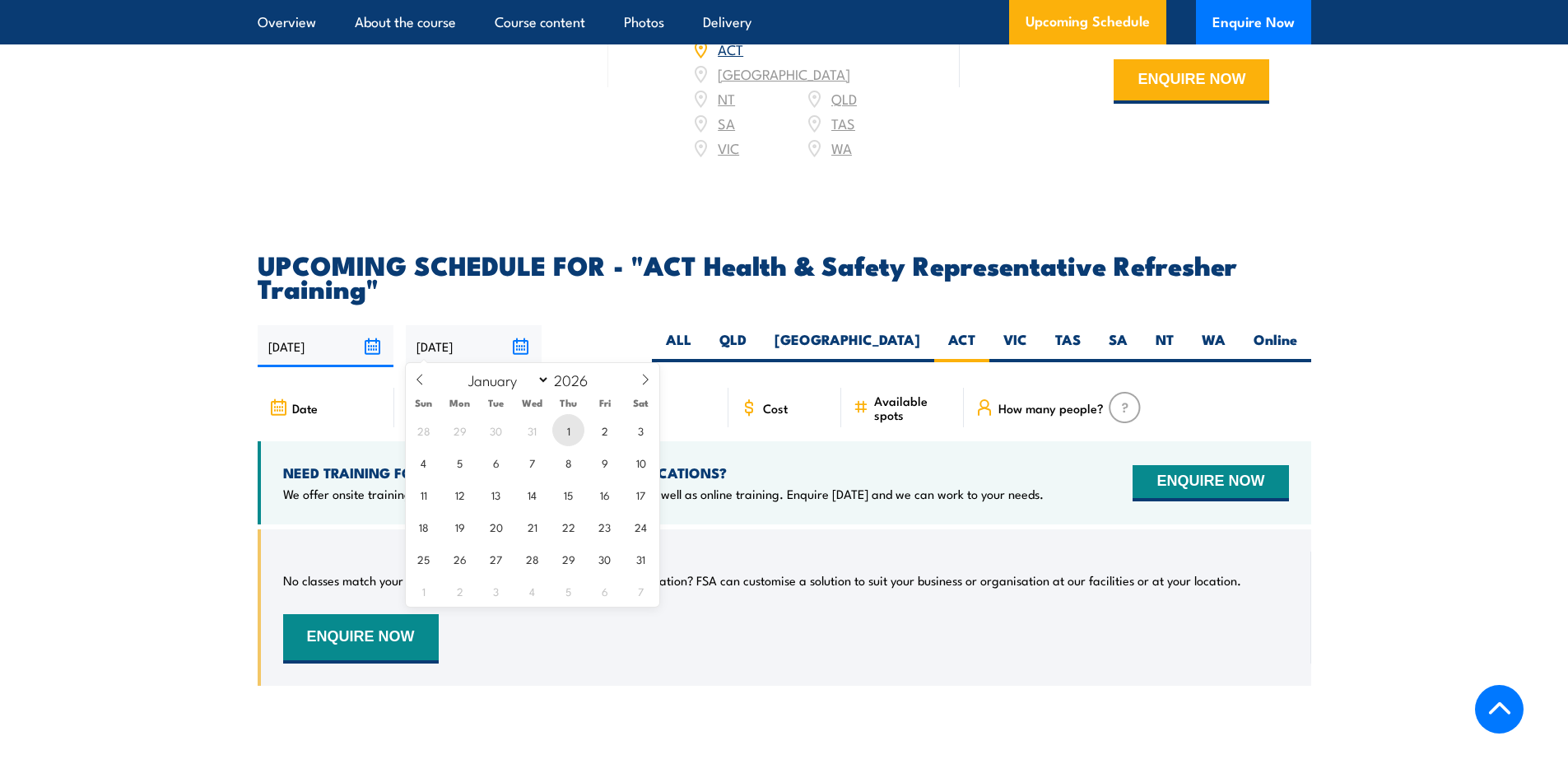
click at [566, 434] on span "1" at bounding box center [568, 430] width 32 height 32
type input "[DATE]"
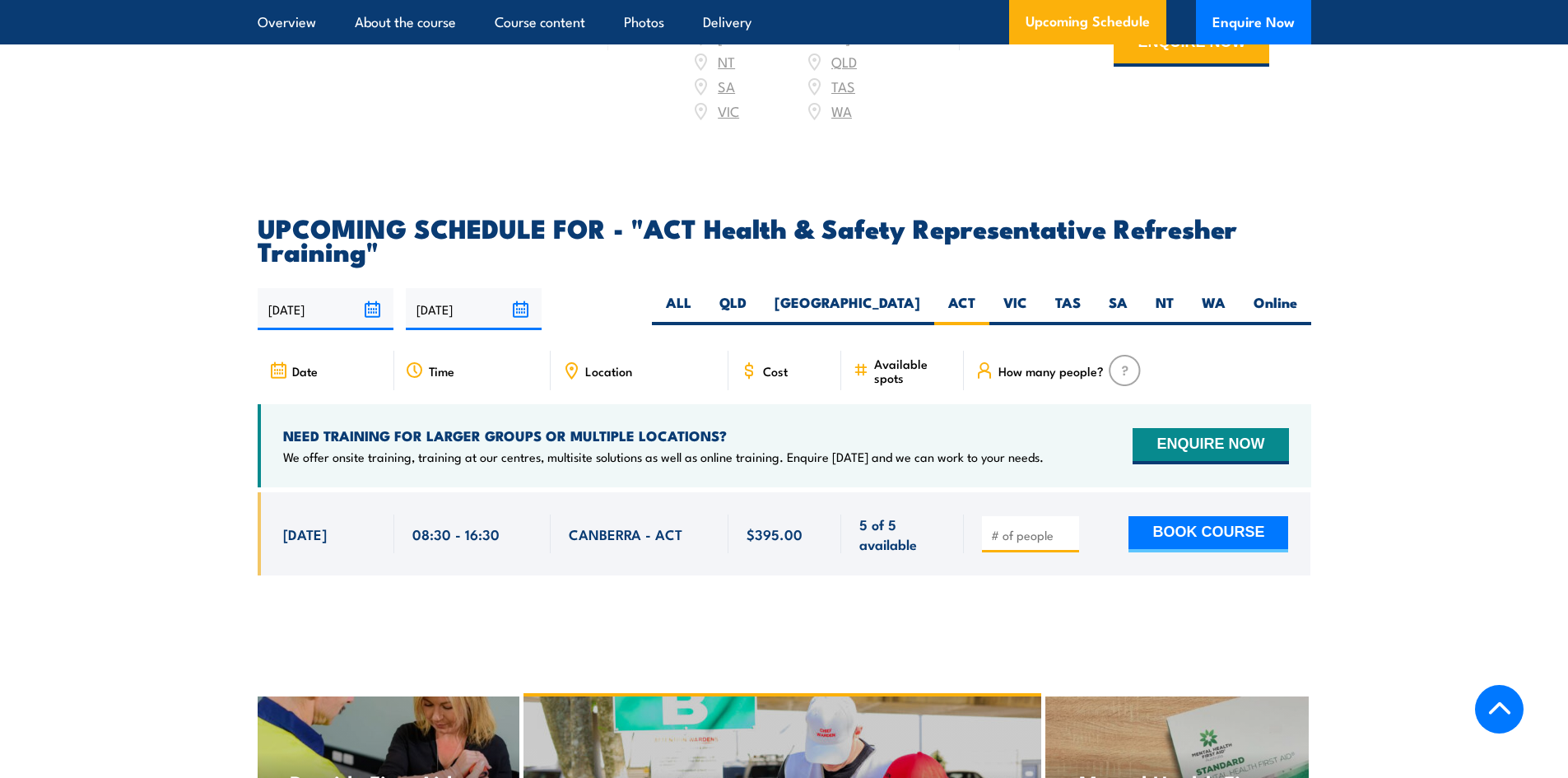
scroll to position [2362, 0]
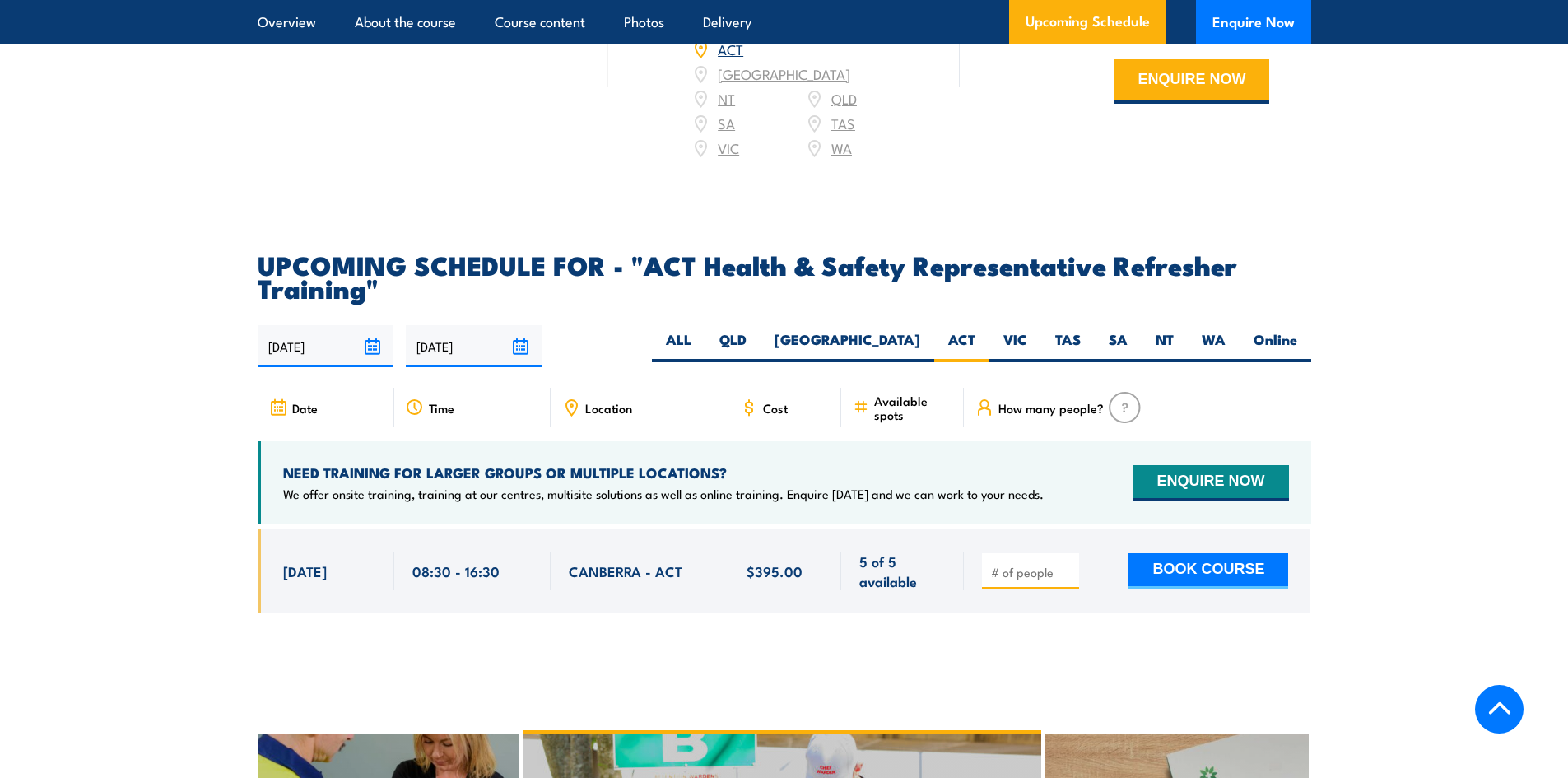
click at [518, 338] on input "[DATE]" at bounding box center [473, 347] width 136 height 42
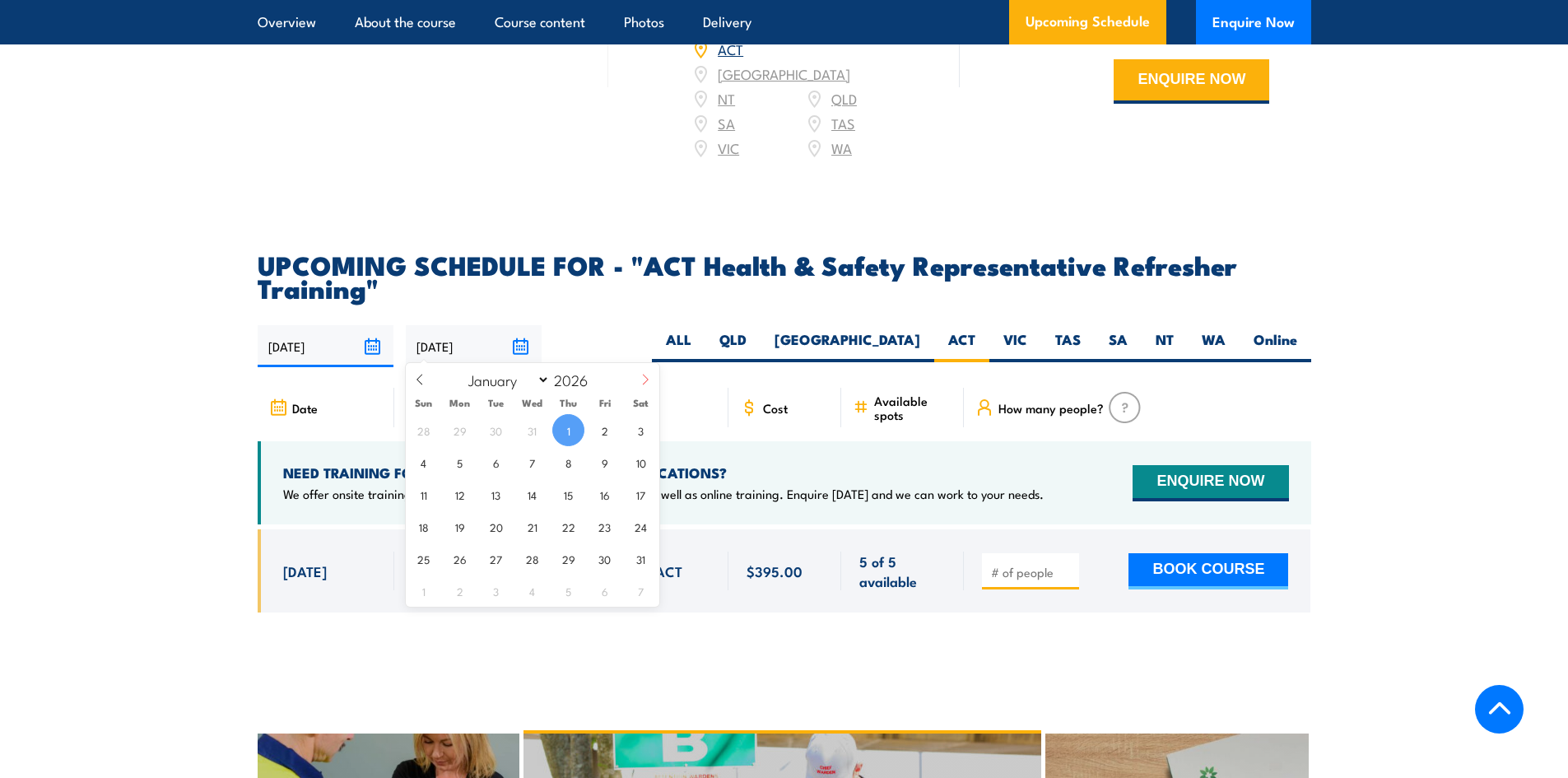
click at [640, 380] on icon at bounding box center [645, 380] width 11 height 11
select select "2"
click at [530, 340] on input "01/01/2026" at bounding box center [473, 347] width 136 height 42
click at [520, 339] on input "01/01/2026" at bounding box center [473, 347] width 136 height 42
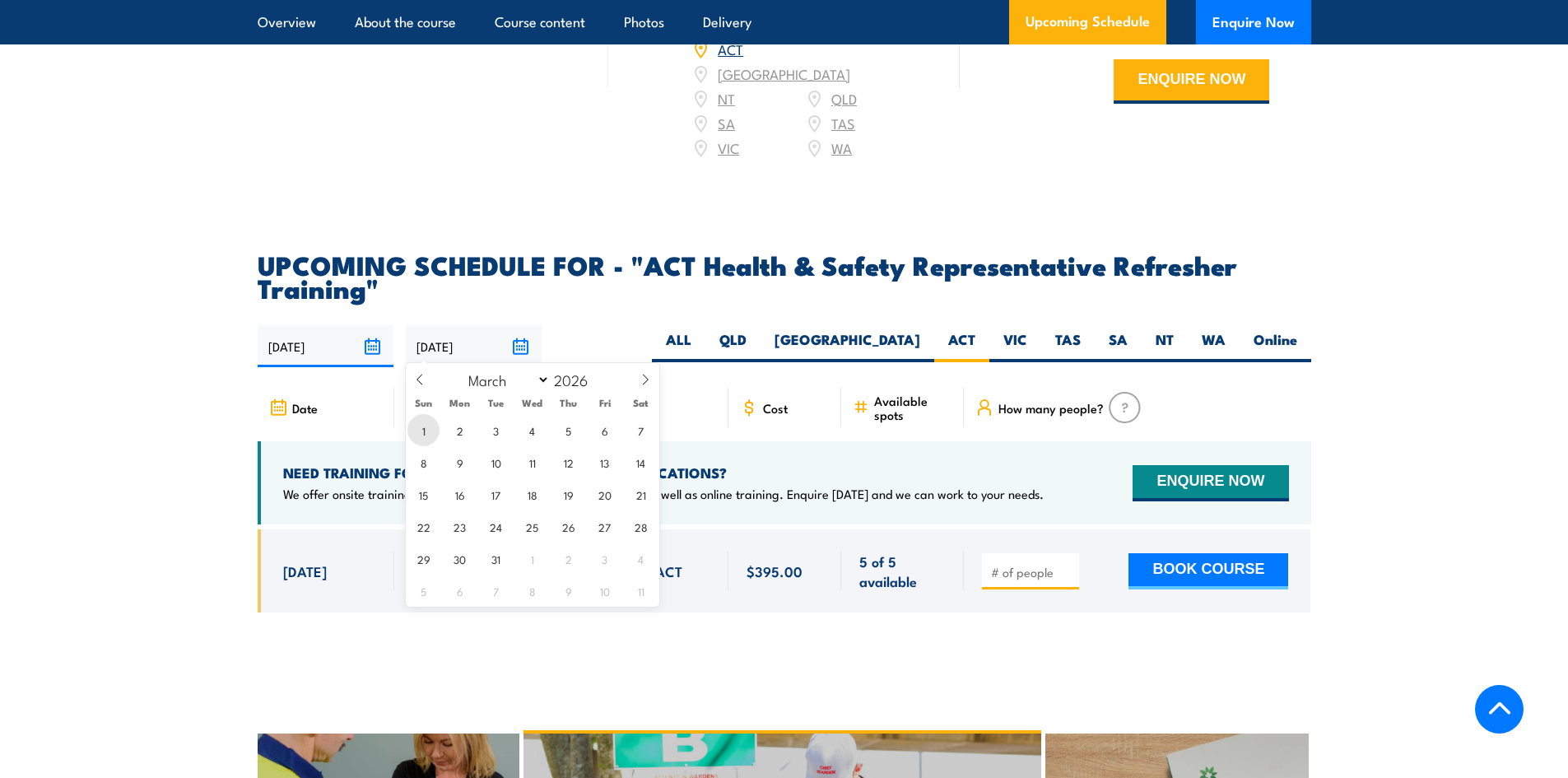
drag, startPoint x: 431, startPoint y: 436, endPoint x: 428, endPoint y: 446, distance: 10.4
click at [430, 436] on span "1" at bounding box center [424, 430] width 32 height 32
type input "[DATE]"
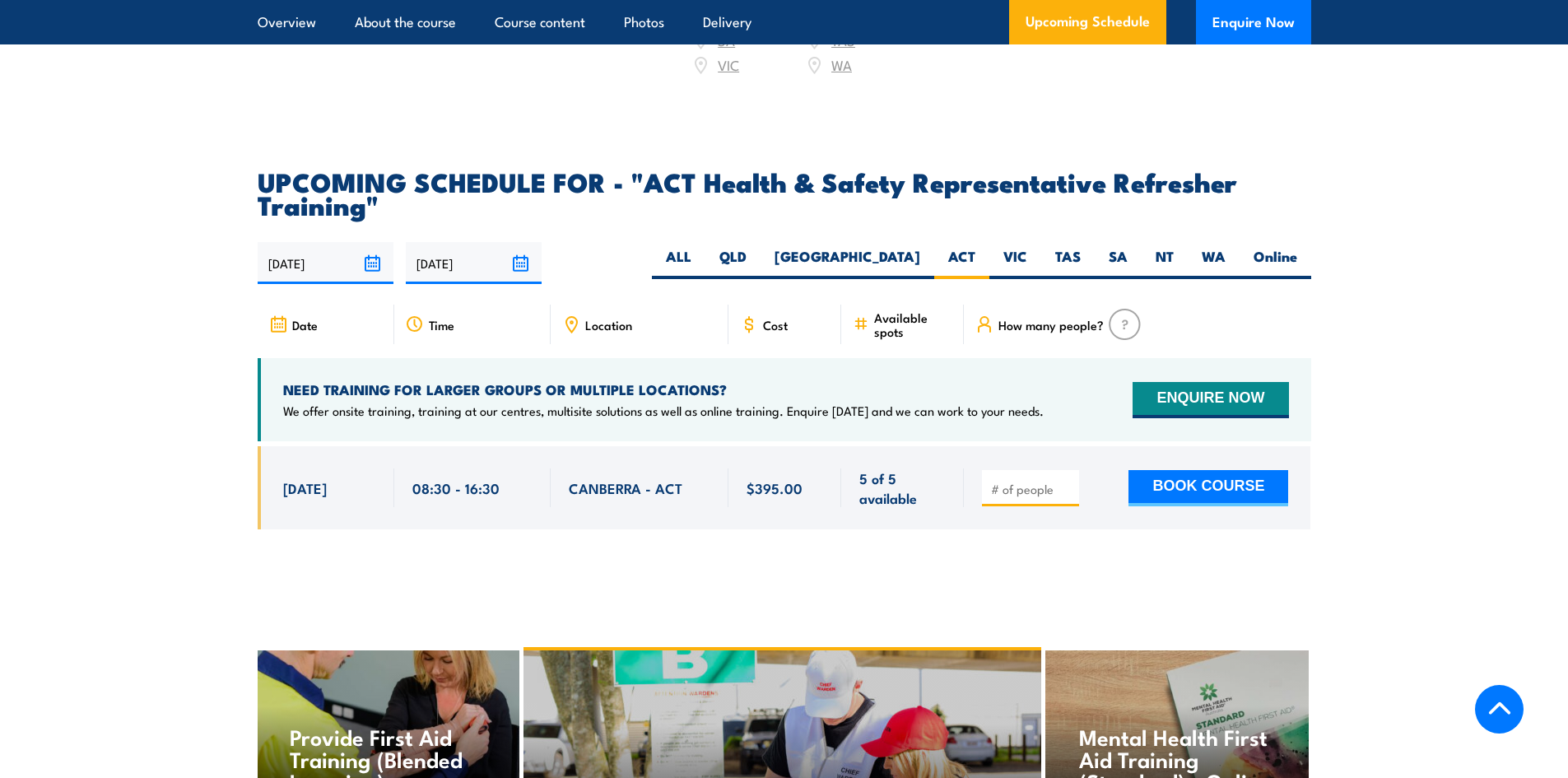
scroll to position [2444, 0]
click at [1132, 329] on img at bounding box center [1125, 325] width 32 height 31
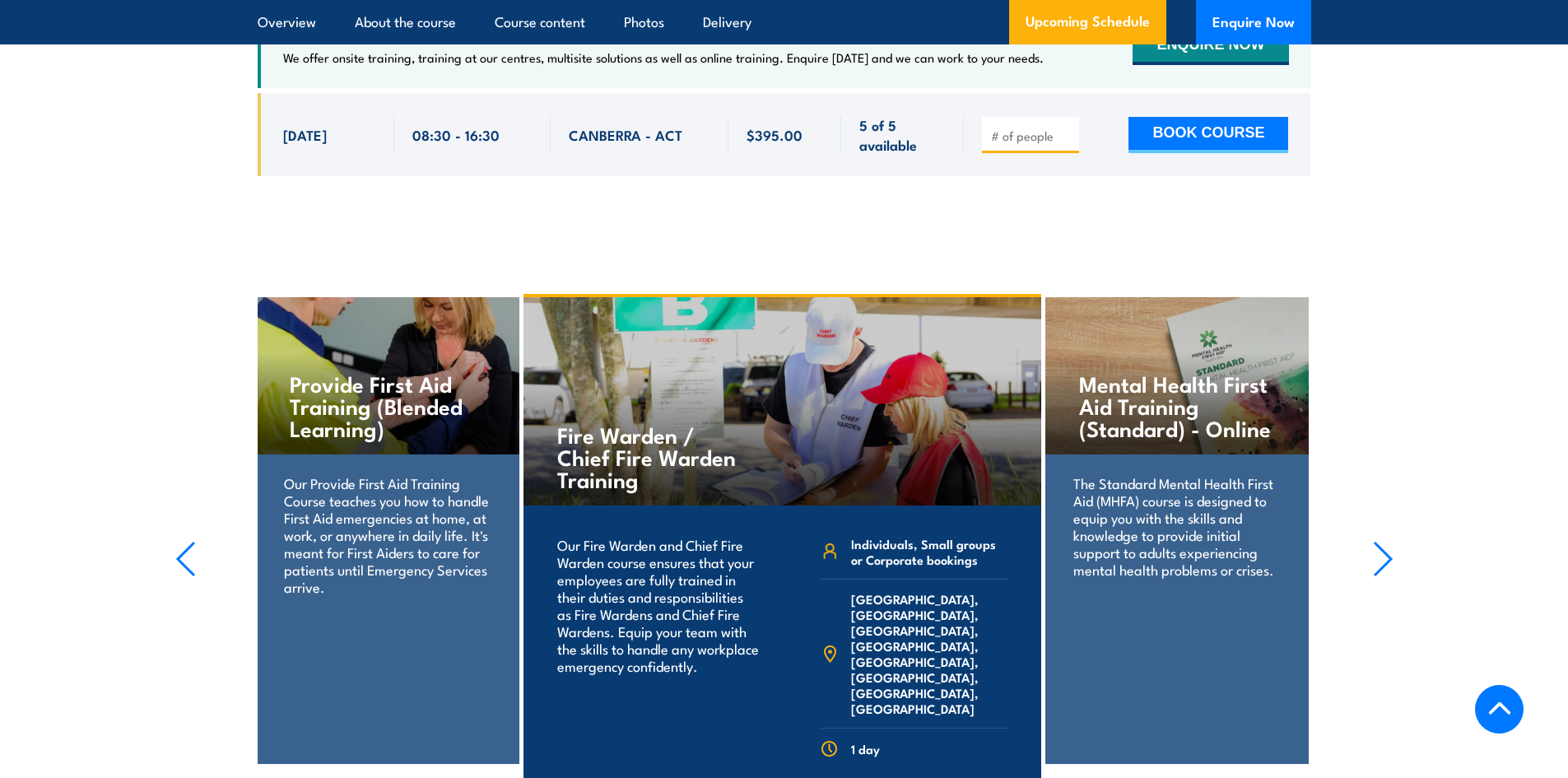
scroll to position [2856, 0]
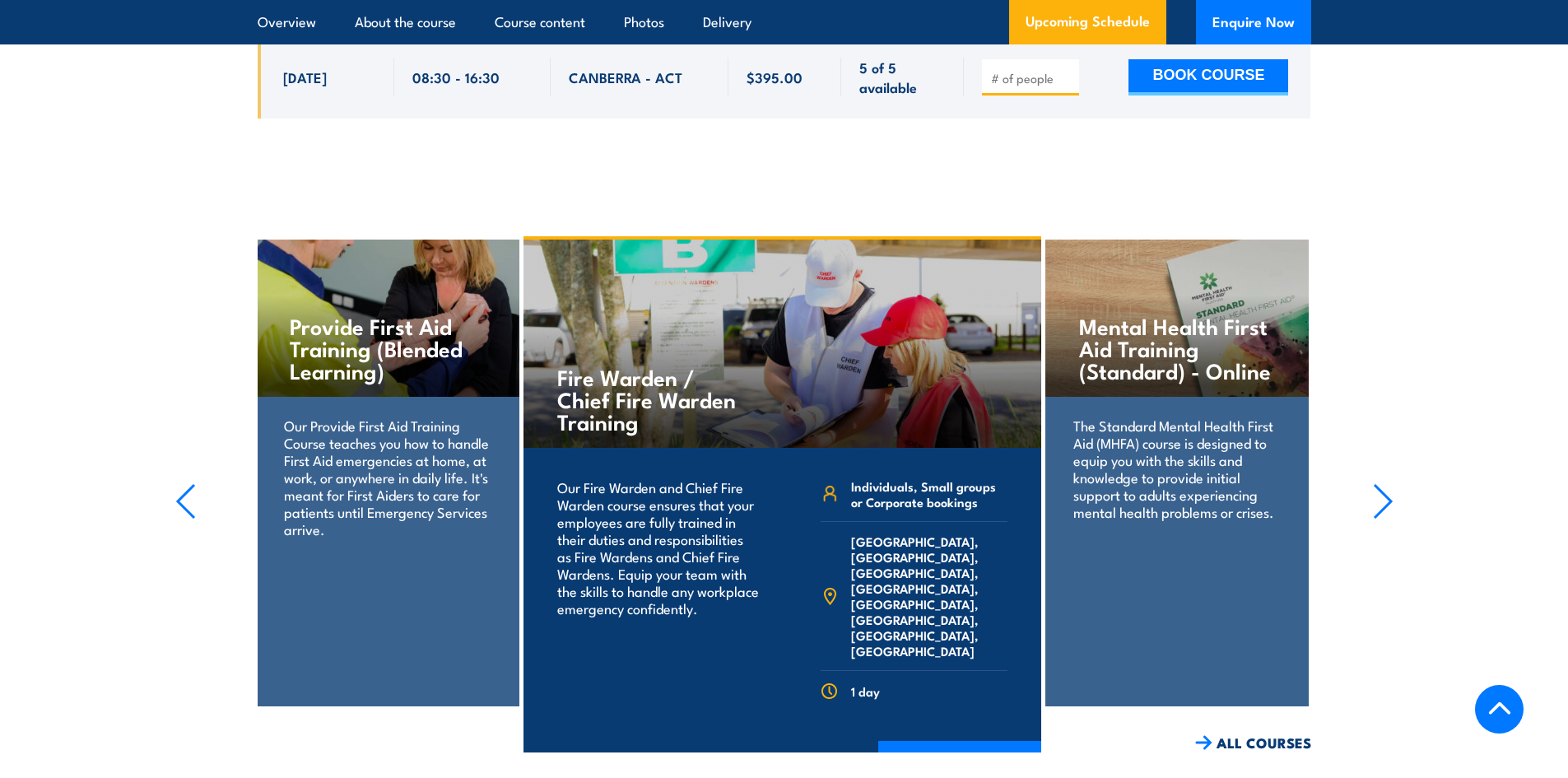
click at [465, 459] on p "Our Provide First Aid Training Course teaches you how to handle First Aid emerg…" at bounding box center [387, 477] width 207 height 121
click at [1360, 489] on section "Mental Health First Aid Training (Standard) - Online The Standard Mental Health…" at bounding box center [784, 494] width 1568 height 516
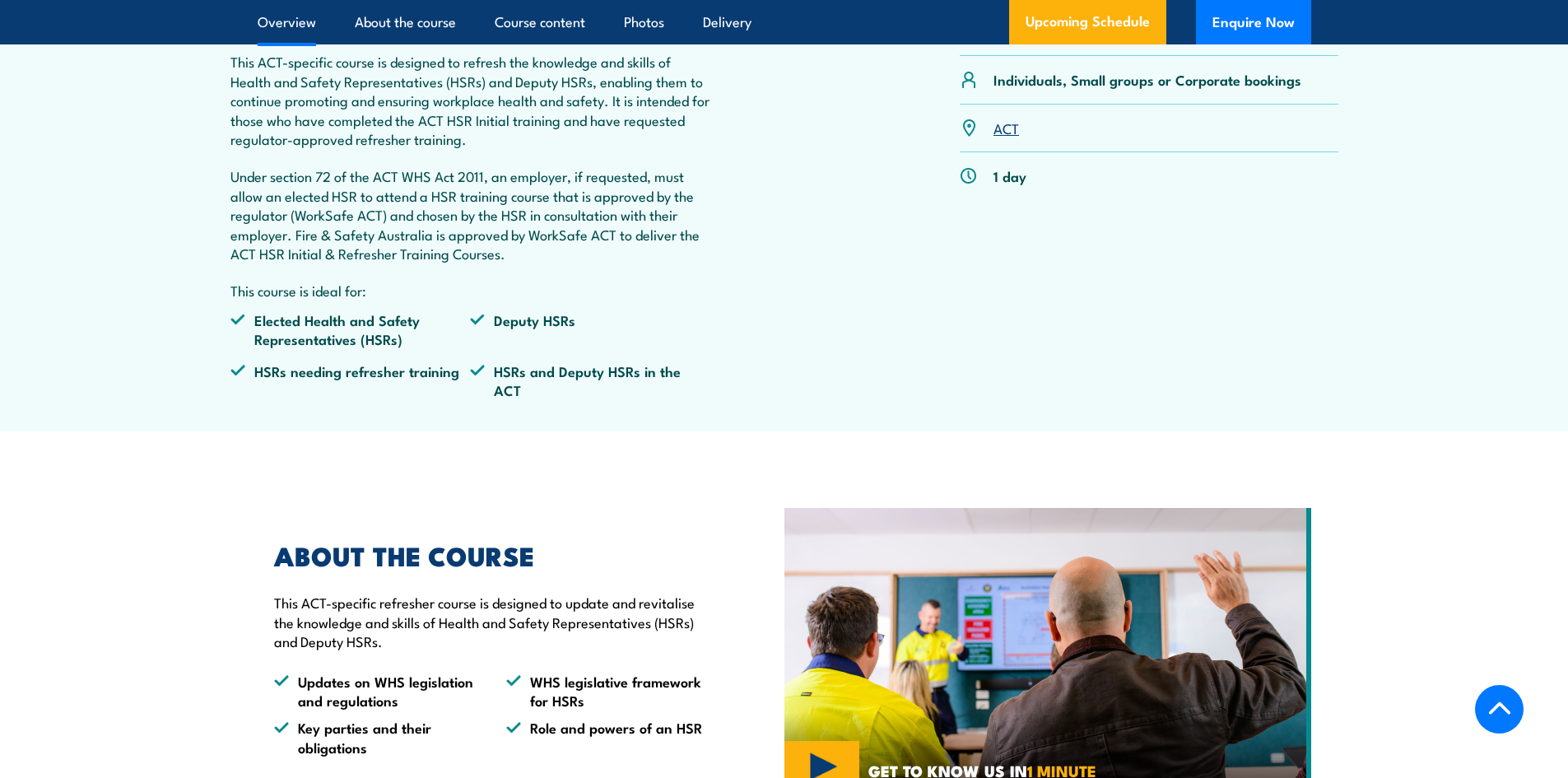
scroll to position [550, 0]
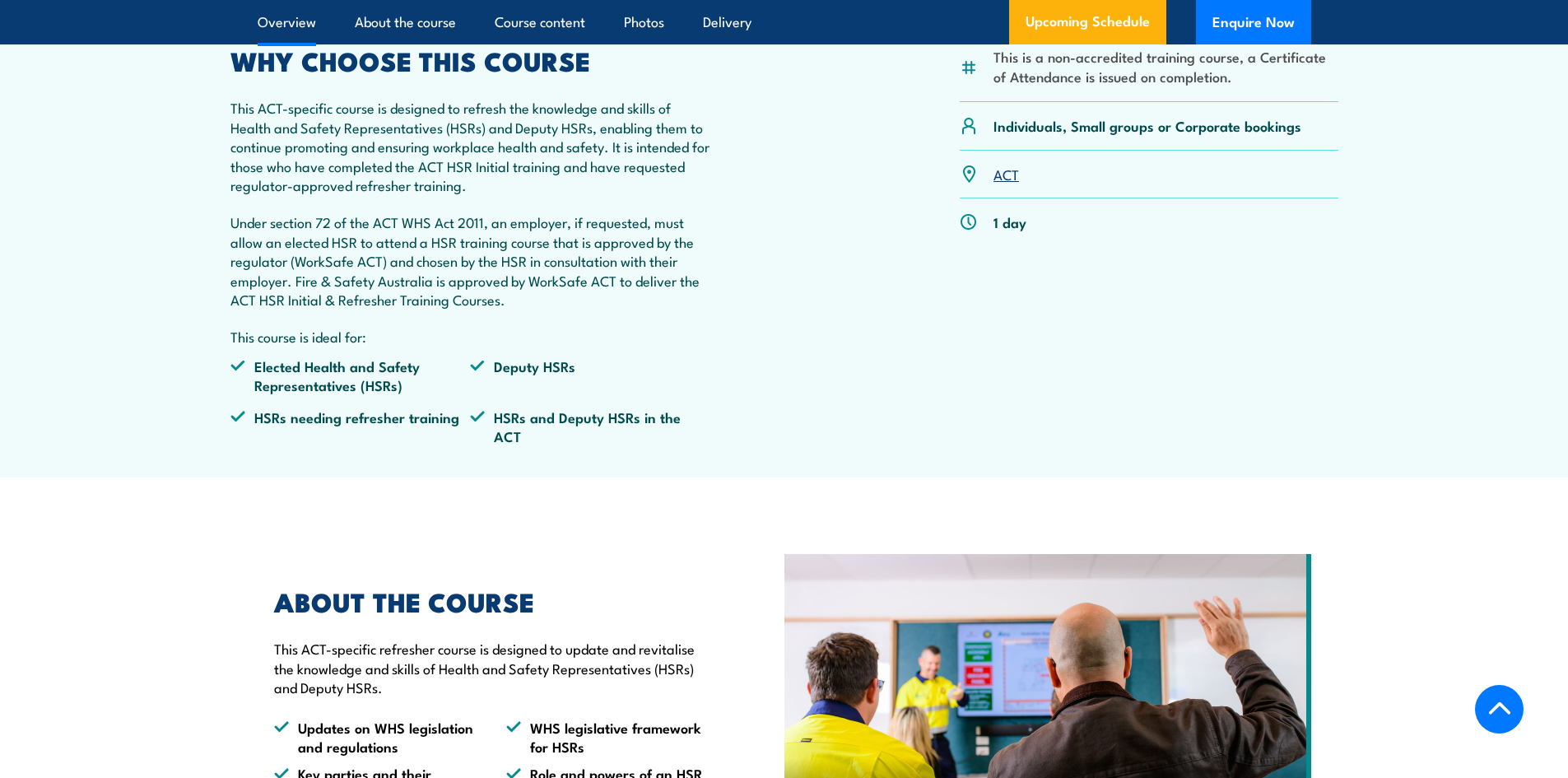
click at [293, 21] on link "Overview" at bounding box center [287, 22] width 58 height 44
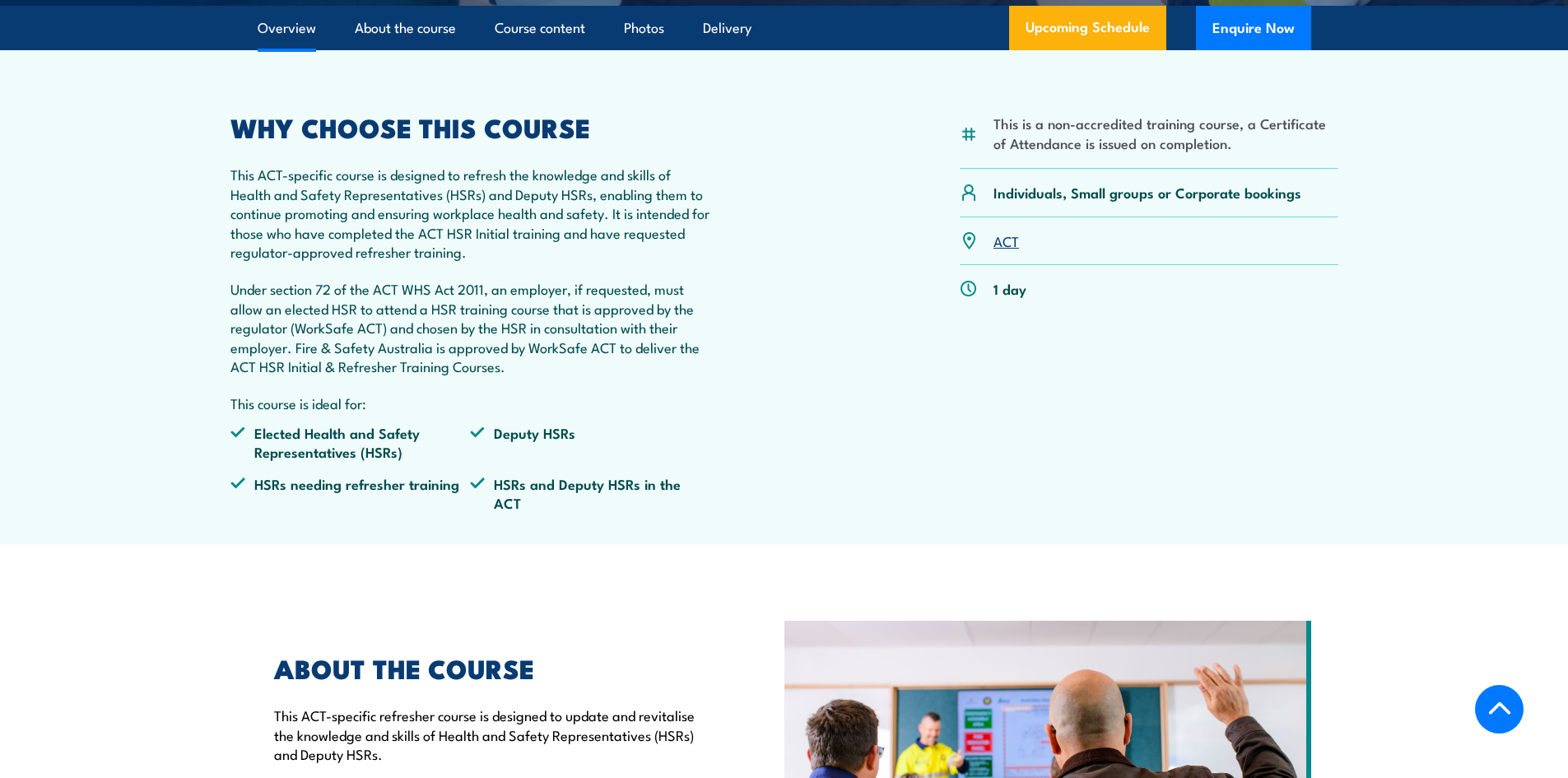
scroll to position [470, 0]
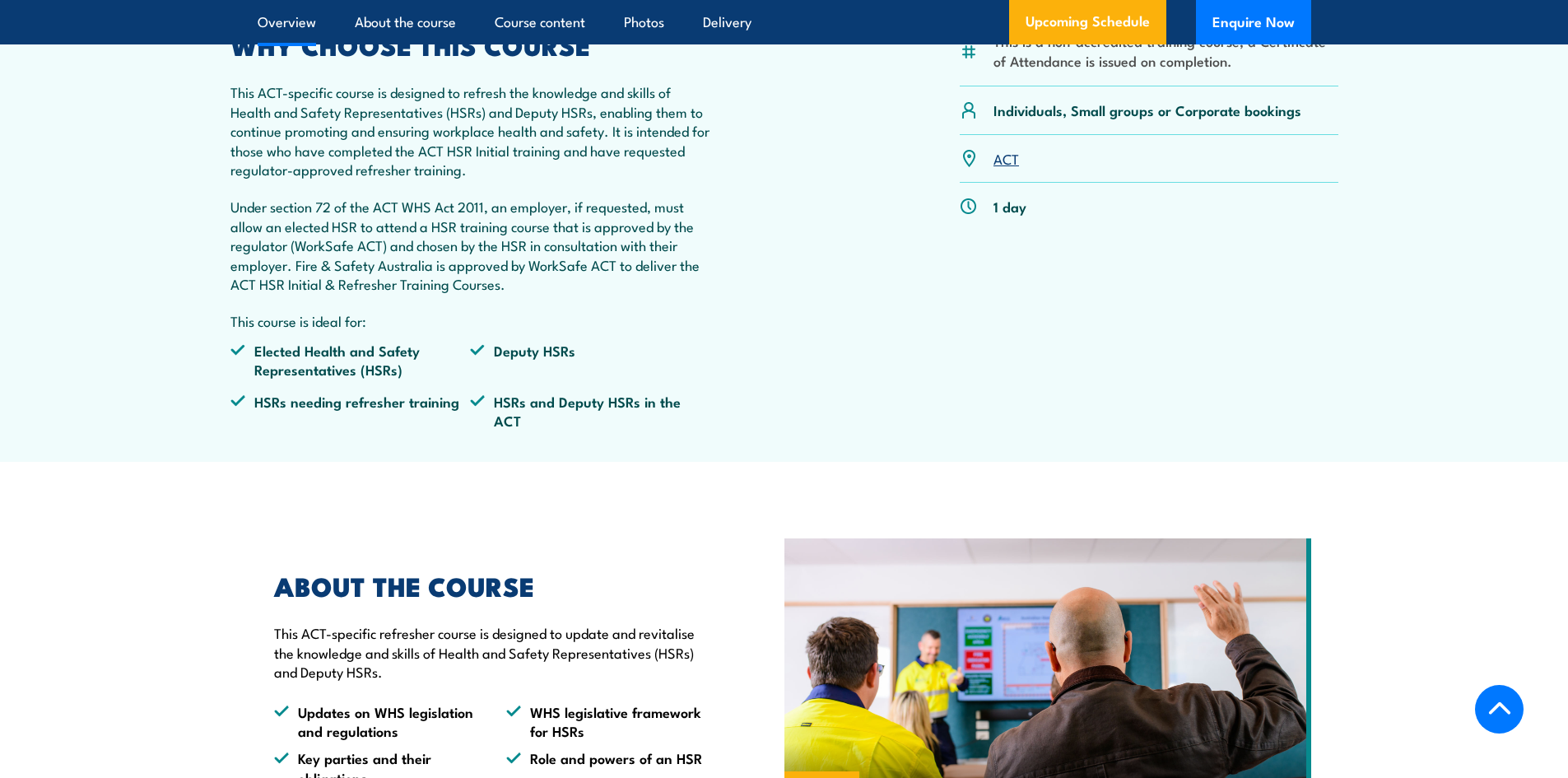
scroll to position [572, 0]
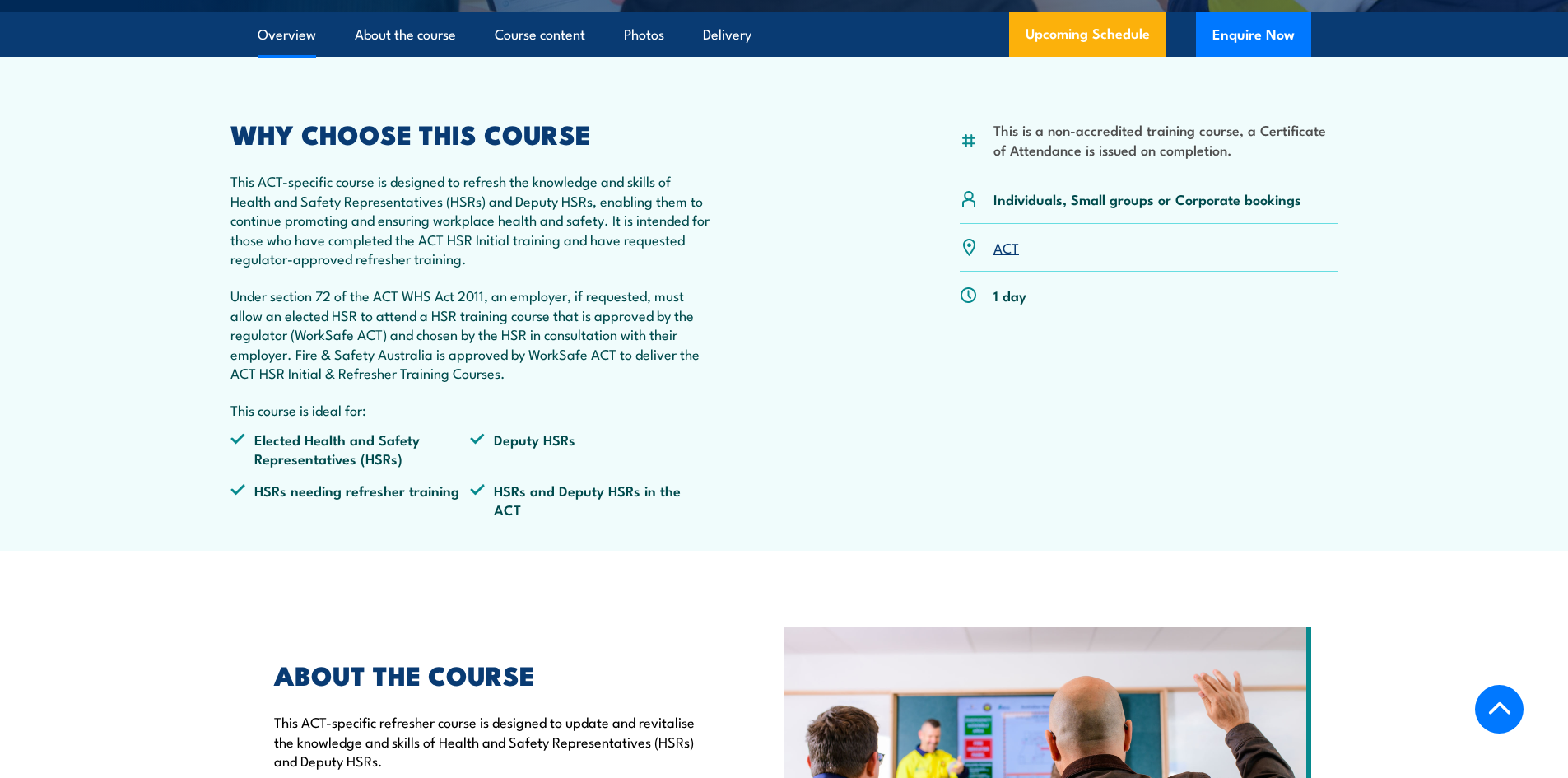
scroll to position [470, 0]
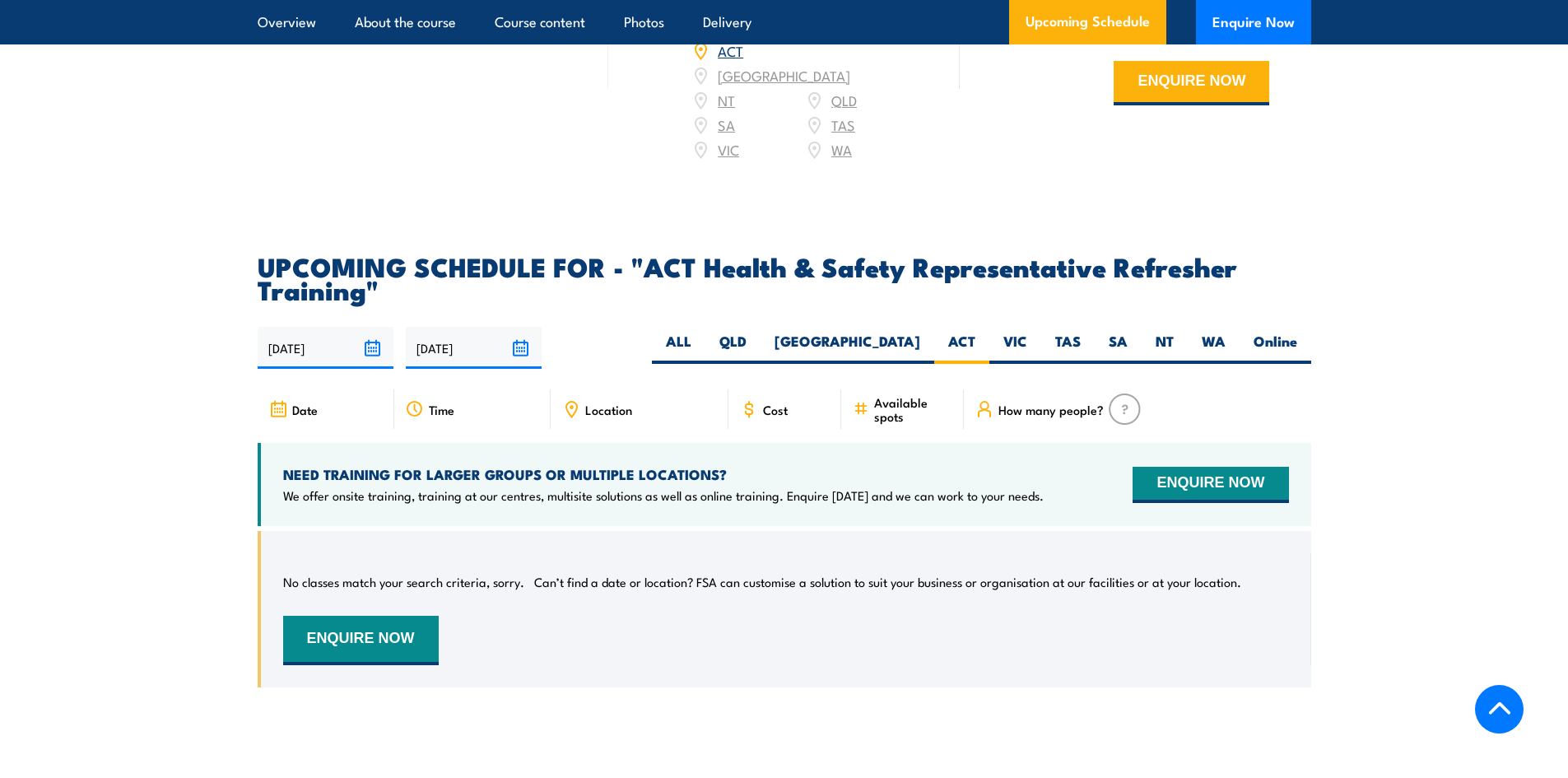
scroll to position [2362, 0]
